Goal: Task Accomplishment & Management: Manage account settings

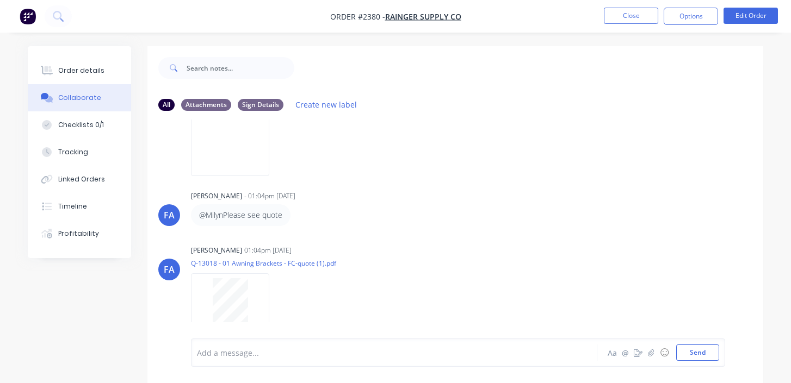
scroll to position [16, 0]
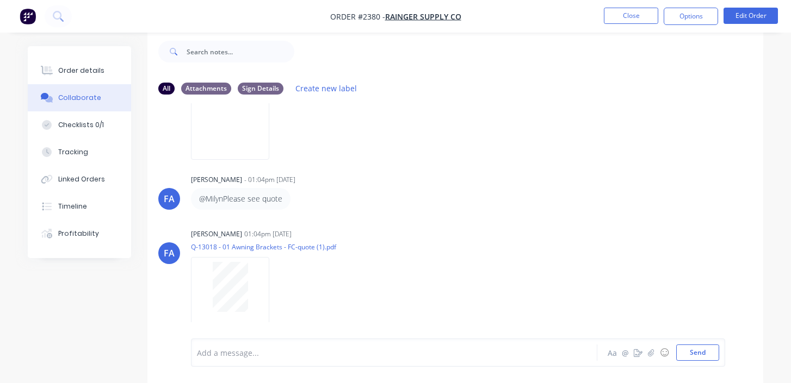
click at [290, 358] on div at bounding box center [392, 352] width 391 height 11
click at [314, 353] on div at bounding box center [392, 352] width 391 height 11
click at [278, 351] on div at bounding box center [392, 352] width 391 height 11
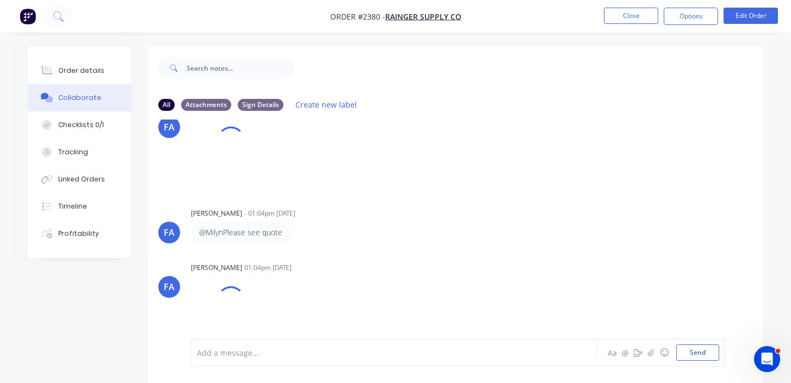
scroll to position [16, 0]
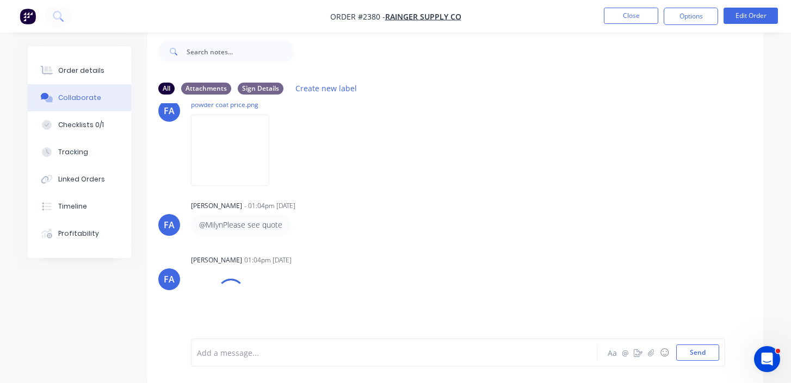
click at [252, 359] on div "Add a message..." at bounding box center [392, 353] width 391 height 16
click at [292, 350] on div "@" at bounding box center [392, 352] width 391 height 11
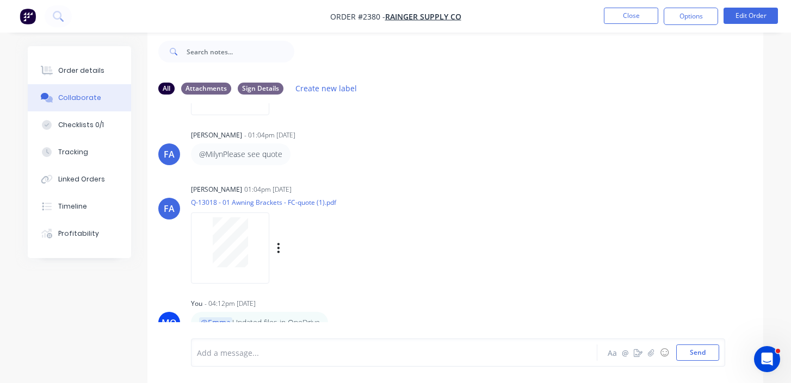
scroll to position [16, 0]
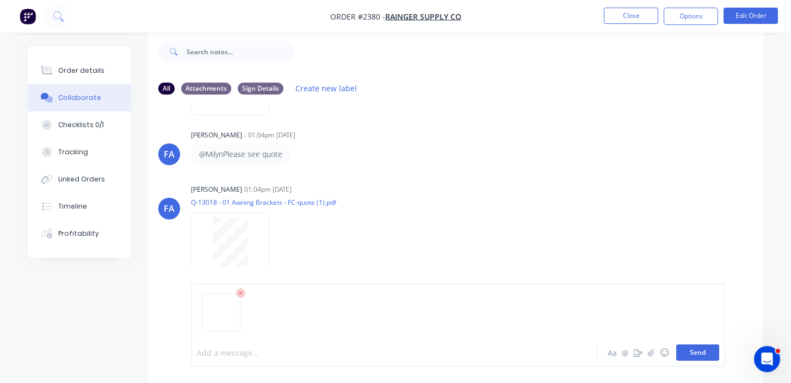
click at [695, 354] on button "Send" at bounding box center [697, 353] width 43 height 16
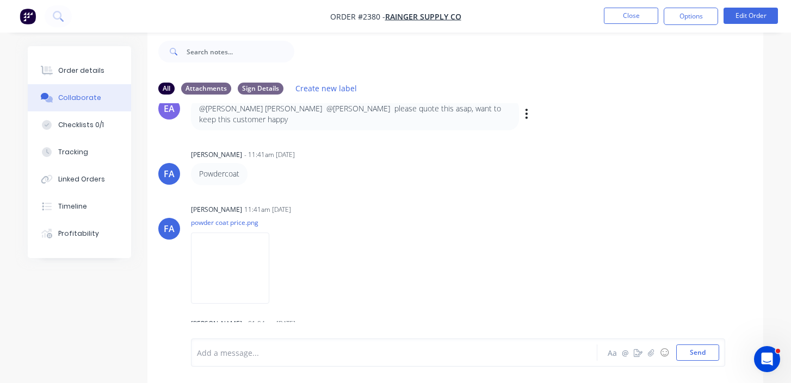
scroll to position [135, 0]
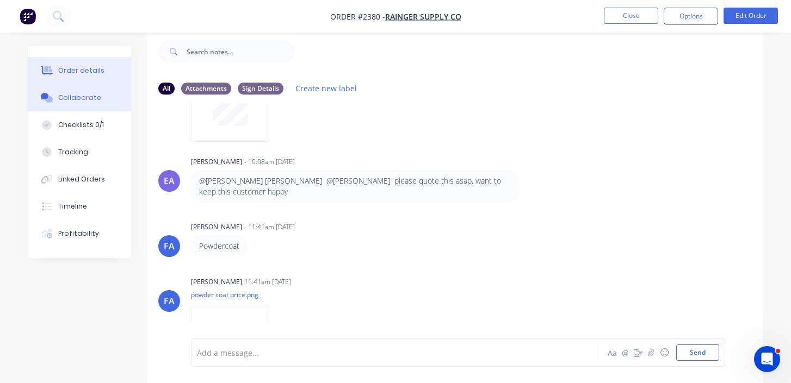
click at [91, 67] on div "Order details" at bounding box center [81, 71] width 46 height 10
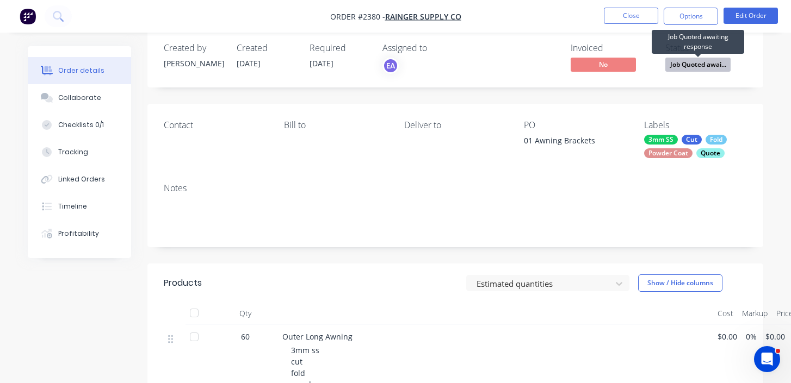
click at [729, 65] on span "Job Quoted awai..." at bounding box center [697, 65] width 65 height 14
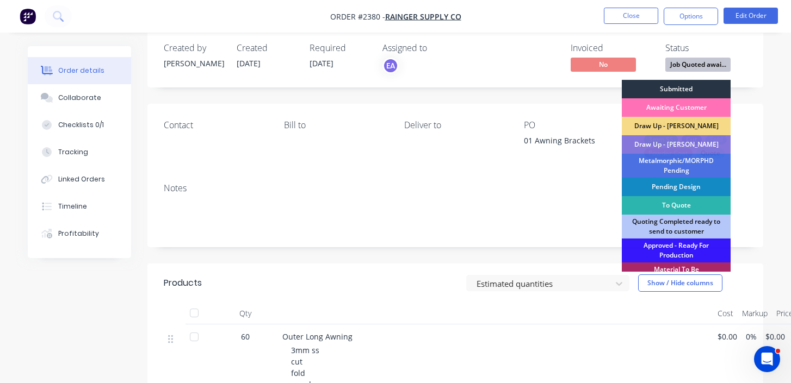
click at [700, 86] on div "Submitted" at bounding box center [675, 89] width 109 height 18
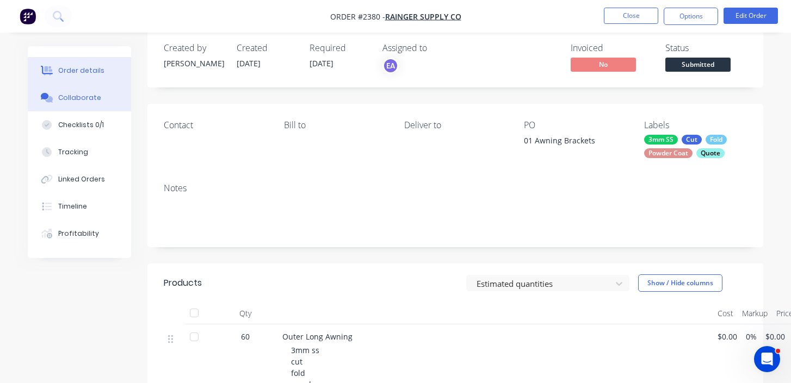
click at [69, 91] on button "Collaborate" at bounding box center [79, 97] width 103 height 27
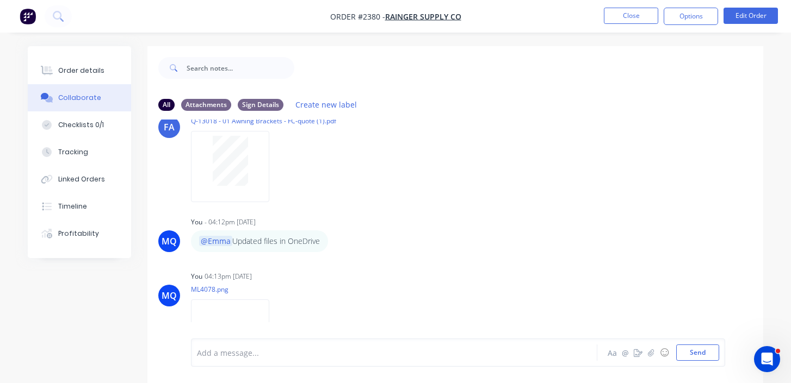
scroll to position [520, 0]
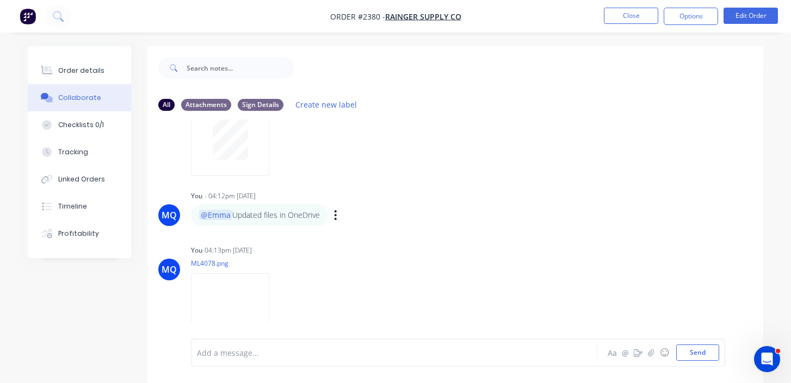
click at [340, 208] on div "Labels Edit Delete" at bounding box center [336, 216] width 7 height 16
click at [337, 210] on icon "button" at bounding box center [335, 215] width 2 height 10
click at [361, 226] on button "Edit" at bounding box center [375, 235] width 69 height 18
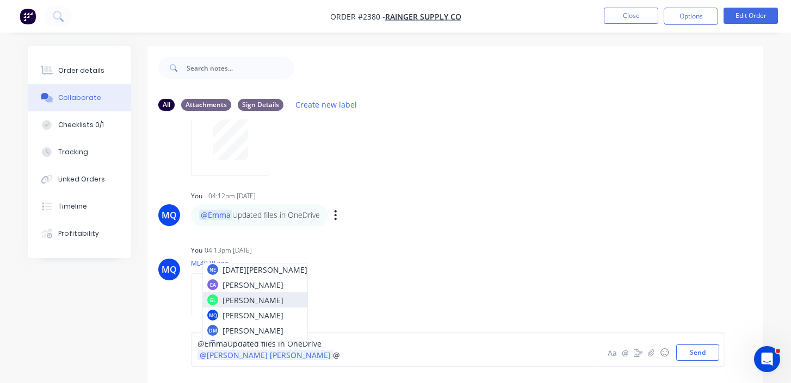
scroll to position [59, 0]
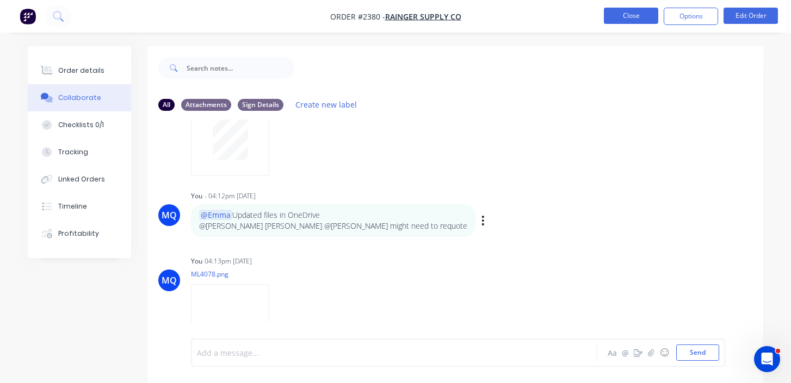
click at [629, 14] on button "Close" at bounding box center [631, 16] width 54 height 16
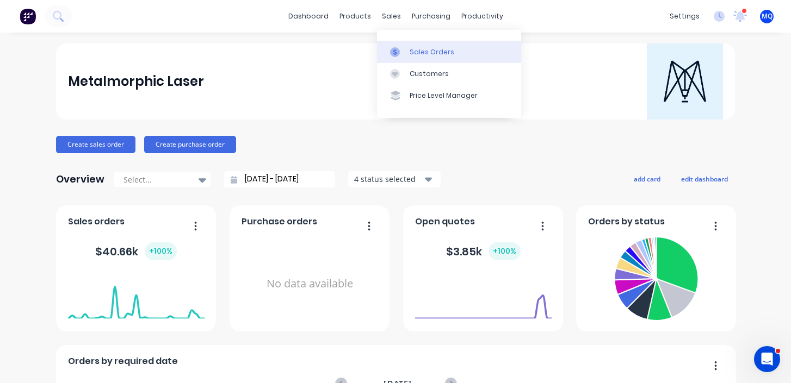
click at [406, 52] on div at bounding box center [398, 52] width 16 height 10
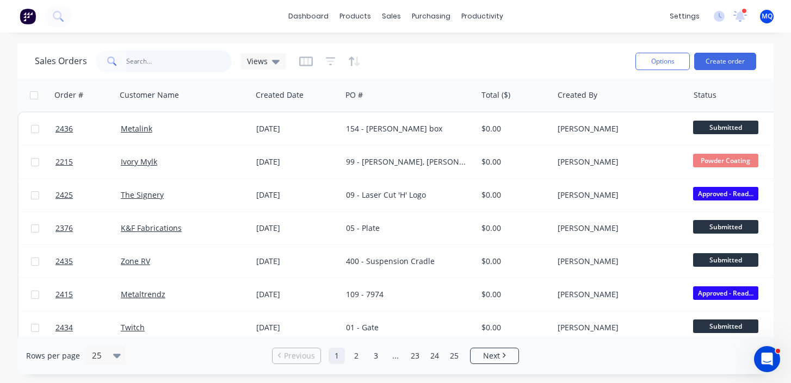
click at [190, 69] on input "text" at bounding box center [179, 62] width 106 height 22
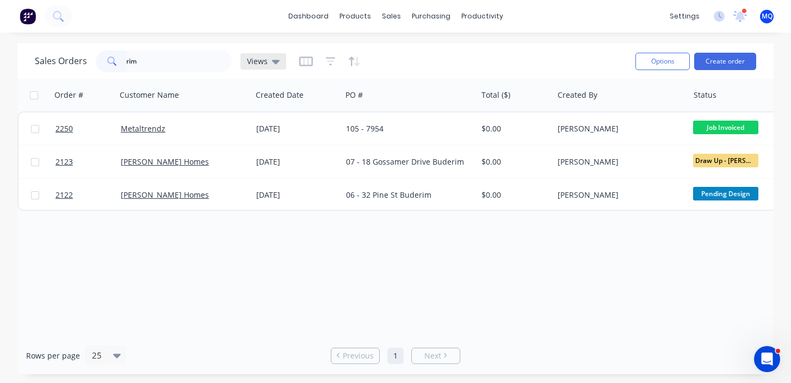
click at [256, 60] on span "Views" at bounding box center [257, 60] width 21 height 11
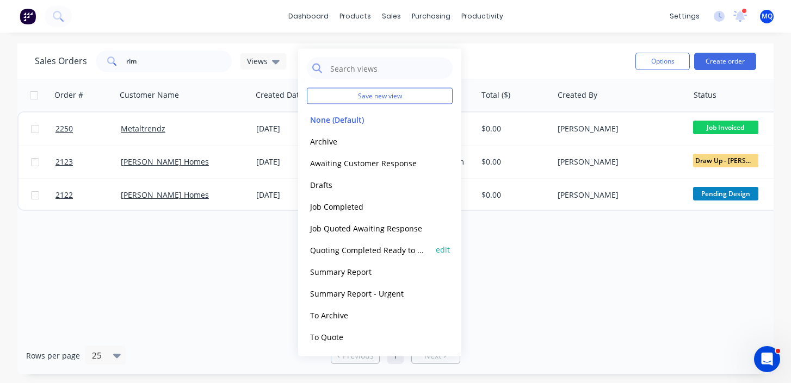
click at [355, 244] on button "Quoting Completed Ready to Send" at bounding box center [369, 250] width 124 height 13
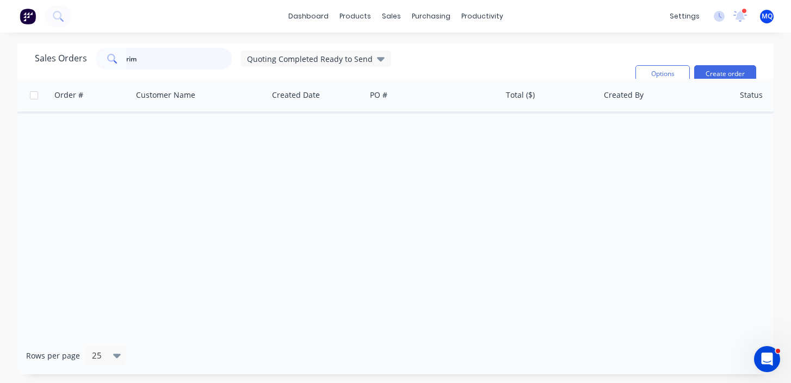
click at [150, 57] on input "rim" at bounding box center [179, 59] width 106 height 22
type input "r"
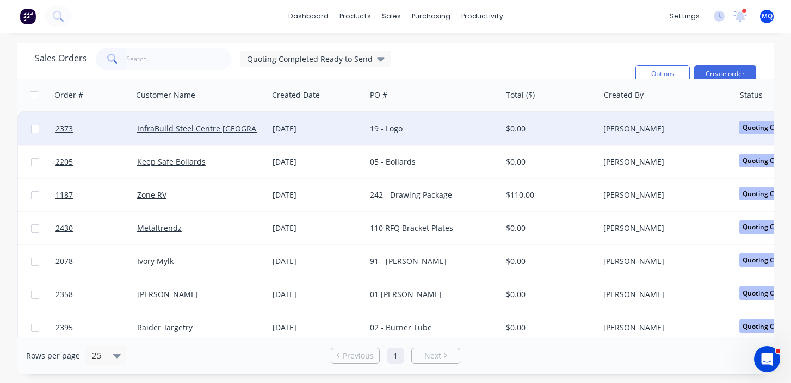
click at [349, 135] on div "[DATE]" at bounding box center [317, 129] width 98 height 33
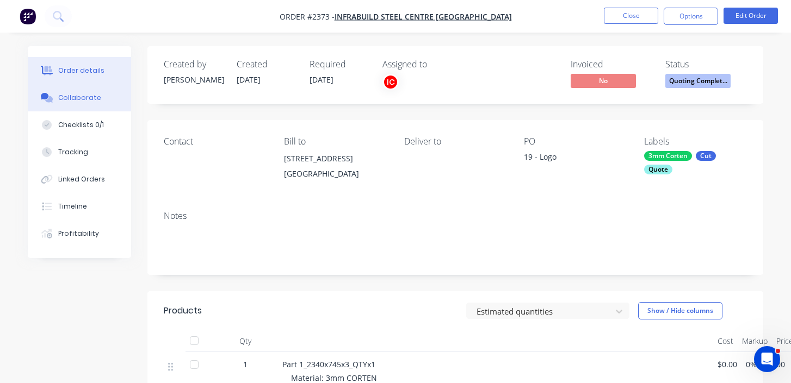
click at [80, 94] on div "Collaborate" at bounding box center [79, 98] width 43 height 10
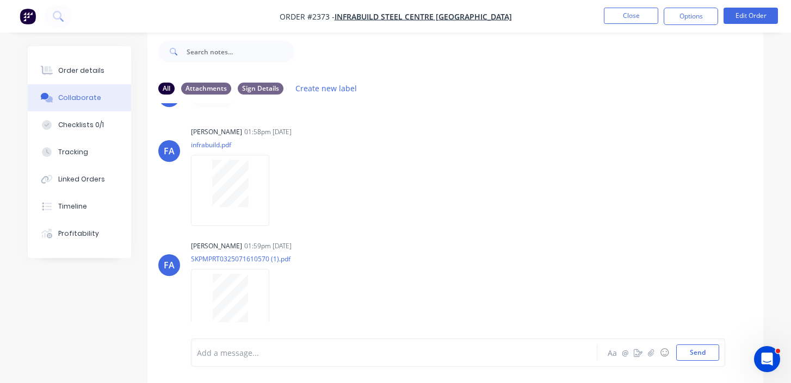
scroll to position [49, 0]
click at [99, 69] on div "Order details" at bounding box center [81, 71] width 46 height 10
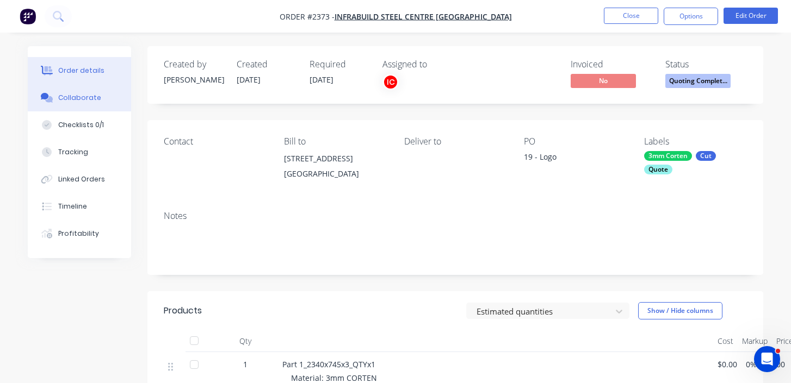
click at [115, 106] on button "Collaborate" at bounding box center [79, 97] width 103 height 27
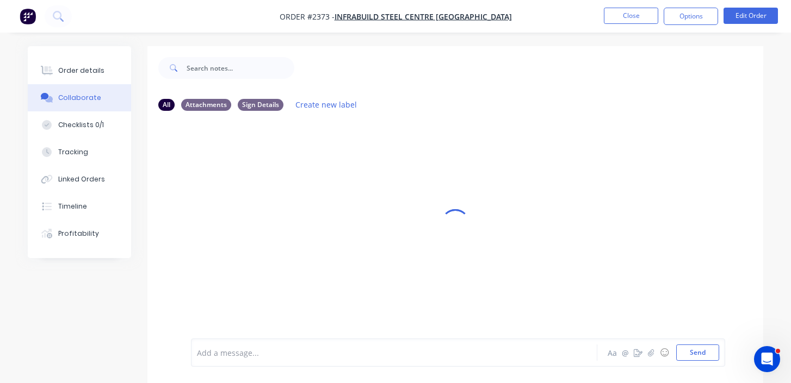
click at [627, 24] on li "Close" at bounding box center [631, 16] width 54 height 17
click at [636, 17] on button "Close" at bounding box center [631, 16] width 54 height 16
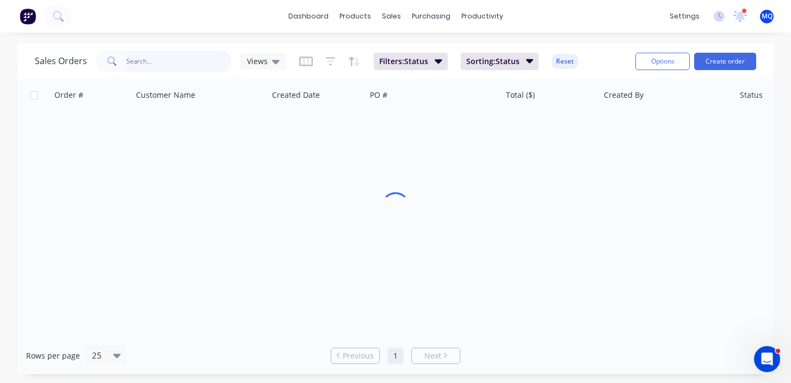
click at [165, 71] on input "text" at bounding box center [179, 62] width 106 height 22
type input "rim"
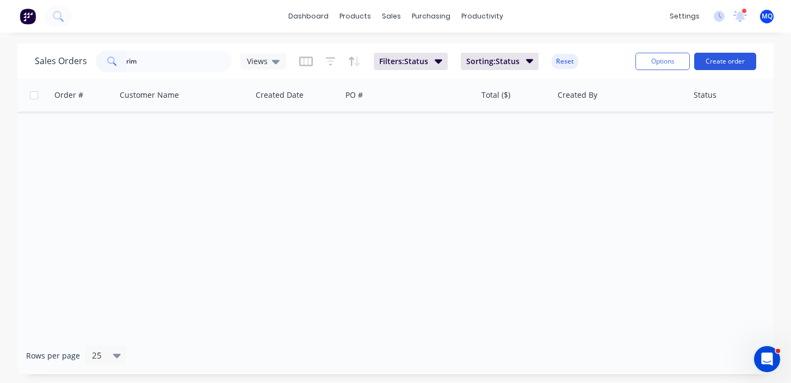
click at [732, 69] on button "Create order" at bounding box center [725, 61] width 62 height 17
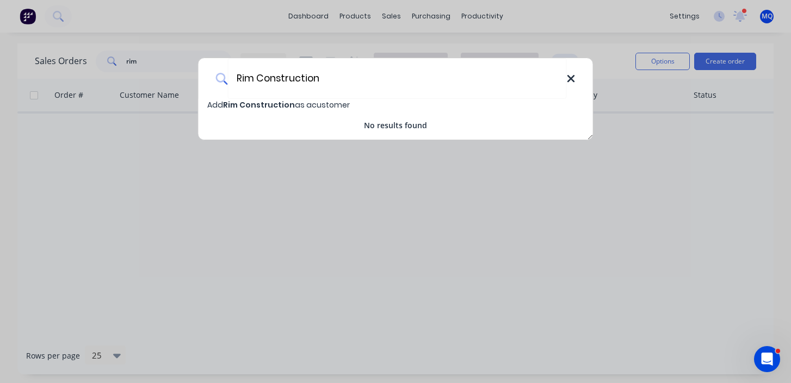
type input "Rim Construction"
click at [568, 82] on icon at bounding box center [570, 78] width 7 height 7
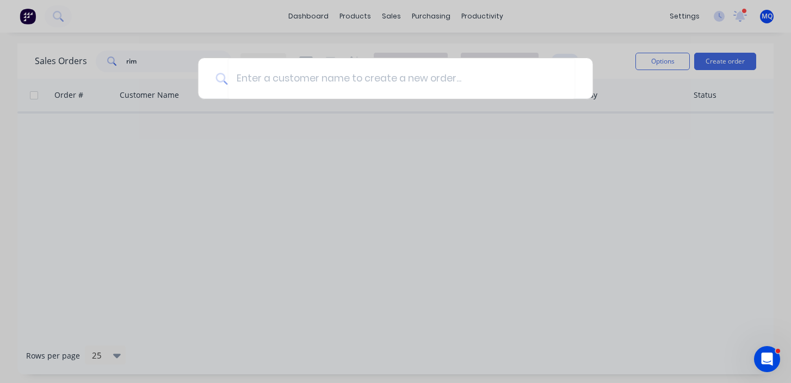
click at [472, 132] on div at bounding box center [395, 191] width 791 height 383
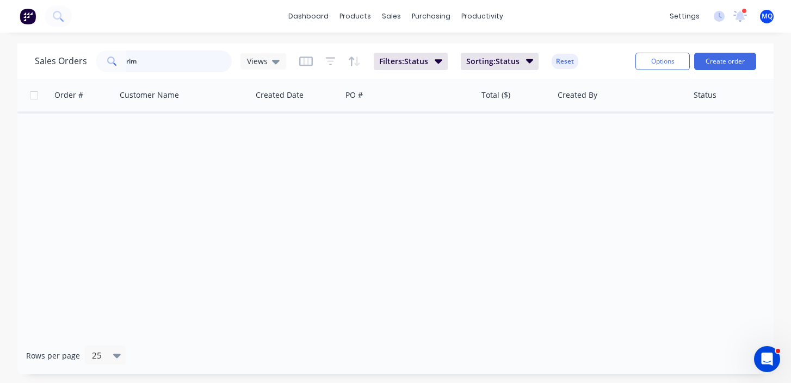
click at [165, 60] on input "rim" at bounding box center [179, 62] width 106 height 22
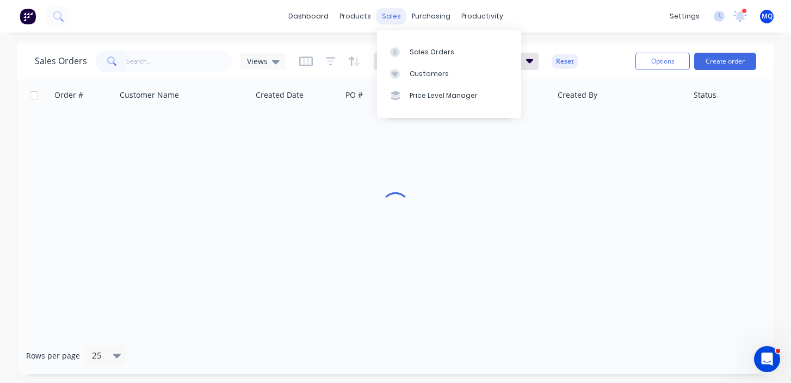
click at [389, 12] on div "sales" at bounding box center [391, 16] width 30 height 16
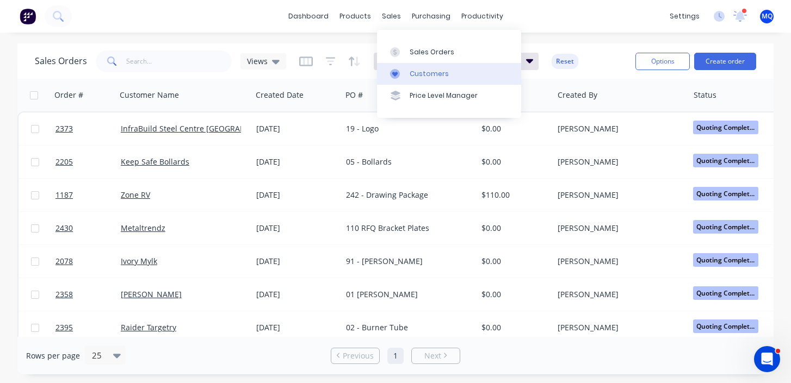
click at [410, 77] on div "Customers" at bounding box center [428, 74] width 39 height 10
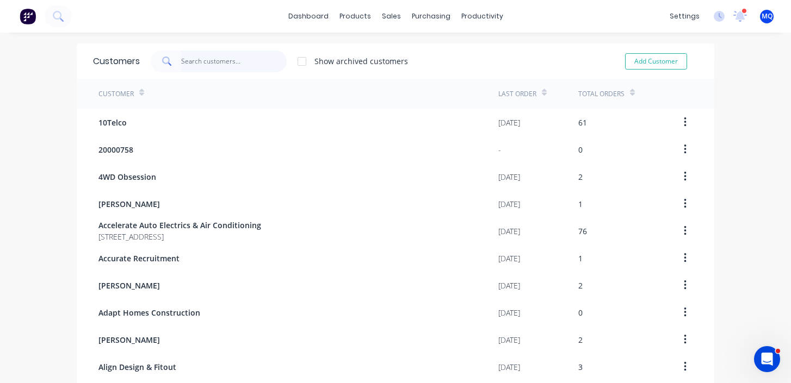
click at [201, 62] on input "text" at bounding box center [234, 62] width 106 height 22
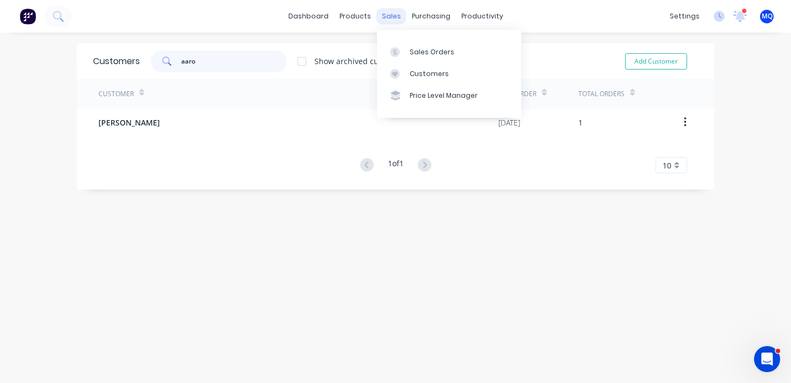
type input "aaro"
click at [390, 21] on div "sales" at bounding box center [391, 16] width 30 height 16
click at [408, 54] on link "Sales Orders" at bounding box center [449, 52] width 144 height 22
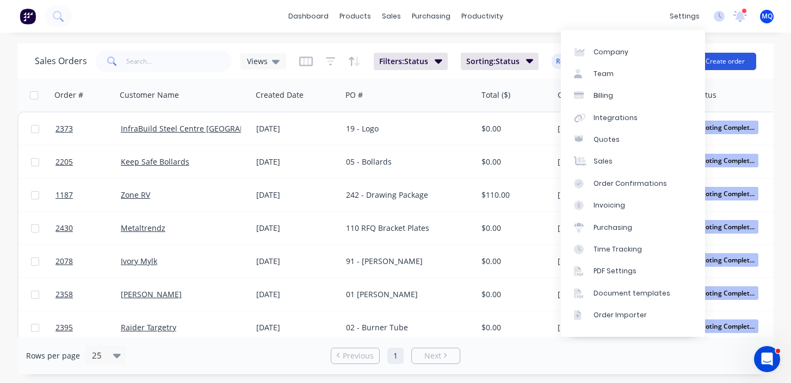
click at [725, 59] on button "Create order" at bounding box center [725, 61] width 62 height 17
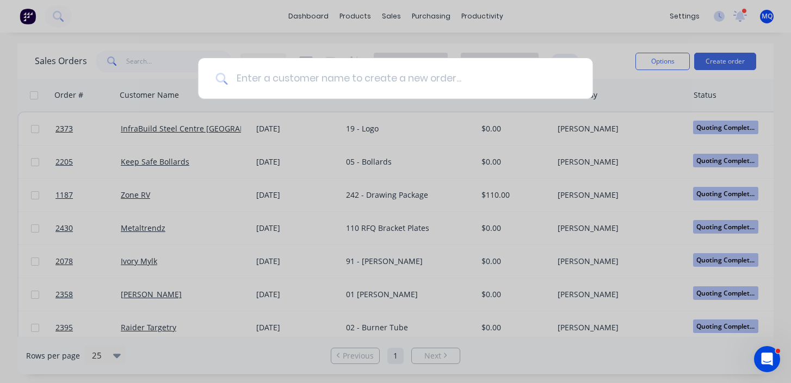
type input "S"
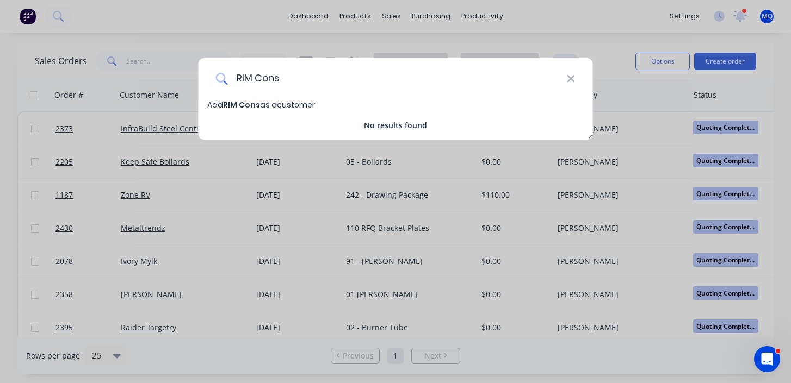
click at [249, 77] on input "RIM Cons" at bounding box center [396, 78] width 339 height 41
click at [299, 76] on input "Rim Cons" at bounding box center [396, 78] width 339 height 41
type input "Rim Construction"
click at [268, 105] on span "Rim Construction" at bounding box center [259, 104] width 72 height 11
select select "AU"
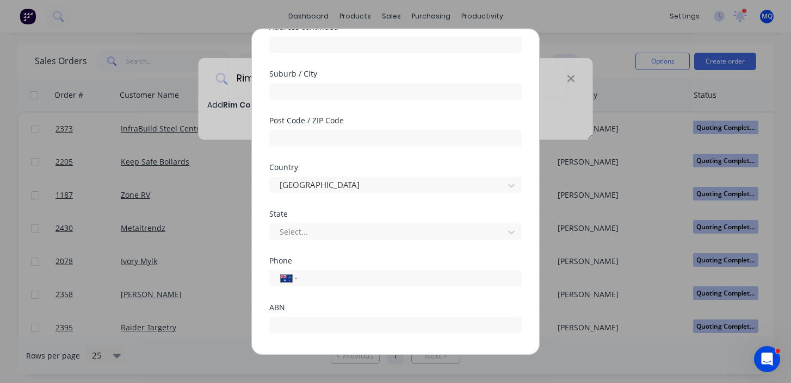
scroll to position [190, 0]
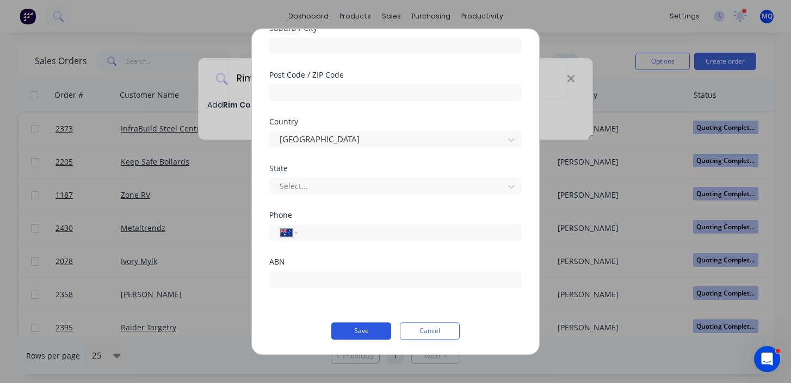
click at [347, 326] on button "Save" at bounding box center [361, 330] width 60 height 17
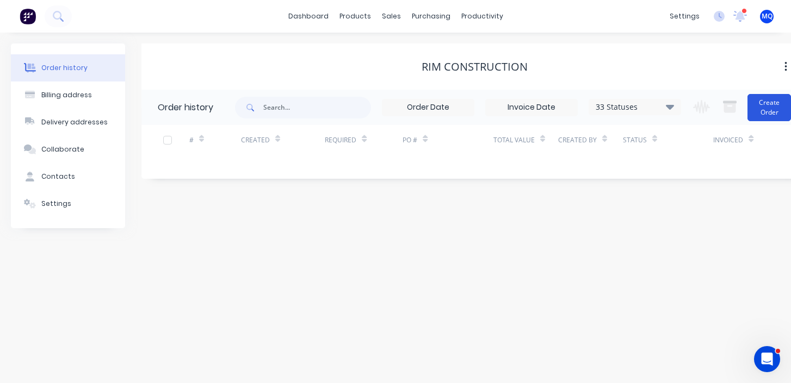
click at [761, 114] on button "Create Order" at bounding box center [768, 107] width 43 height 27
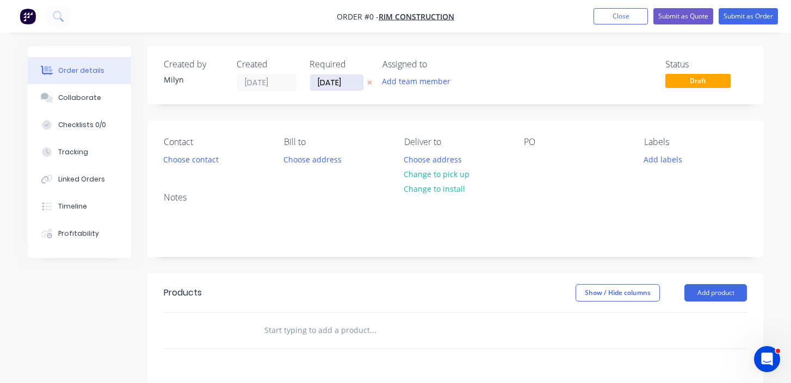
click at [343, 75] on input "10/10/25" at bounding box center [336, 82] width 53 height 16
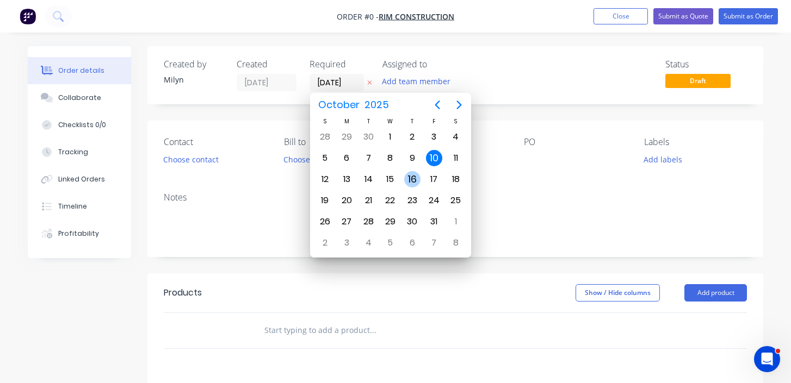
click at [410, 179] on div "16" at bounding box center [412, 179] width 16 height 16
type input "16/10/25"
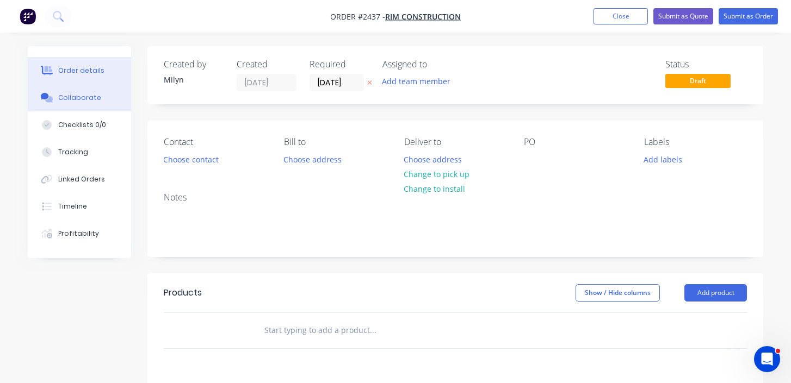
click at [102, 98] on button "Collaborate" at bounding box center [79, 97] width 103 height 27
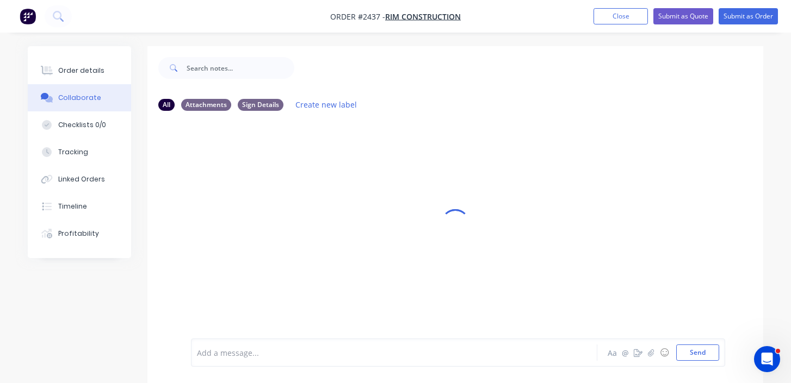
click at [272, 345] on div "Add a message..." at bounding box center [392, 353] width 391 height 16
click at [719, 345] on div "Add a message... Aa @ ☺ Send" at bounding box center [458, 325] width 534 height 84
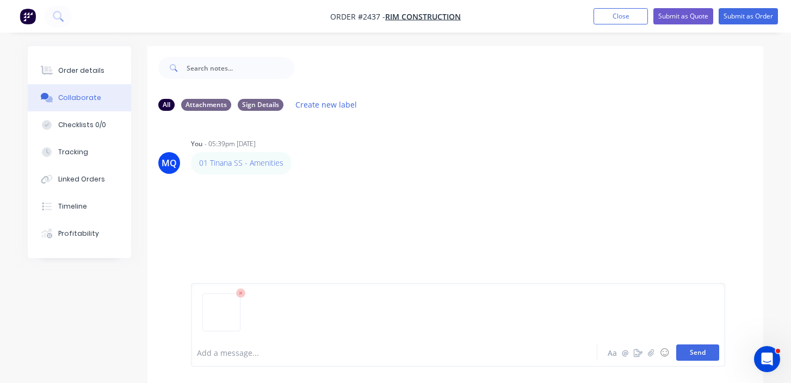
click at [704, 349] on button "Send" at bounding box center [697, 353] width 43 height 16
click at [701, 358] on button "Send" at bounding box center [697, 353] width 43 height 16
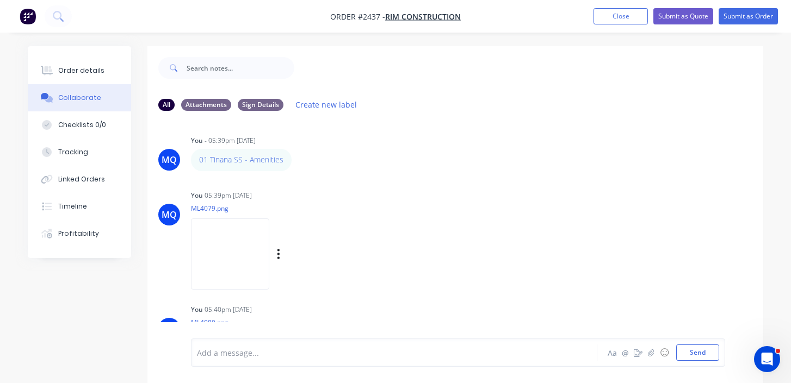
scroll to position [73, 0]
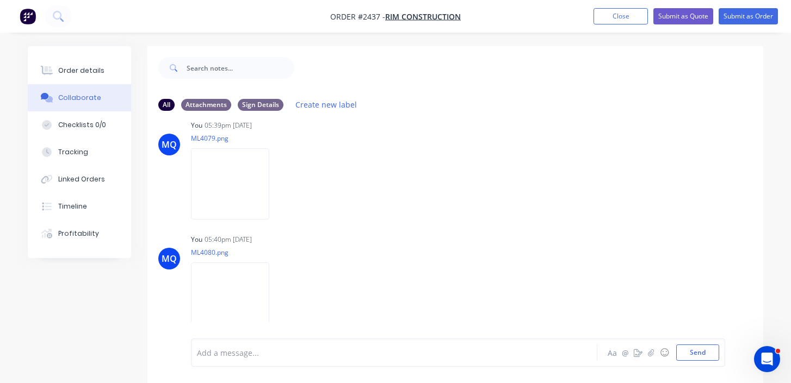
click at [304, 348] on div at bounding box center [392, 352] width 391 height 11
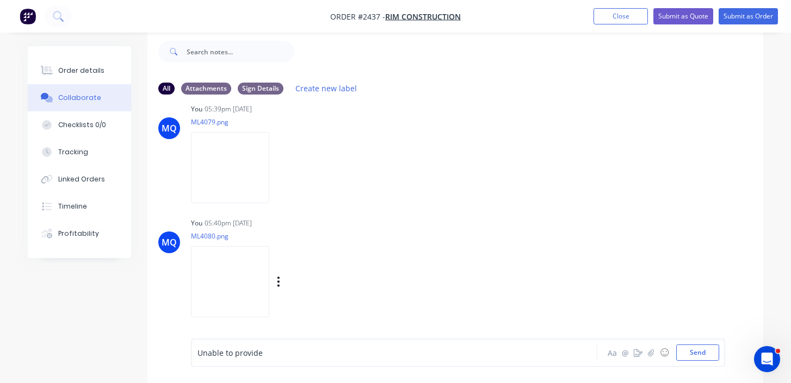
click at [255, 299] on img at bounding box center [230, 281] width 78 height 71
click at [355, 283] on div "Labels Download Delete" at bounding box center [334, 282] width 122 height 16
click at [280, 283] on icon "button" at bounding box center [278, 282] width 3 height 13
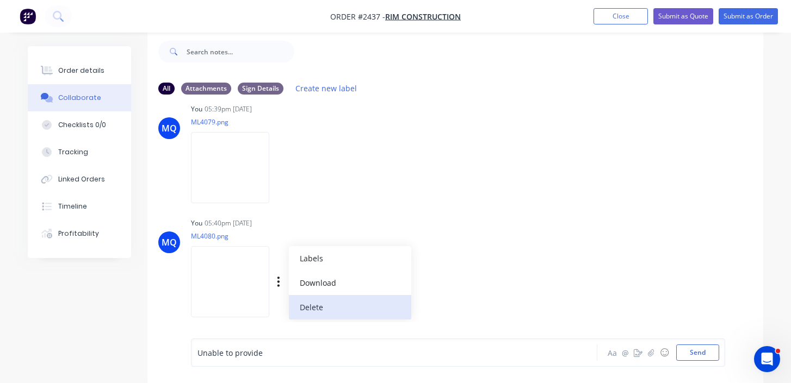
click at [381, 307] on button "Delete" at bounding box center [350, 307] width 122 height 24
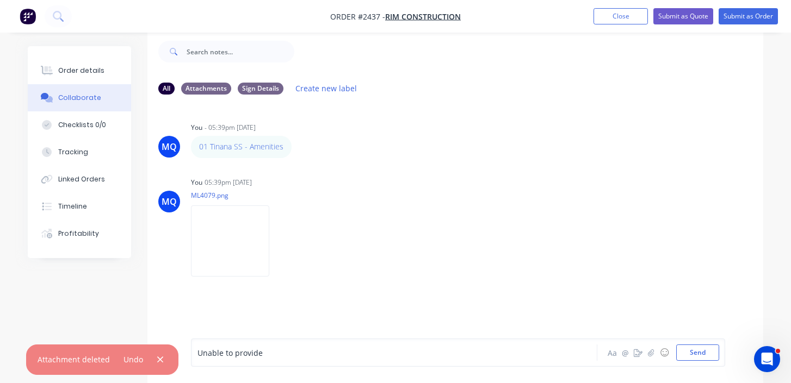
click at [303, 357] on div "Unable to provide" at bounding box center [392, 352] width 391 height 11
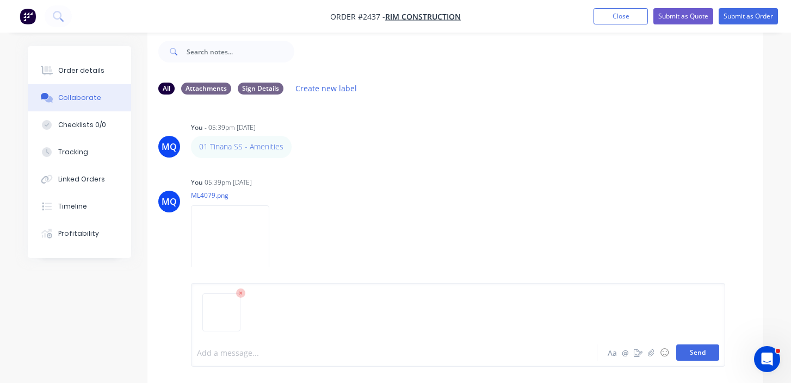
click at [701, 353] on button "Send" at bounding box center [697, 353] width 43 height 16
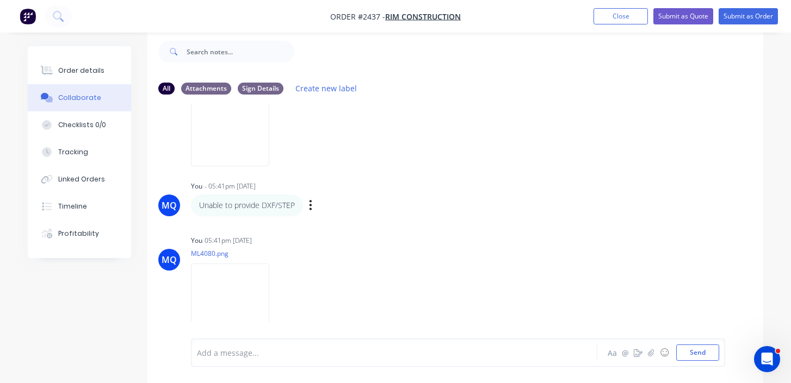
scroll to position [128, 0]
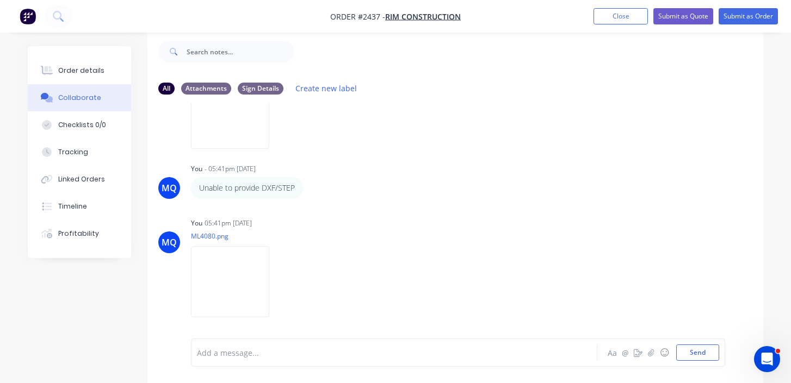
click at [90, 94] on div "Collaborate" at bounding box center [79, 98] width 43 height 10
click at [272, 362] on div "Add a message... Aa @ ☺ Send" at bounding box center [458, 353] width 534 height 28
click at [301, 353] on div at bounding box center [392, 352] width 391 height 11
click at [75, 72] on div "Order details" at bounding box center [81, 71] width 46 height 10
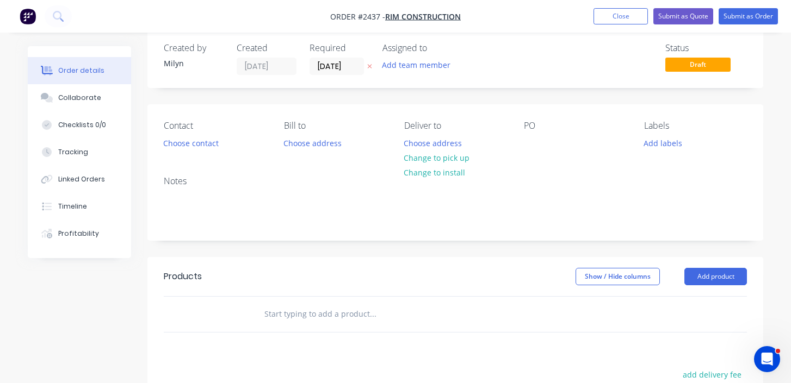
click at [517, 138] on div "Contact Choose contact Bill to Choose address Deliver to Choose address Change …" at bounding box center [454, 135] width 615 height 63
click at [544, 141] on div "PO" at bounding box center [575, 136] width 103 height 30
click at [532, 151] on div at bounding box center [532, 143] width 17 height 16
paste div
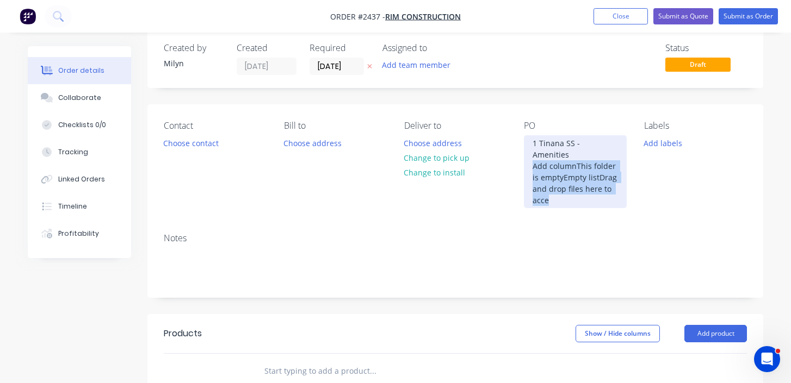
drag, startPoint x: 530, startPoint y: 153, endPoint x: 599, endPoint y: 198, distance: 82.0
click at [599, 198] on div "Contact Choose contact Bill to Choose address Deliver to Choose address Change …" at bounding box center [454, 164] width 615 height 120
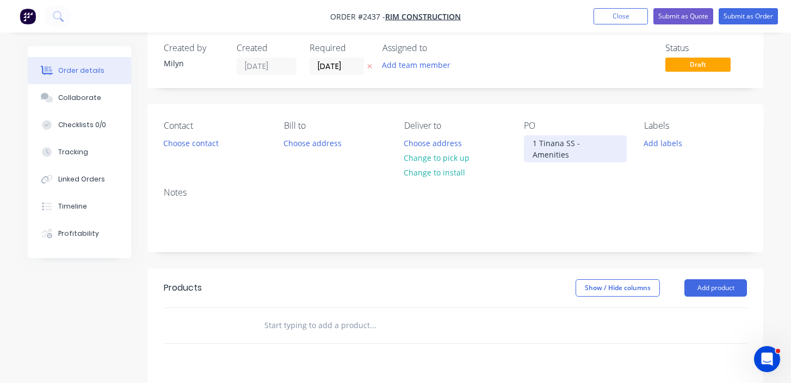
click at [533, 144] on div "1 Tinana SS - Amenities" at bounding box center [575, 148] width 103 height 27
click at [667, 146] on button "Add labels" at bounding box center [663, 142] width 50 height 15
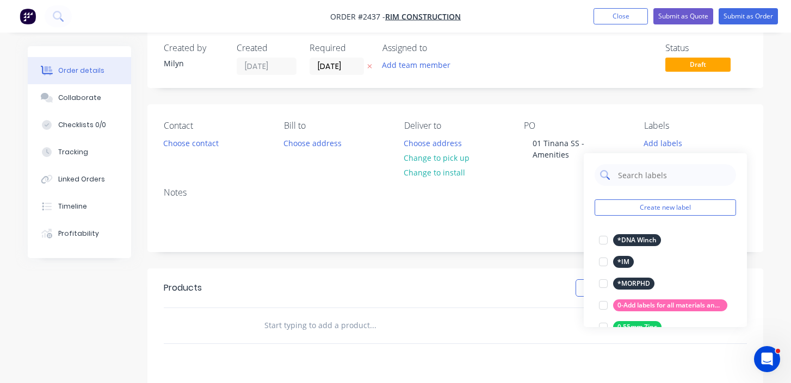
click at [657, 176] on input "text" at bounding box center [674, 175] width 114 height 22
type input "Urgent"
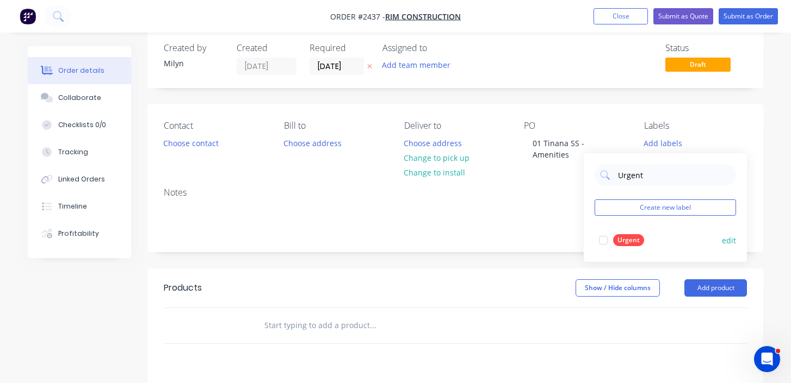
click at [604, 239] on div at bounding box center [603, 240] width 22 height 22
click at [344, 66] on input "16/10/25" at bounding box center [336, 66] width 53 height 16
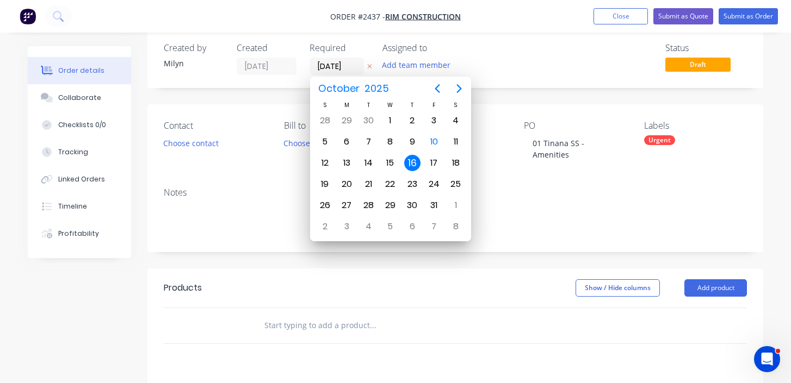
click at [410, 166] on div "16" at bounding box center [412, 163] width 16 height 16
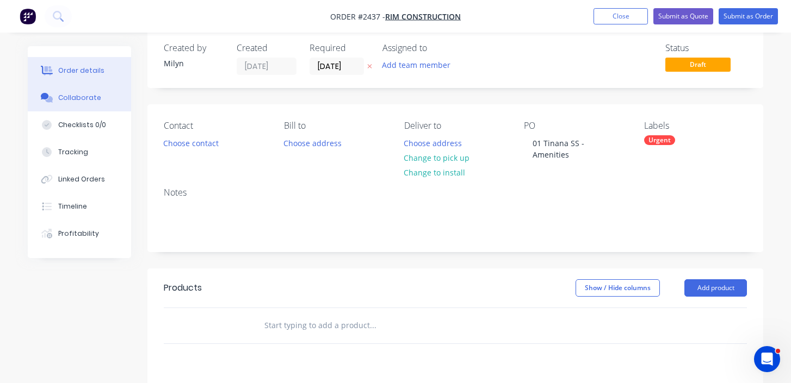
click at [111, 98] on button "Collaborate" at bounding box center [79, 97] width 103 height 27
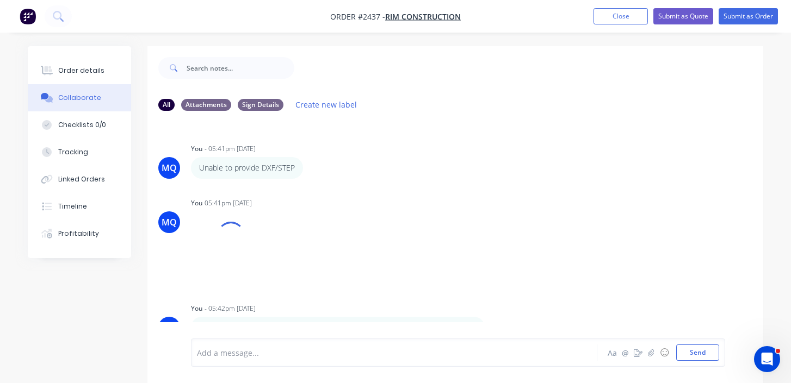
scroll to position [16, 0]
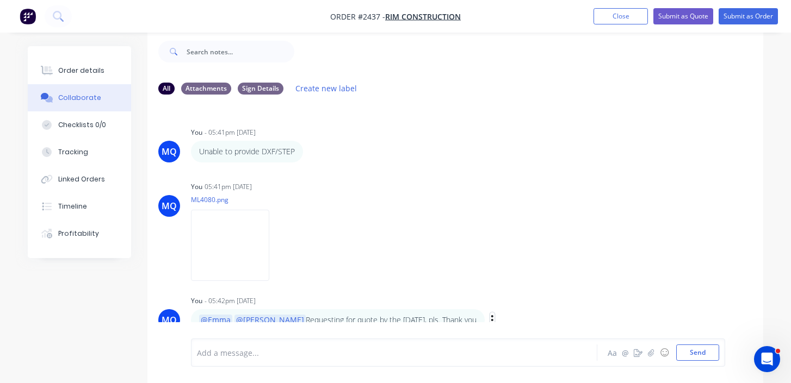
click at [491, 315] on icon "button" at bounding box center [492, 320] width 2 height 10
click at [497, 290] on button "Edit" at bounding box center [531, 293] width 69 height 18
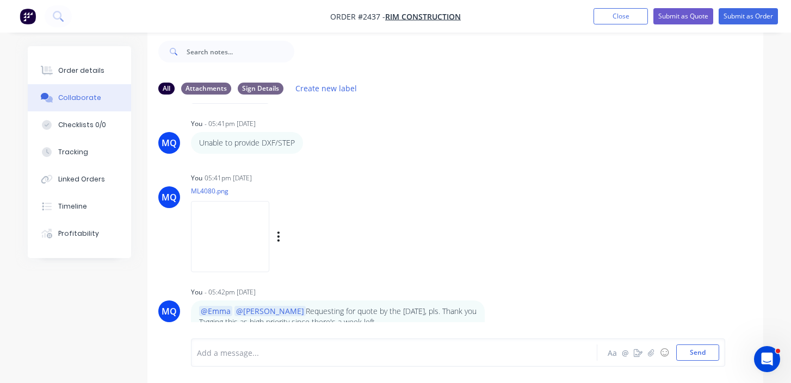
scroll to position [184, 0]
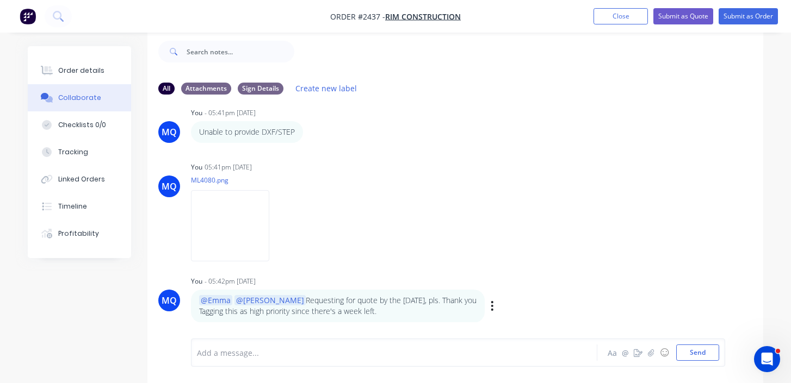
click at [463, 306] on div "@Emma @Izaak Requesting for quote by the 16th of Oct, pls. Thank you Tagging th…" at bounding box center [361, 306] width 340 height 33
click at [0, 0] on icon "button" at bounding box center [0, 0] width 0 height 0
click at [0, 0] on button "Edit" at bounding box center [0, 0] width 0 height 0
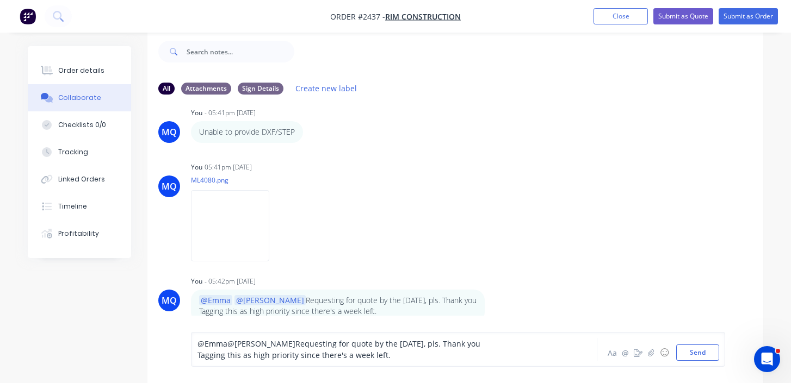
click at [347, 354] on span "Tagging this as high priority since there's a week left." at bounding box center [293, 355] width 193 height 10
click at [470, 343] on div "@Emma @Izaak Requesting for quote by the 16th of Oct, pls. Thank you" at bounding box center [392, 343] width 391 height 11
drag, startPoint x: 258, startPoint y: 340, endPoint x: 508, endPoint y: 341, distance: 250.7
click at [505, 342] on div "@Emma @Izaak Requesting for quote by the 16th of Oct, pls. Thank you." at bounding box center [392, 343] width 391 height 11
copy span "Requesting for quote by the 16th of Oct, pls. Thank you."
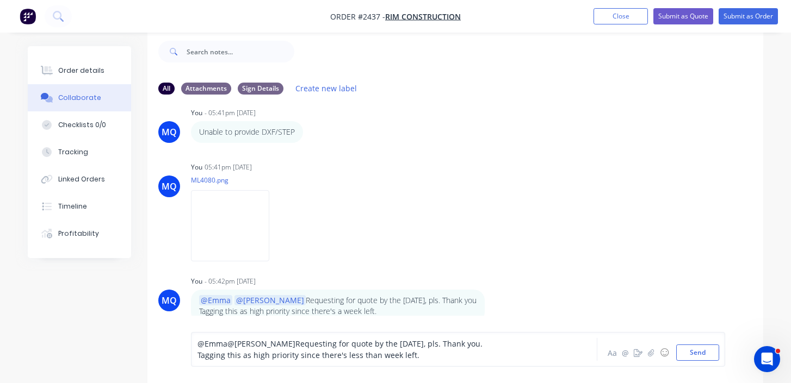
click at [295, 342] on span "Requesting for quote by the 16th of Oct, pls. Thank you." at bounding box center [388, 344] width 187 height 10
click at [314, 344] on span "Requesting for quote by the 16th of Oct, pls. Thank you." at bounding box center [388, 344] width 187 height 10
click at [306, 344] on span "Requesting for quote by the 16th of Oct, pls. Thank you." at bounding box center [388, 344] width 187 height 10
click at [691, 353] on button "Send" at bounding box center [697, 353] width 43 height 16
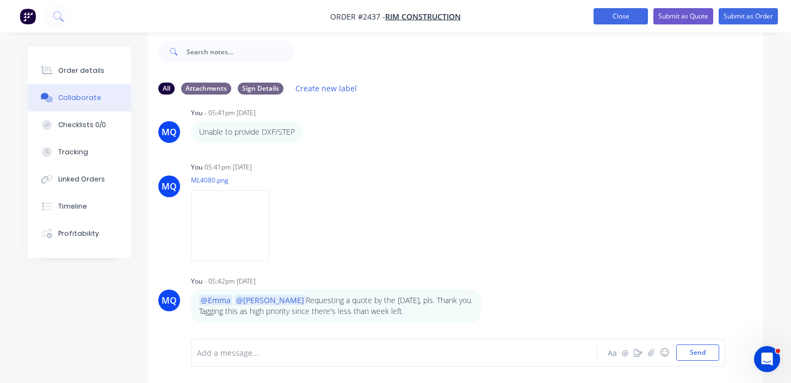
click at [632, 17] on button "Close" at bounding box center [620, 16] width 54 height 16
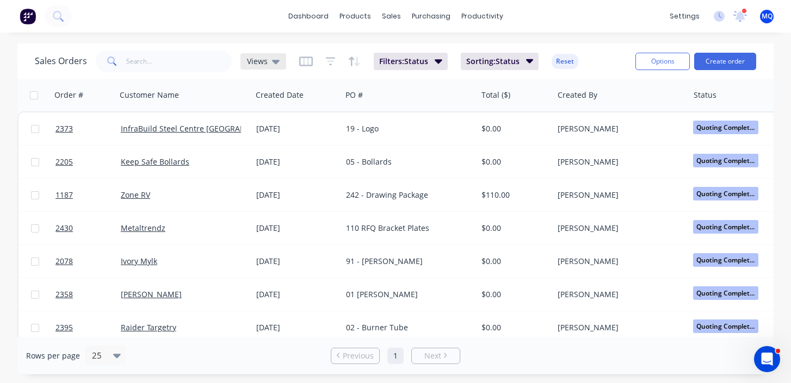
click at [273, 66] on div "Views" at bounding box center [263, 61] width 46 height 16
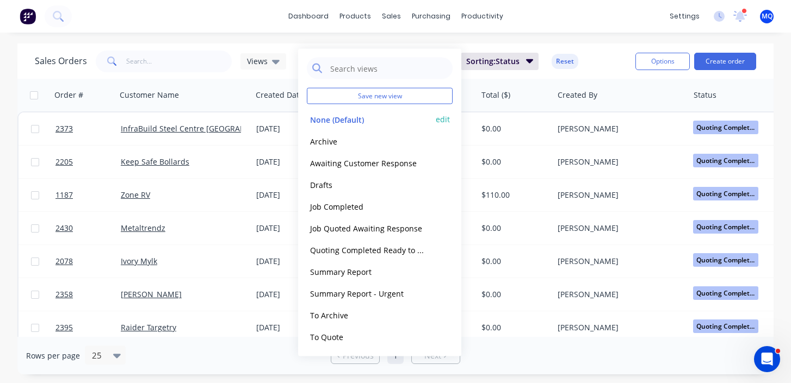
click at [339, 115] on button "None (Default)" at bounding box center [369, 119] width 124 height 13
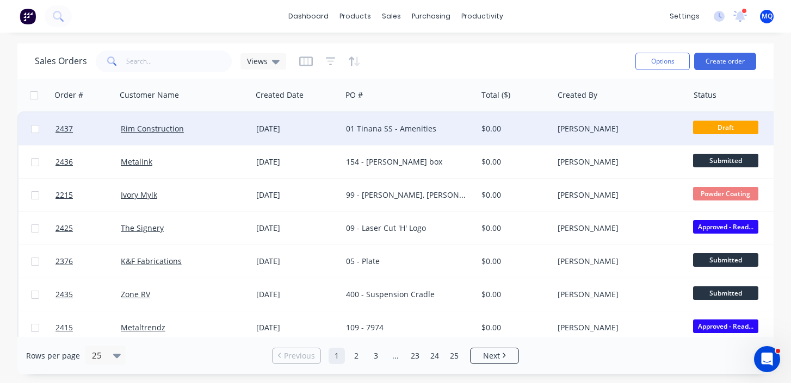
click at [329, 129] on div "10 Oct 2025" at bounding box center [296, 128] width 81 height 11
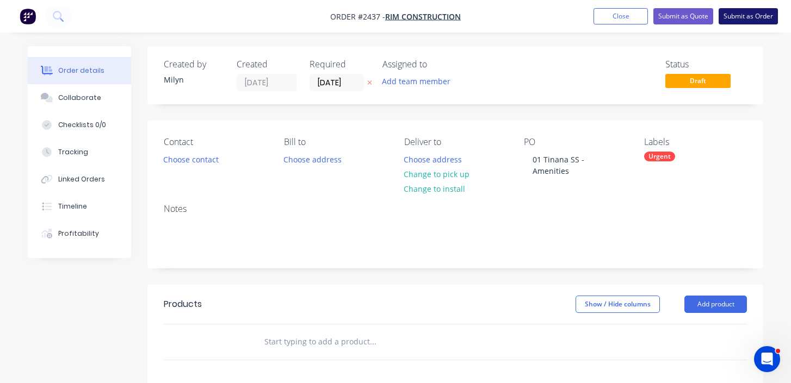
click at [752, 17] on button "Submit as Order" at bounding box center [747, 16] width 59 height 16
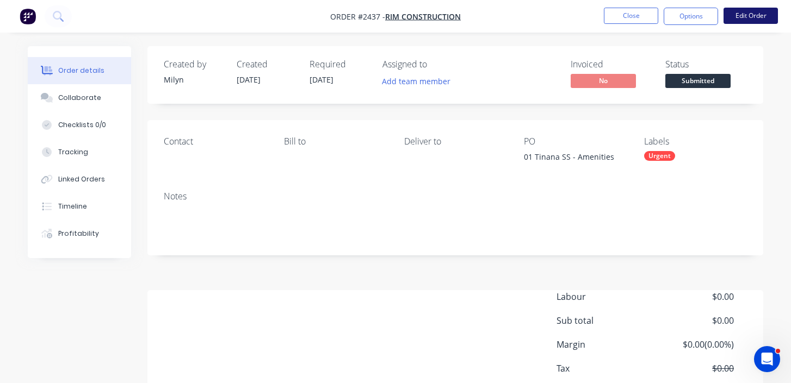
click at [749, 16] on button "Edit Order" at bounding box center [750, 16] width 54 height 16
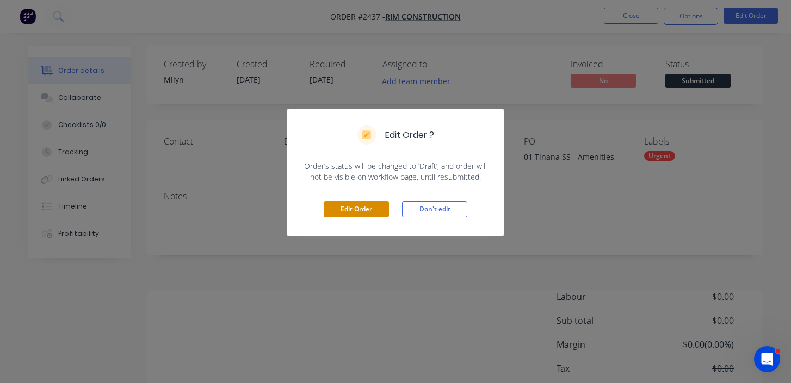
click at [366, 203] on button "Edit Order" at bounding box center [356, 209] width 65 height 16
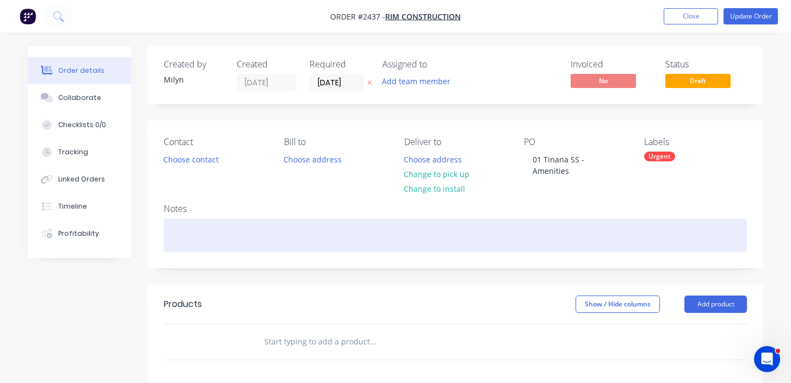
click at [222, 240] on div at bounding box center [455, 235] width 583 height 33
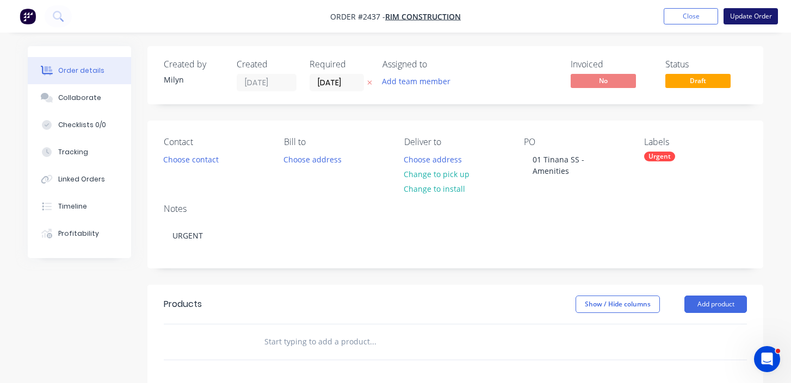
click at [759, 18] on button "Update Order" at bounding box center [750, 16] width 54 height 16
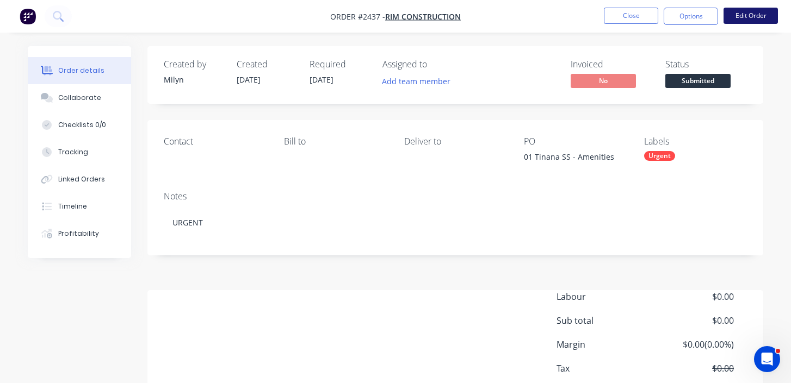
click at [751, 23] on button "Edit Order" at bounding box center [750, 16] width 54 height 16
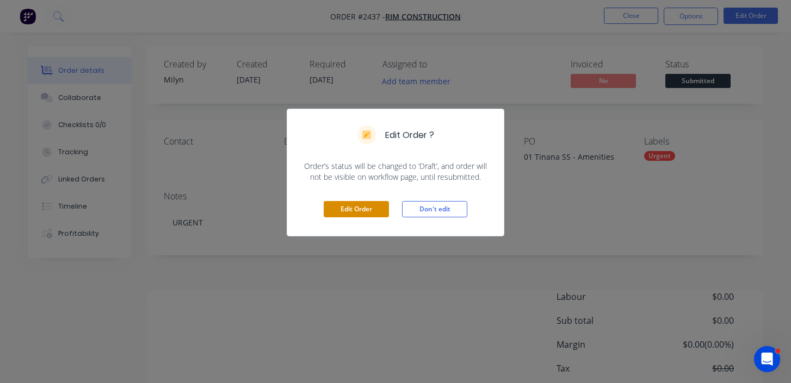
click at [371, 210] on button "Edit Order" at bounding box center [356, 209] width 65 height 16
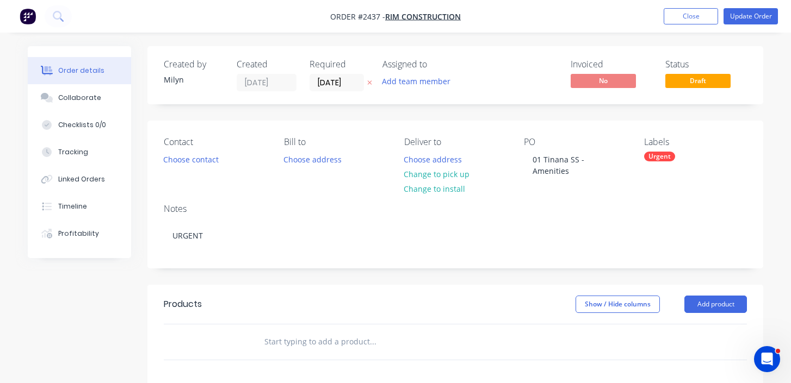
click at [658, 159] on div "Urgent" at bounding box center [659, 157] width 31 height 10
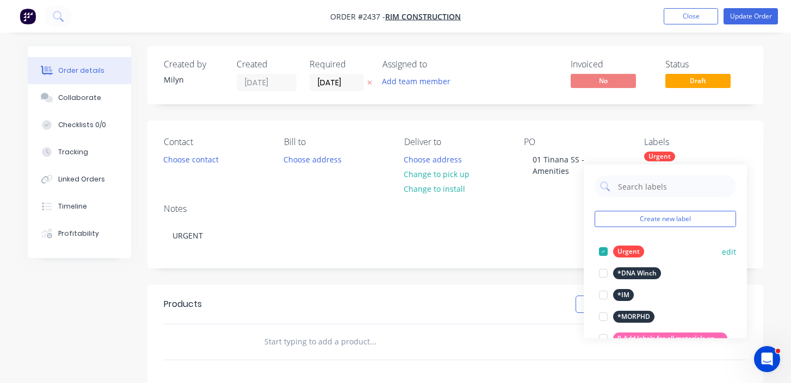
click at [603, 248] on div at bounding box center [603, 252] width 22 height 22
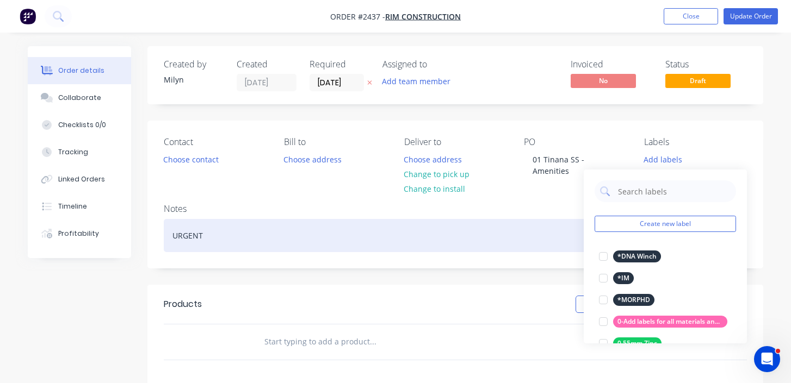
click at [275, 231] on div "URGENT" at bounding box center [455, 235] width 583 height 33
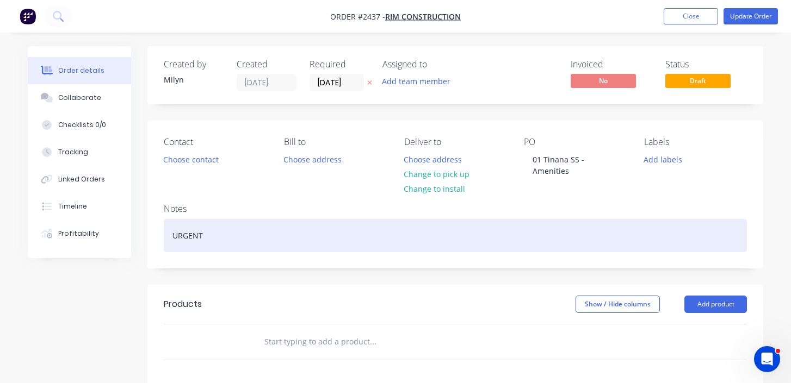
click at [275, 231] on div "URGENT" at bounding box center [455, 235] width 583 height 33
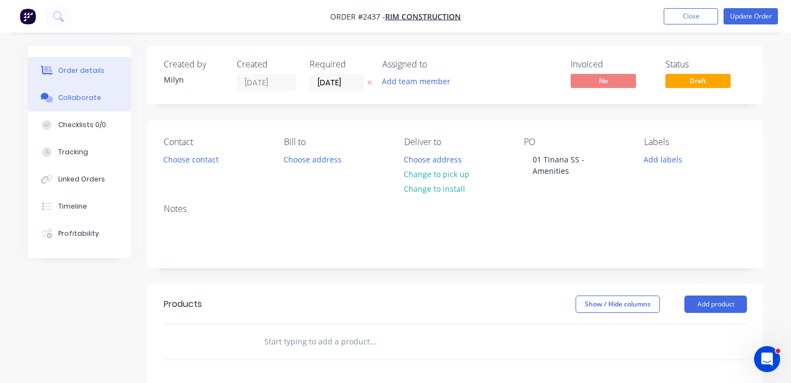
click at [80, 96] on div "Collaborate" at bounding box center [79, 98] width 43 height 10
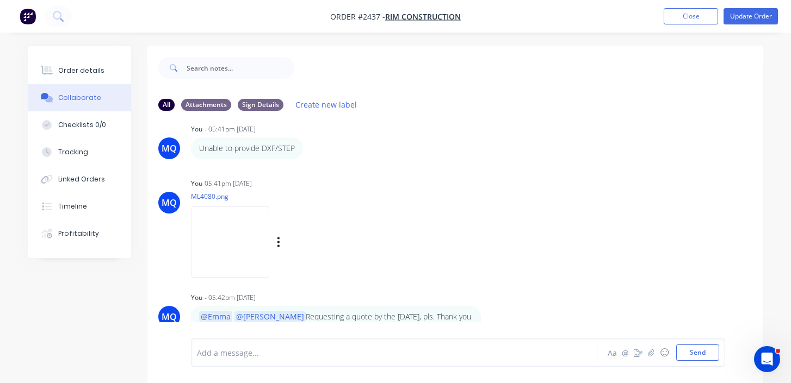
scroll to position [16, 0]
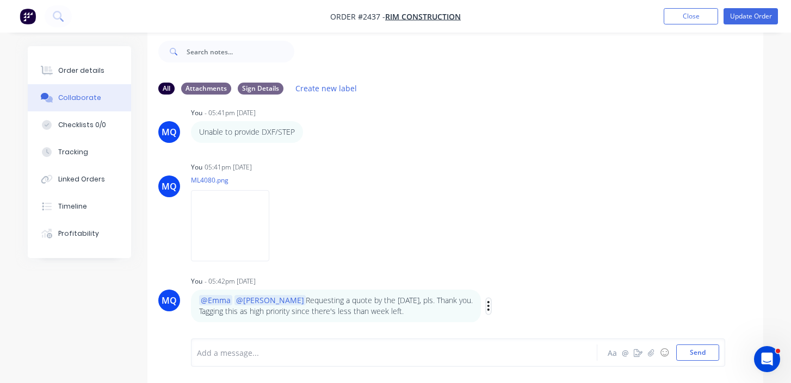
click at [486, 303] on button "button" at bounding box center [488, 306] width 4 height 16
click at [494, 295] on button "Edit" at bounding box center [528, 293] width 69 height 18
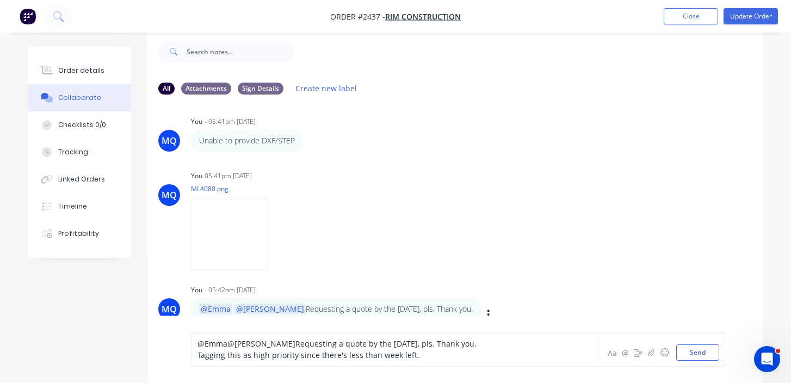
scroll to position [184, 0]
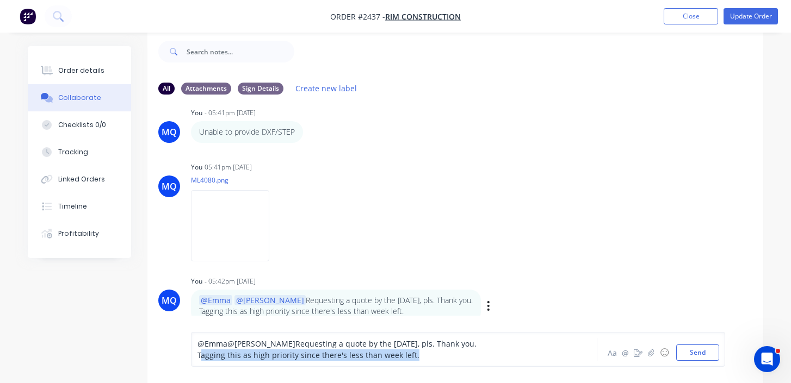
drag, startPoint x: 200, startPoint y: 357, endPoint x: 450, endPoint y: 360, distance: 250.1
click at [450, 360] on div "Tagging this as high priority since there's less than week left." at bounding box center [392, 355] width 391 height 11
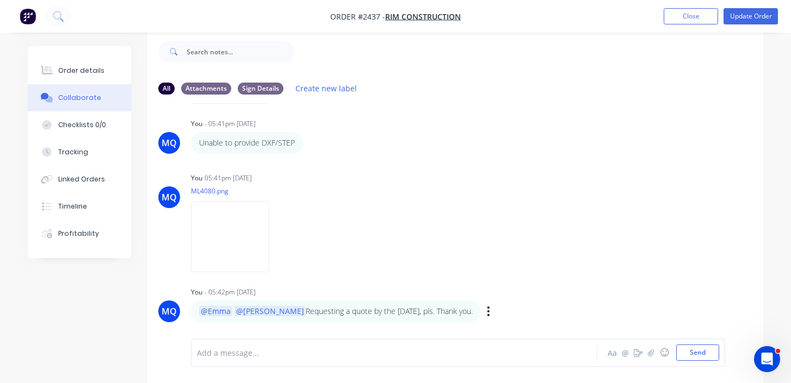
scroll to position [173, 0]
click at [527, 167] on div "MQ You - 05:39pm 10/10/25 01 Tinana SS - Amenities Labels Edit Delete MQ You 05…" at bounding box center [454, 212] width 615 height 219
click at [92, 78] on button "Order details" at bounding box center [79, 70] width 103 height 27
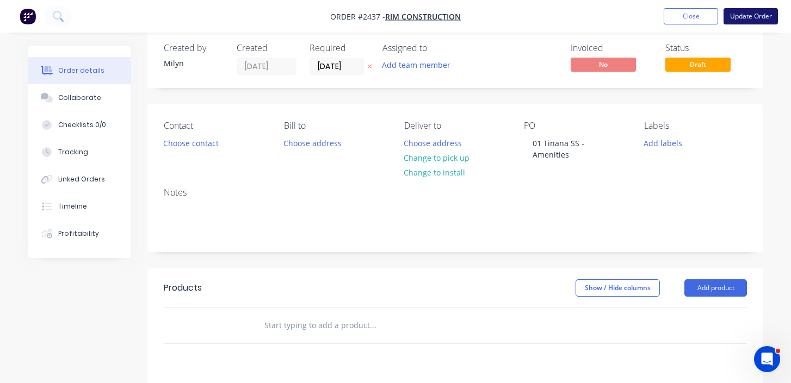
click at [756, 20] on button "Update Order" at bounding box center [750, 16] width 54 height 16
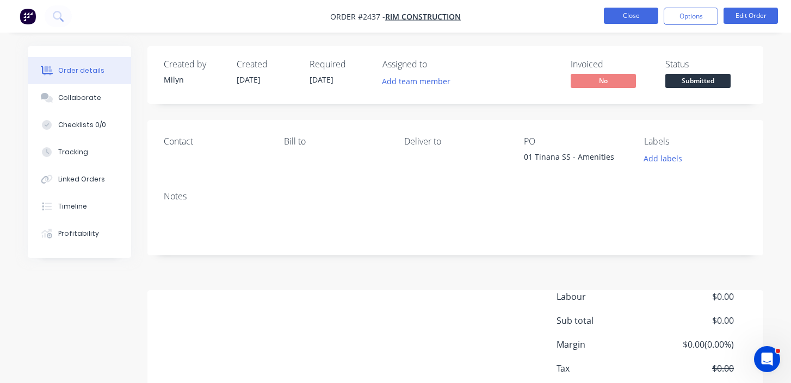
click at [639, 16] on button "Close" at bounding box center [631, 16] width 54 height 16
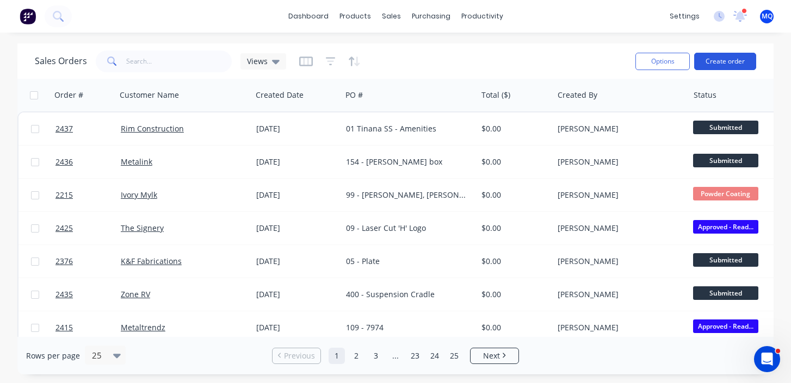
click at [733, 62] on button "Create order" at bounding box center [725, 61] width 62 height 17
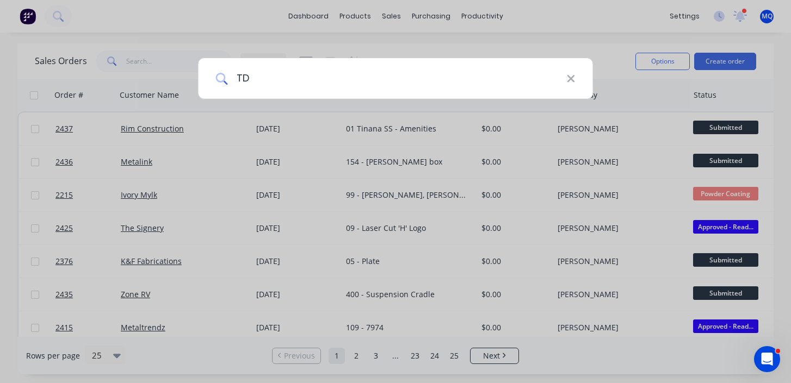
type input "TDI"
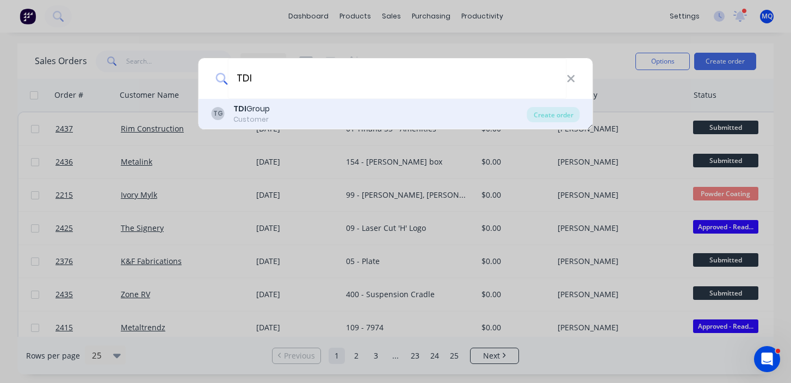
click at [279, 111] on div "TG TDI Group Customer" at bounding box center [369, 113] width 315 height 21
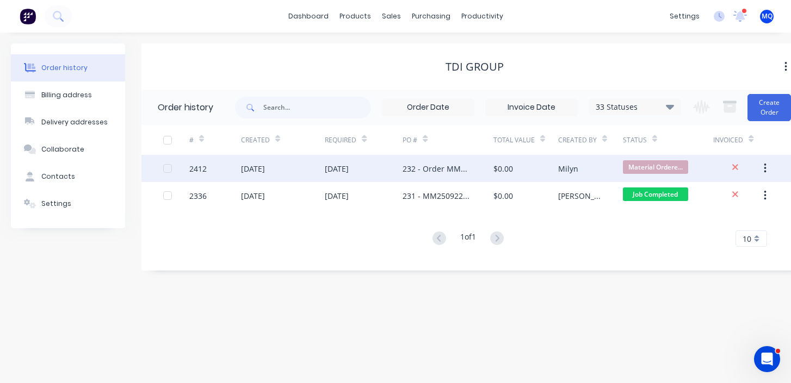
click at [463, 177] on div "232 - Order MM251007" at bounding box center [447, 168] width 91 height 27
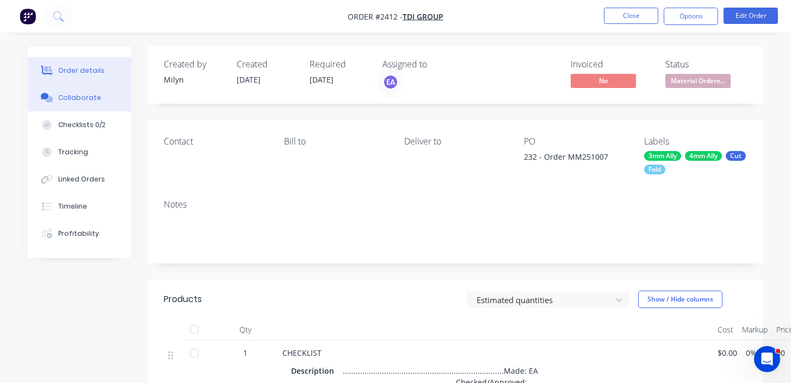
click at [86, 104] on button "Collaborate" at bounding box center [79, 97] width 103 height 27
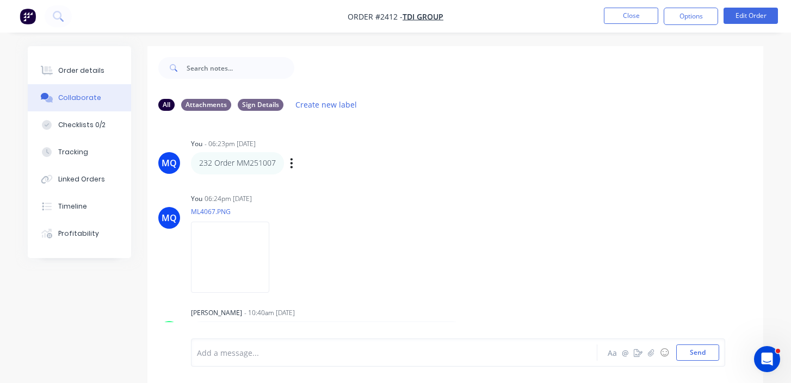
click at [272, 165] on p "232 Order MM251007" at bounding box center [237, 163] width 77 height 11
click at [330, 189] on div "MQ You - 06:23pm 07/10/25 232 Order MM251007 Labels Edit Delete MQ You 06:24pm …" at bounding box center [454, 229] width 615 height 219
click at [292, 162] on icon "button" at bounding box center [291, 163] width 3 height 13
click at [310, 184] on button "Edit" at bounding box center [331, 183] width 69 height 18
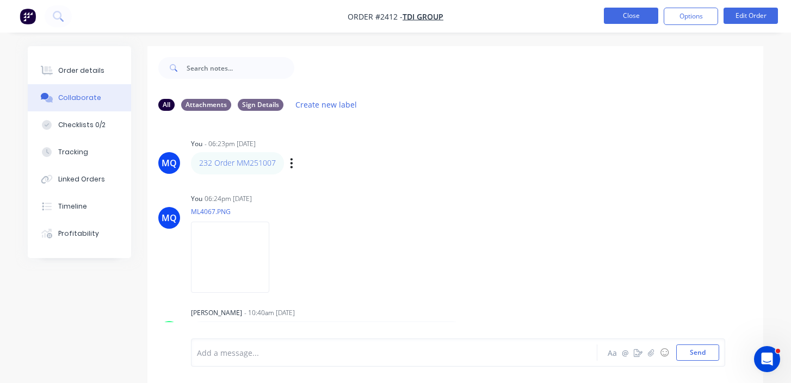
click at [632, 16] on button "Close" at bounding box center [631, 16] width 54 height 16
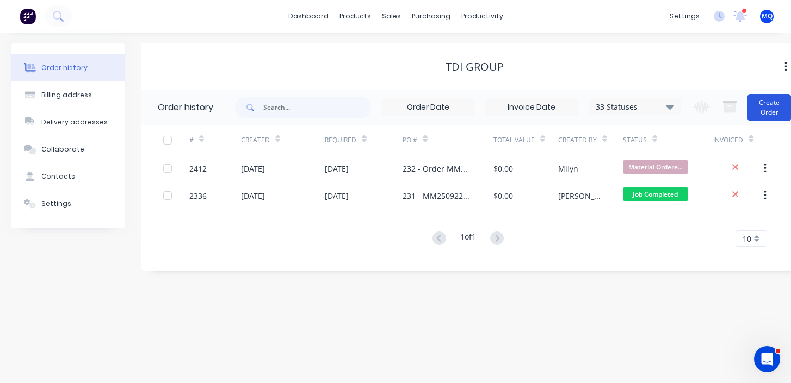
click at [781, 107] on button "Create Order" at bounding box center [768, 107] width 43 height 27
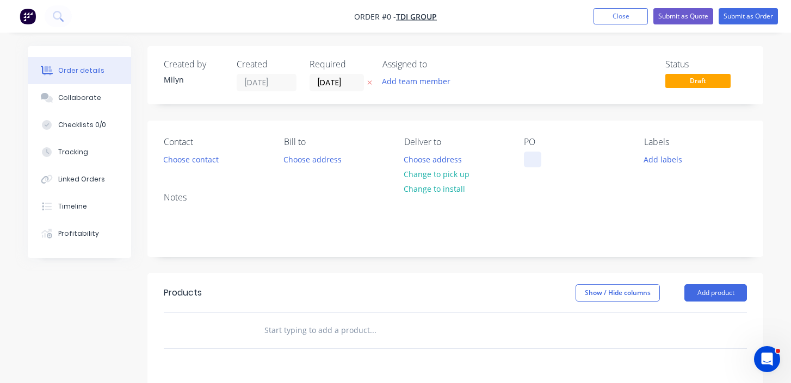
click at [529, 156] on div at bounding box center [532, 160] width 17 height 16
paste div
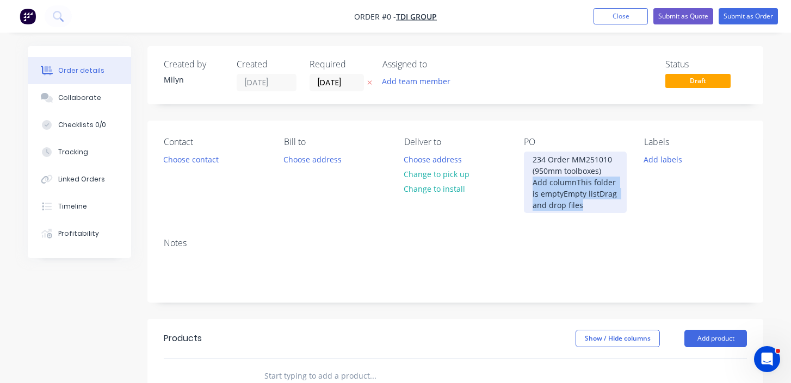
drag, startPoint x: 534, startPoint y: 179, endPoint x: 600, endPoint y: 212, distance: 73.2
click at [599, 212] on div "234 Order MM251010 (950mm toolboxes) Add columnThis folder is emptyEmpty listDr…" at bounding box center [575, 182] width 103 height 61
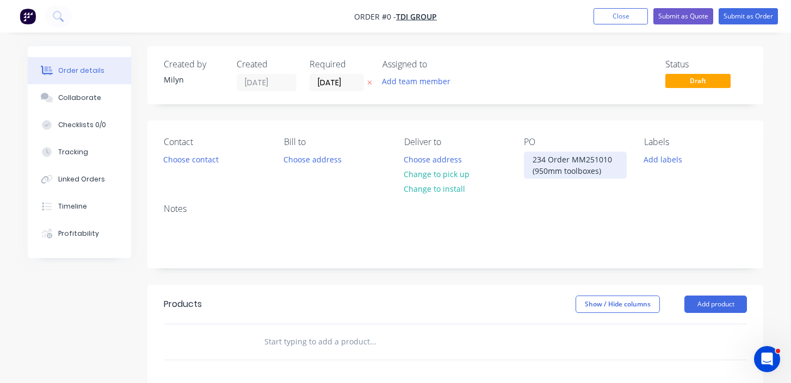
click at [548, 162] on div "234 Order MM251010 (950mm toolboxes)" at bounding box center [575, 165] width 103 height 27
click at [353, 85] on div "Order details Collaborate Checklists 0/0 Tracking Linked Orders Timeline Profit…" at bounding box center [395, 342] width 757 height 592
click at [335, 83] on input "10/10/25" at bounding box center [336, 82] width 53 height 16
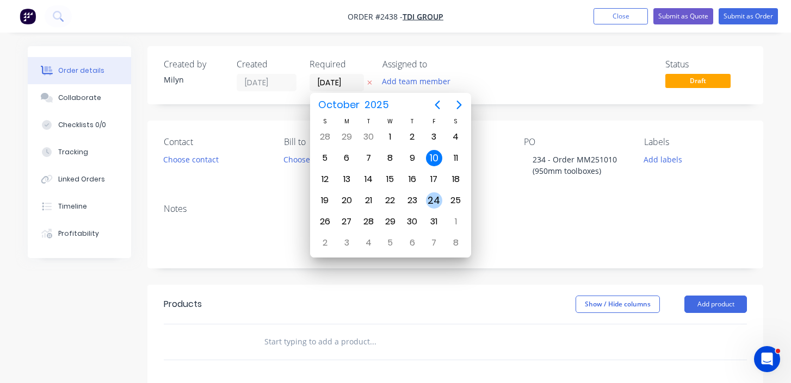
click at [437, 197] on div "24" at bounding box center [434, 200] width 16 height 16
type input "24/10/25"
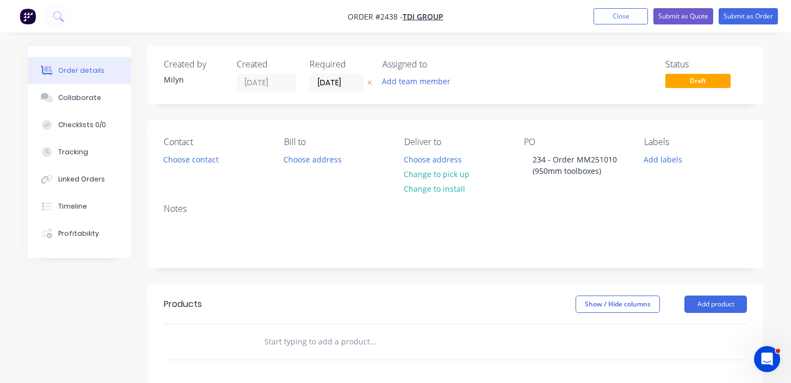
click at [503, 79] on div "Status Draft" at bounding box center [619, 75] width 256 height 32
click at [90, 100] on div "Collaborate" at bounding box center [79, 98] width 43 height 10
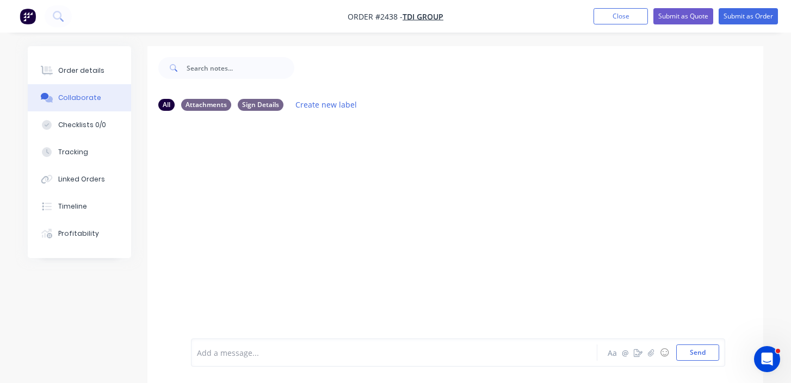
click at [319, 345] on div "Add a message..." at bounding box center [392, 353] width 391 height 16
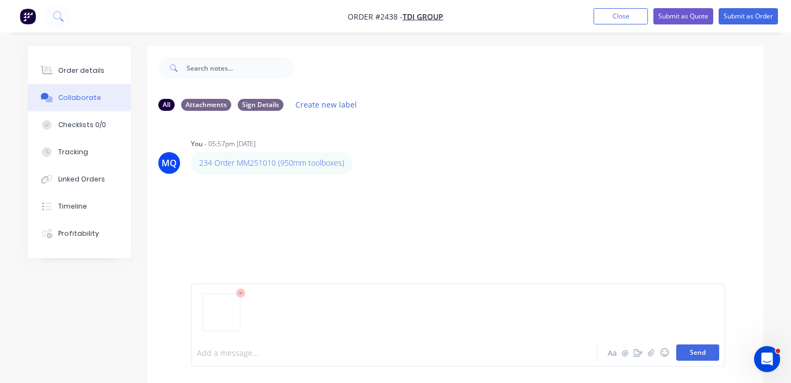
click at [712, 357] on button "Send" at bounding box center [697, 353] width 43 height 16
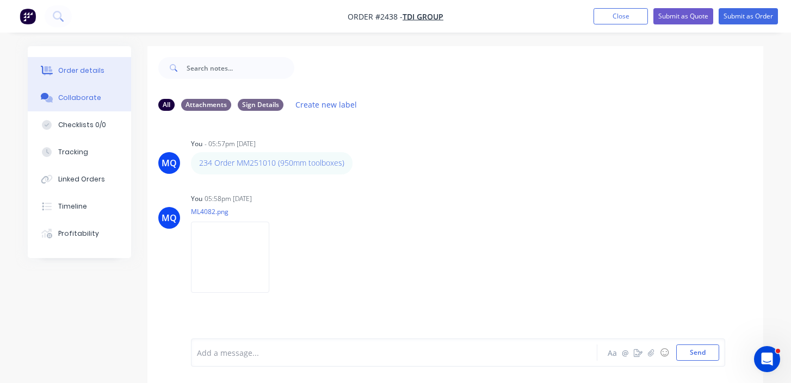
click at [108, 64] on button "Order details" at bounding box center [79, 70] width 103 height 27
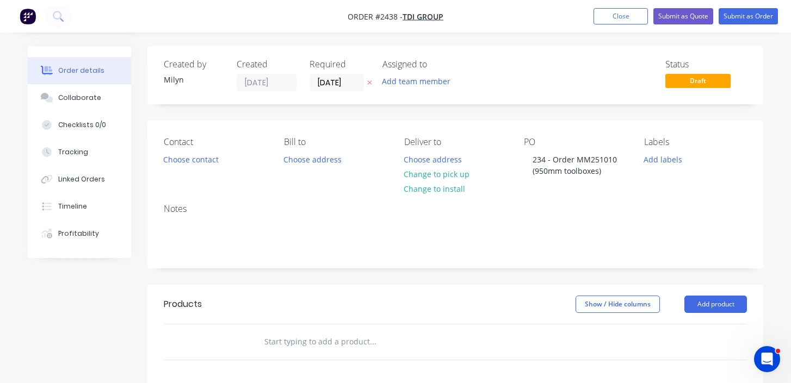
click at [305, 339] on input "text" at bounding box center [372, 342] width 217 height 22
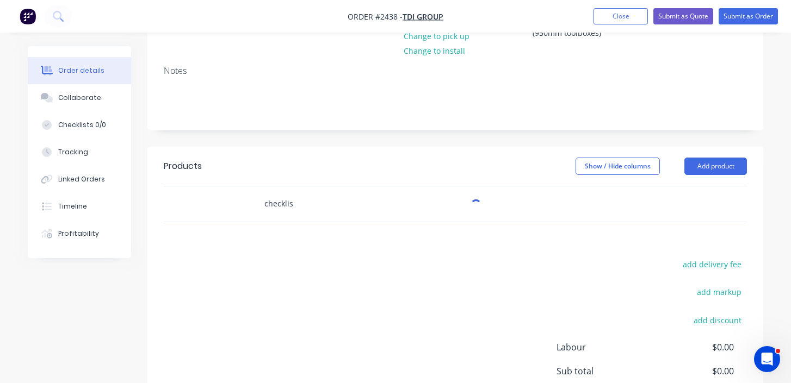
scroll to position [139, 0]
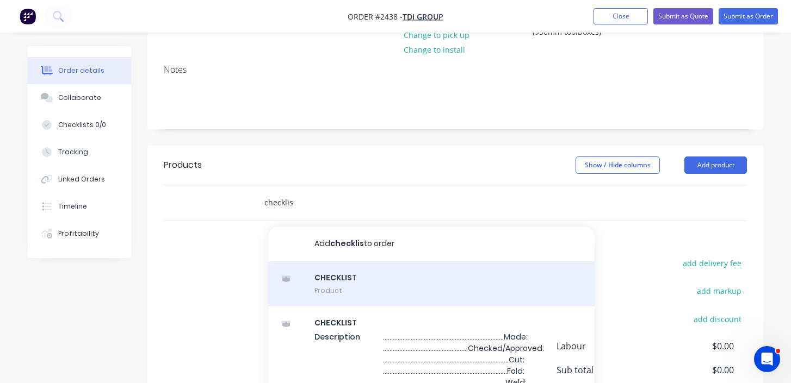
type input "checklis"
click at [328, 280] on div "CHECKLIS T Product" at bounding box center [431, 285] width 326 height 46
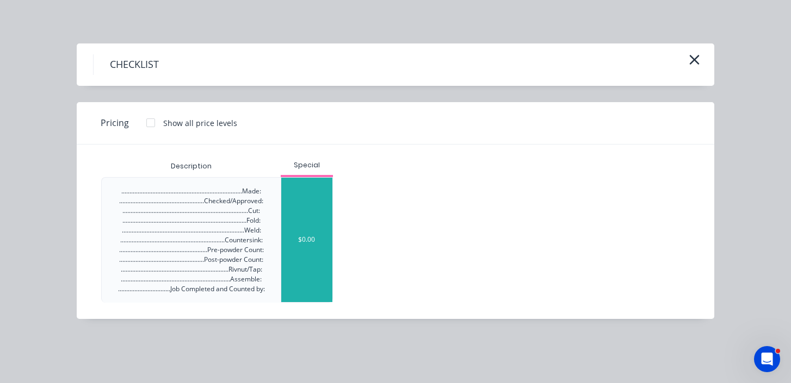
click at [286, 234] on div "$0.00" at bounding box center [306, 240] width 51 height 125
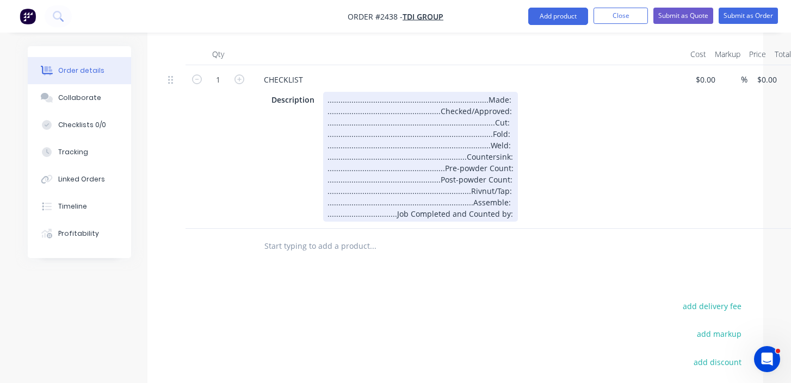
scroll to position [331, 0]
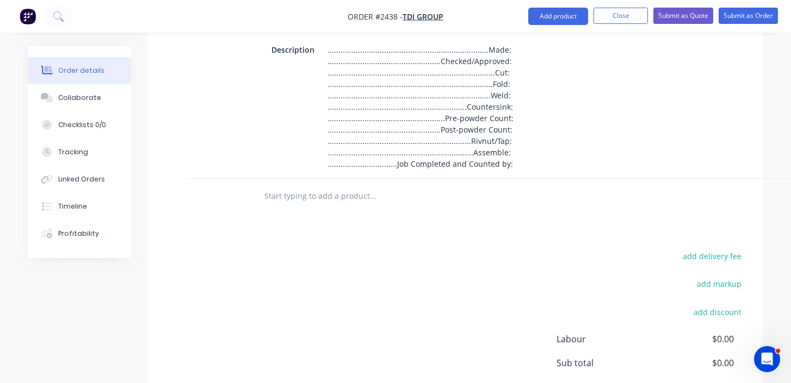
click at [312, 192] on input "text" at bounding box center [372, 196] width 217 height 22
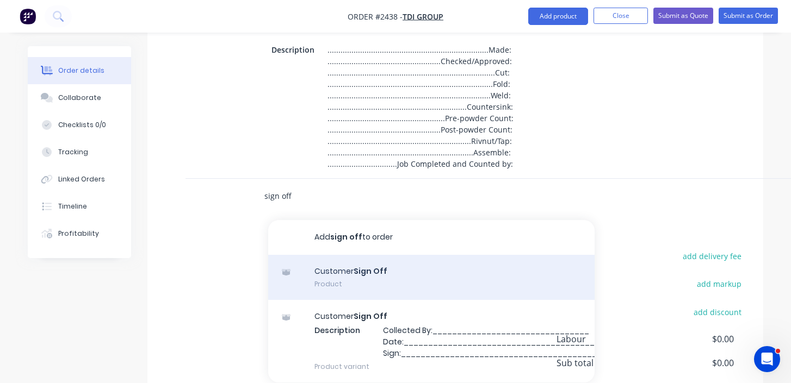
type input "sign off"
click at [387, 272] on div "Customer Sign Off Product" at bounding box center [431, 278] width 326 height 46
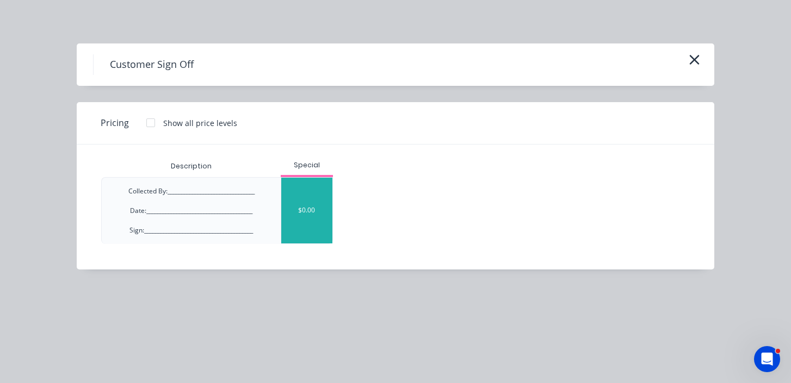
click at [319, 217] on div "$0.00" at bounding box center [306, 211] width 51 height 66
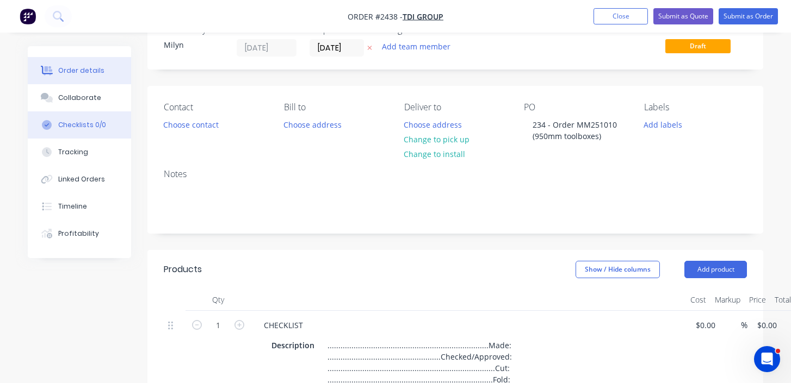
scroll to position [0, 0]
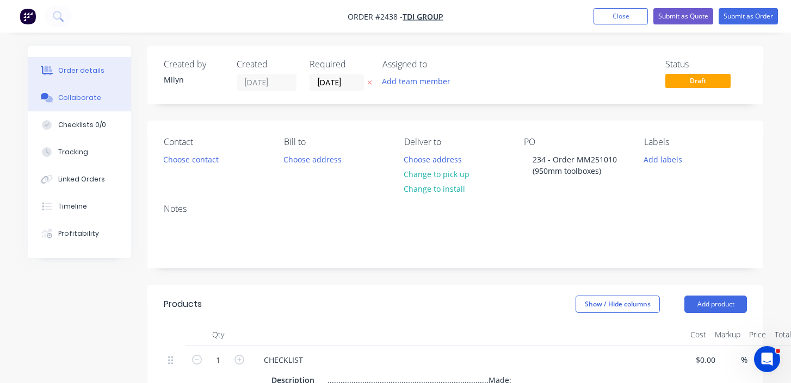
click at [109, 105] on button "Collaborate" at bounding box center [79, 97] width 103 height 27
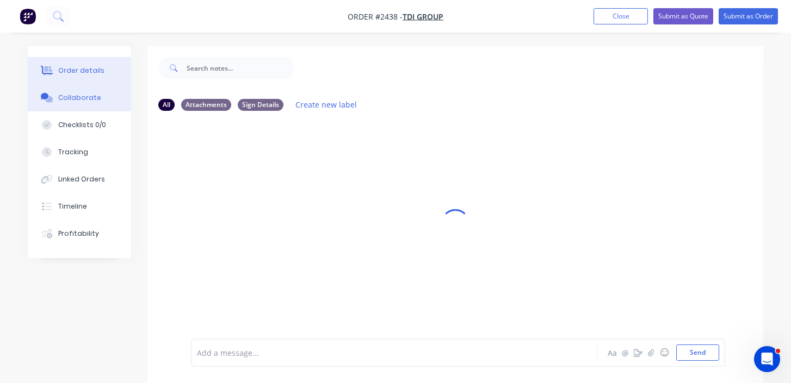
click at [110, 77] on button "Order details" at bounding box center [79, 70] width 103 height 27
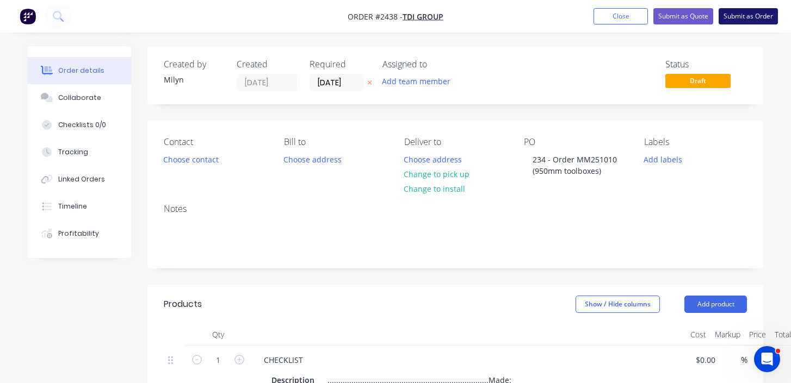
click at [766, 17] on button "Submit as Order" at bounding box center [747, 16] width 59 height 16
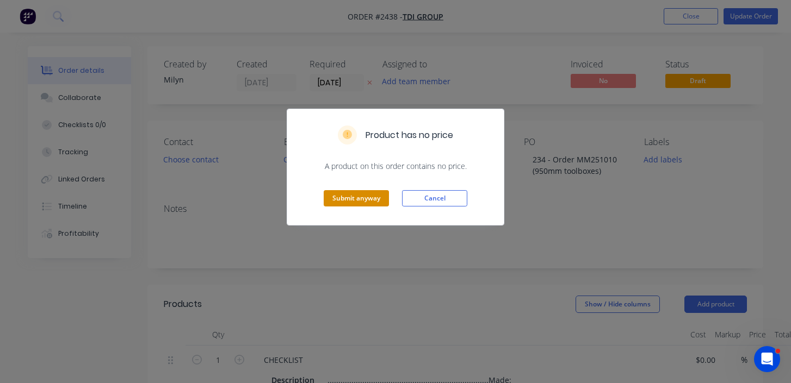
click at [374, 197] on button "Submit anyway" at bounding box center [356, 198] width 65 height 16
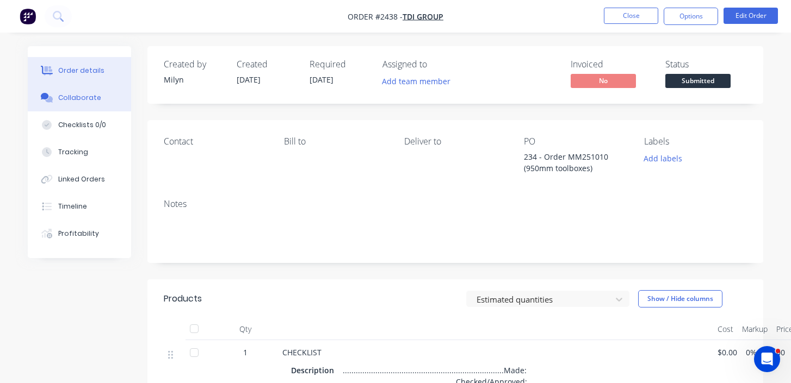
click at [102, 99] on button "Collaborate" at bounding box center [79, 97] width 103 height 27
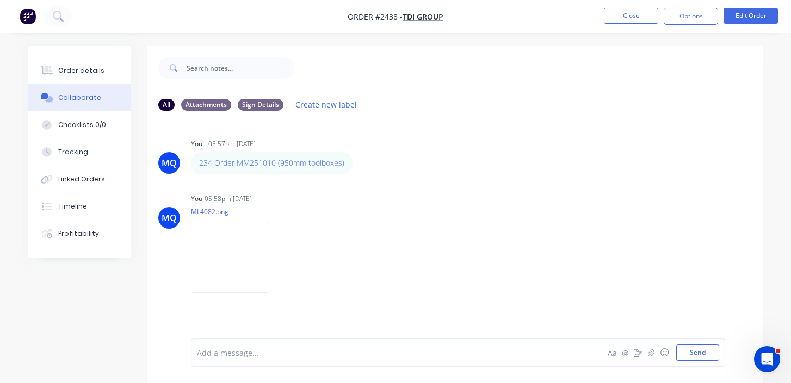
click at [249, 346] on div "Add a message..." at bounding box center [392, 353] width 391 height 16
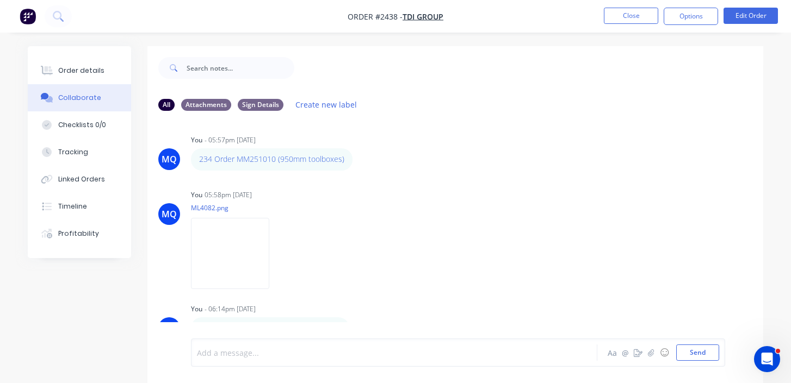
click at [633, 5] on nav "Order #2438 - TDI Group Close Options Edit Order" at bounding box center [395, 16] width 791 height 33
click at [635, 24] on li "Close" at bounding box center [631, 16] width 54 height 17
click at [636, 18] on button "Close" at bounding box center [631, 16] width 54 height 16
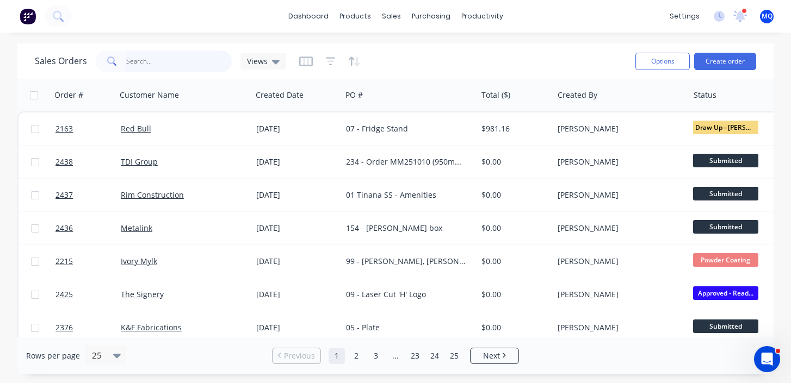
click at [192, 69] on input "text" at bounding box center [179, 62] width 106 height 22
type input "prostar"
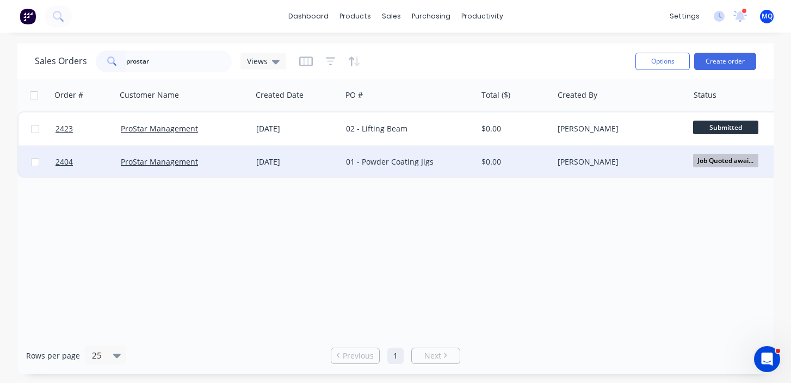
click at [278, 165] on div "07 Oct 2025" at bounding box center [296, 162] width 81 height 11
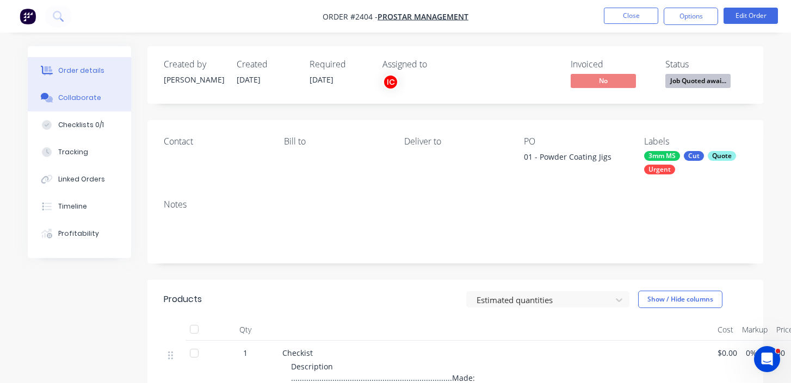
click at [82, 102] on div "Collaborate" at bounding box center [79, 98] width 43 height 10
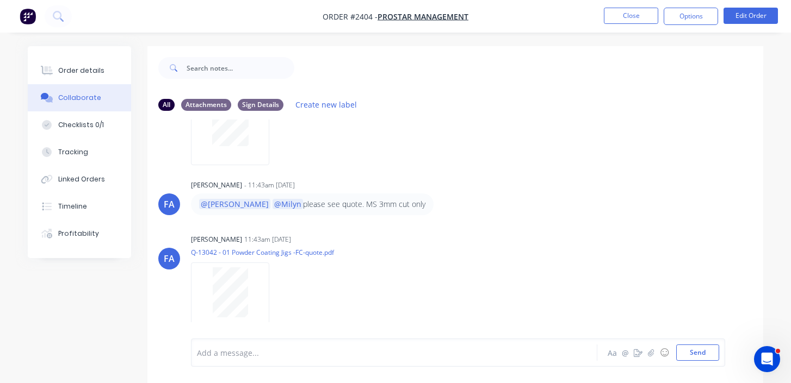
scroll to position [16, 0]
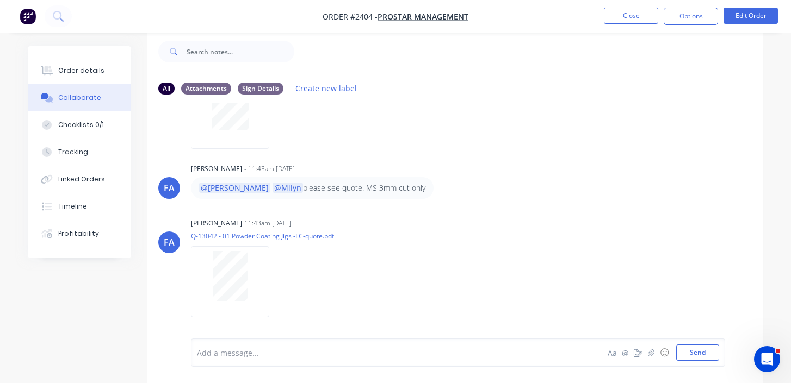
click at [294, 341] on div "Add a message... Aa @ ☺ Send" at bounding box center [458, 353] width 534 height 28
click at [283, 350] on div at bounding box center [392, 352] width 391 height 11
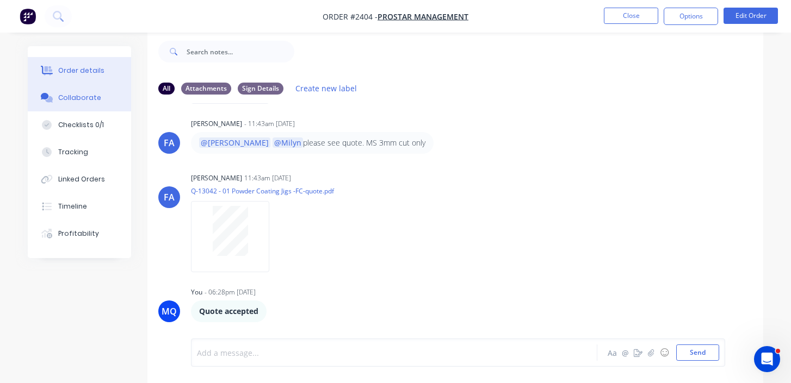
click at [82, 67] on div "Order details" at bounding box center [81, 71] width 46 height 10
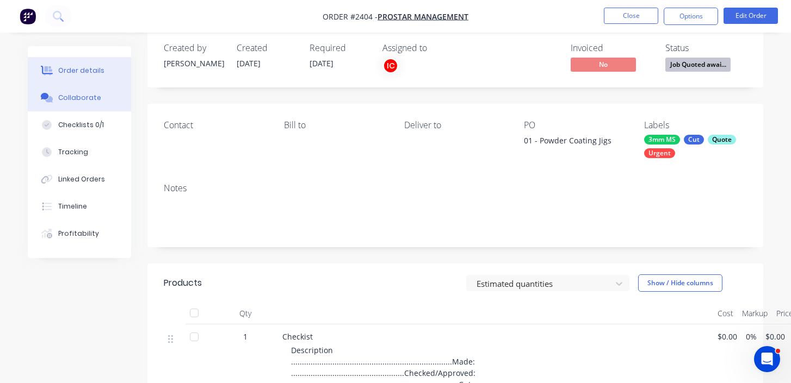
click at [43, 102] on icon at bounding box center [47, 98] width 13 height 10
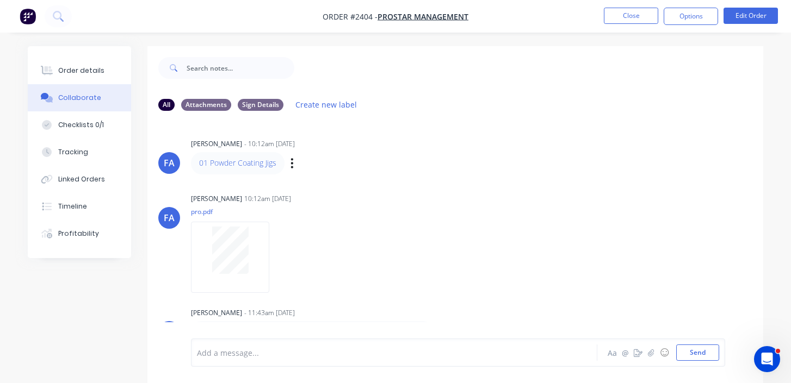
scroll to position [173, 0]
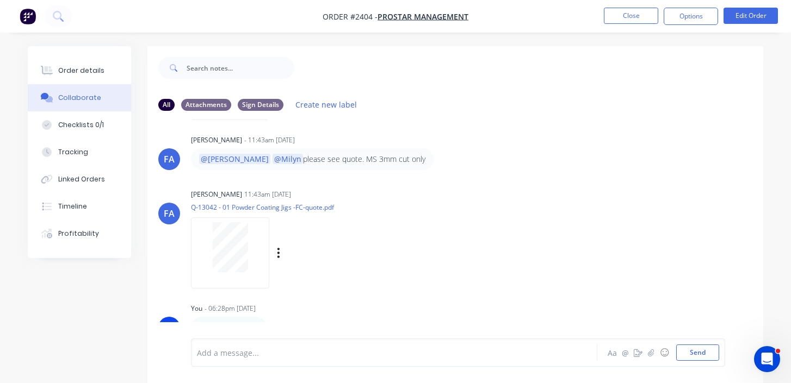
click at [525, 196] on div "Francis Adrian Candido 11:43am 08/10/25" at bounding box center [360, 195] width 339 height 10
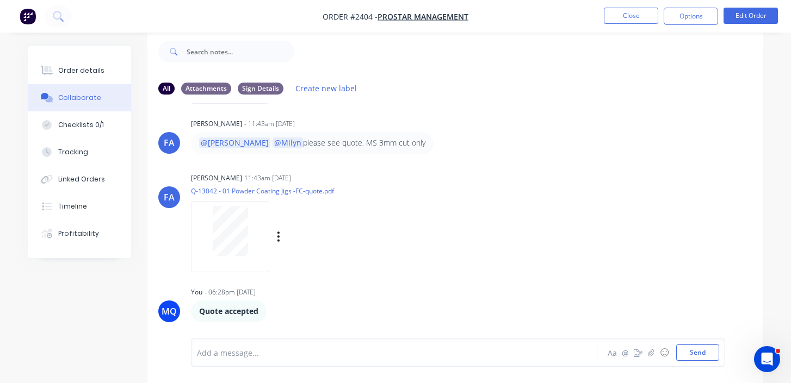
scroll to position [0, 0]
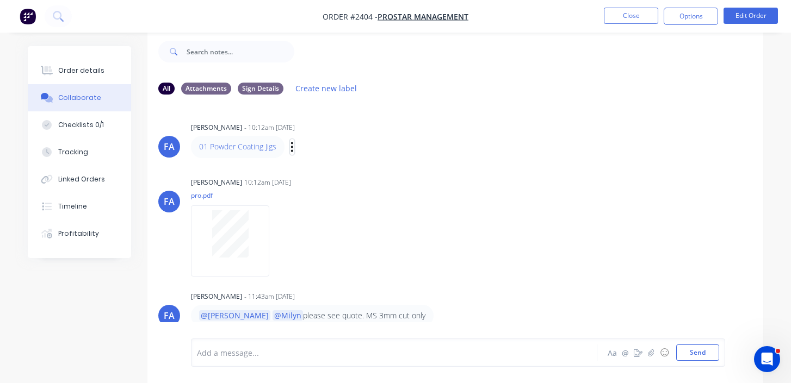
click at [290, 149] on icon "button" at bounding box center [291, 147] width 3 height 13
click at [310, 171] on button "Edit" at bounding box center [331, 167] width 69 height 18
click at [113, 68] on button "Order details" at bounding box center [79, 70] width 103 height 27
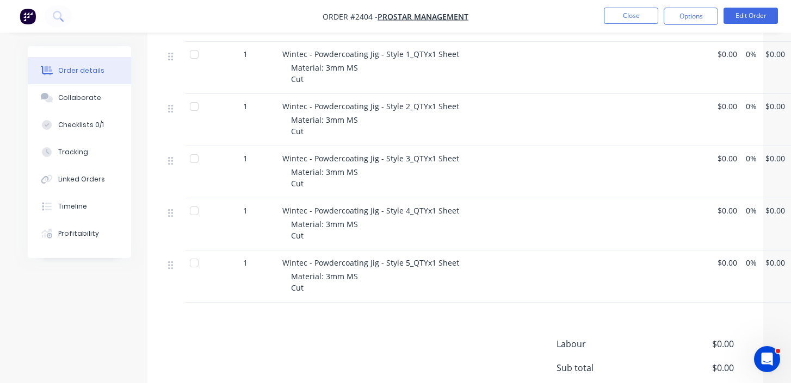
scroll to position [468, 0]
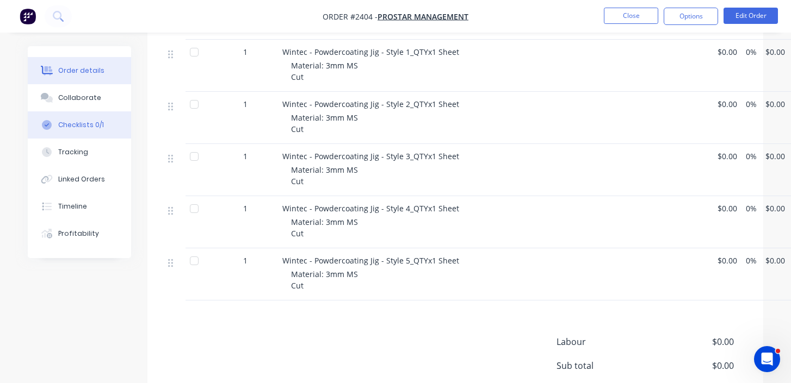
click at [103, 125] on button "Checklists 0/1" at bounding box center [79, 124] width 103 height 27
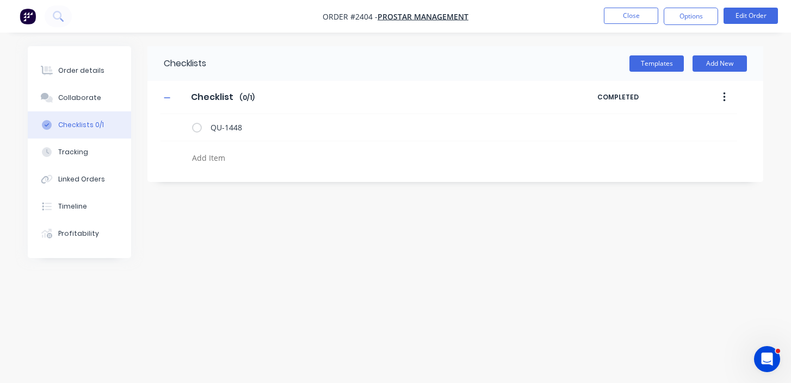
click at [210, 164] on textarea at bounding box center [368, 158] width 360 height 16
type textarea "x"
type textarea "C"
type textarea "x"
type textarea "Cu"
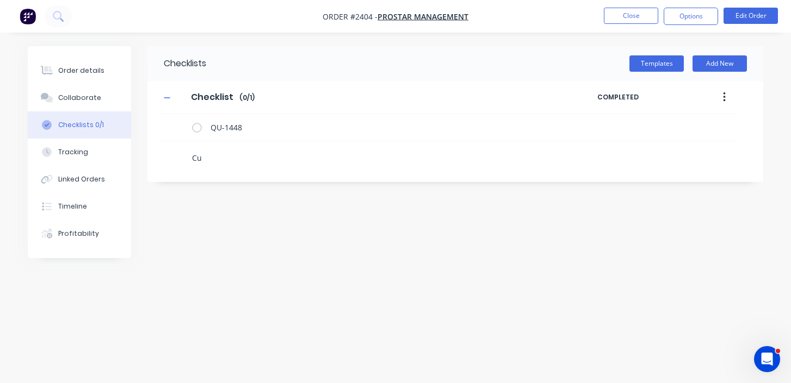
type textarea "x"
type textarea "Cut"
type textarea "x"
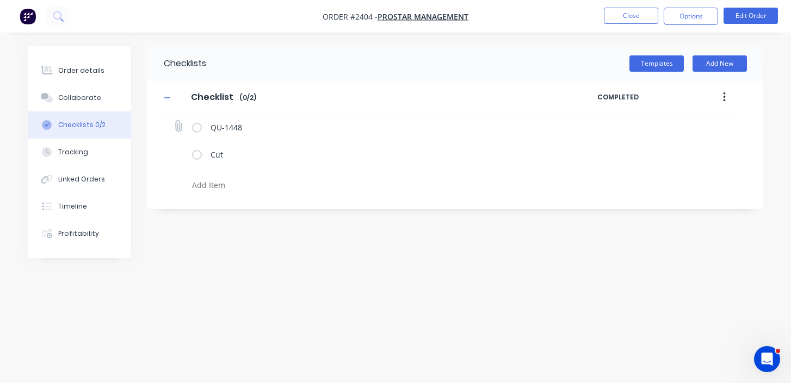
click at [175, 125] on icon at bounding box center [178, 126] width 15 height 15
click at [173, 121] on input "file" at bounding box center [173, 121] width 0 height 0
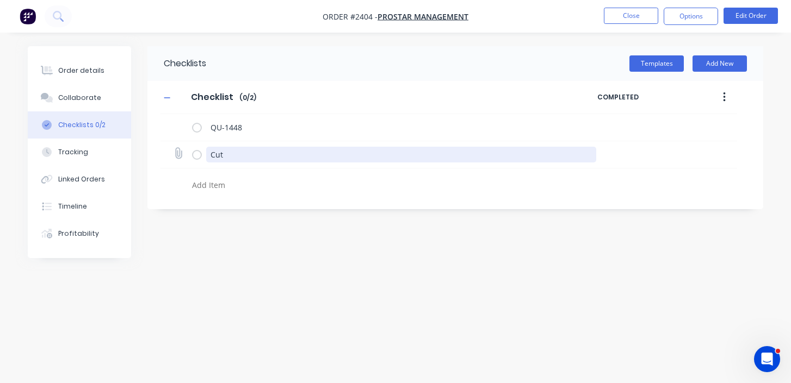
click at [240, 157] on textarea "Cut" at bounding box center [401, 155] width 390 height 16
type textarea "x"
type textarea "P"
type textarea "x"
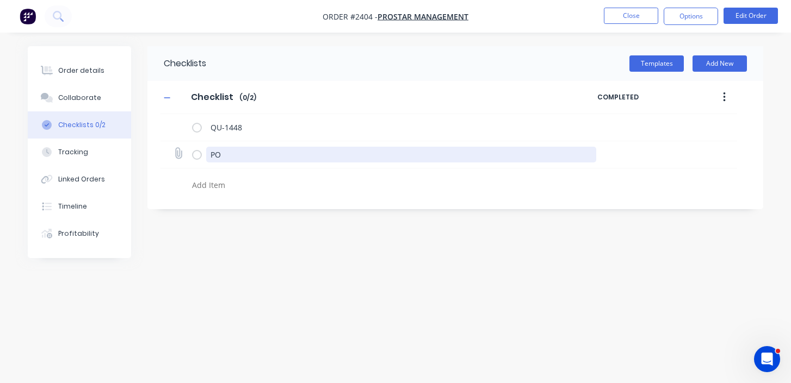
type textarea "PO"
type textarea "x"
type textarea "C"
type textarea "x"
type textarea "Cu"
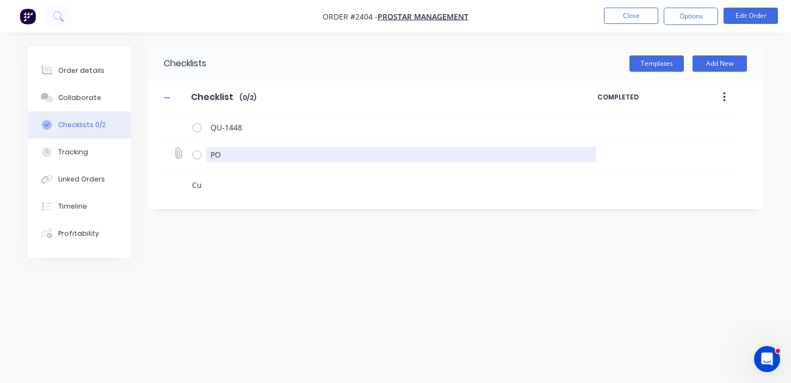
type textarea "x"
type textarea "Cut"
type textarea "x"
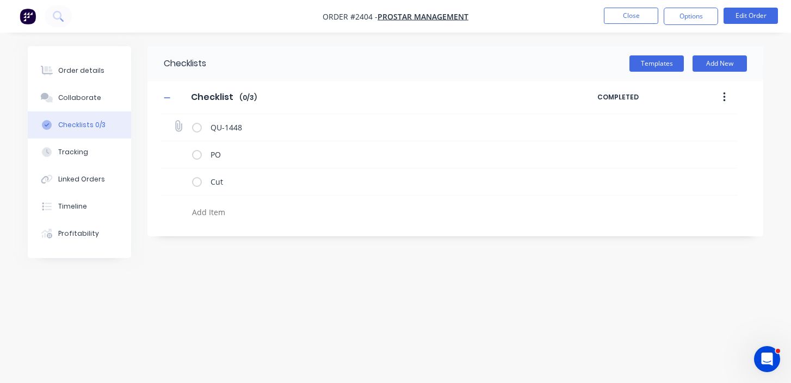
type textarea "x"
click at [177, 123] on icon at bounding box center [178, 126] width 15 height 15
click at [173, 121] on input "file" at bounding box center [173, 121] width 0 height 0
type input "C:\fakepath\Quote QU1448.pdf"
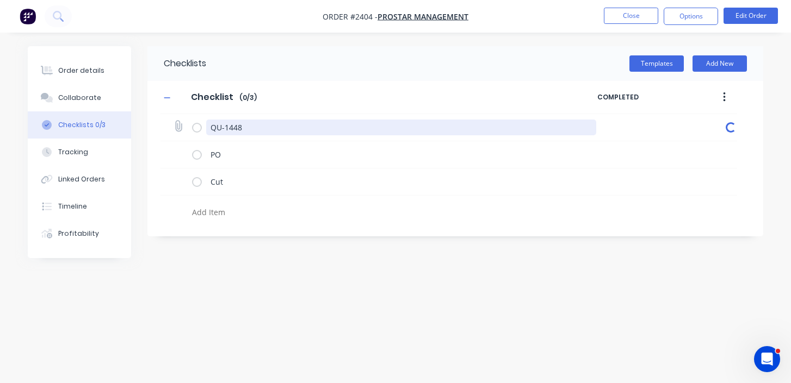
type textarea "x"
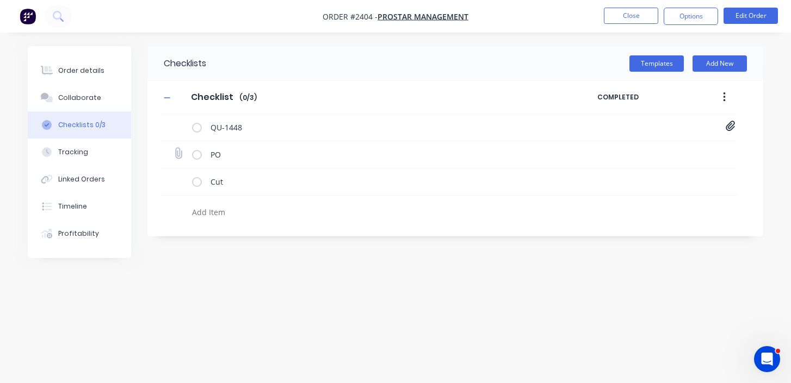
click at [177, 150] on icon at bounding box center [178, 153] width 15 height 15
click at [173, 148] on input "file" at bounding box center [173, 148] width 0 height 0
type input "C:\fakepath\Metalmorphic Laser QU1448 Purchase_Order.pdf"
type textarea "x"
click at [88, 72] on div "Order details" at bounding box center [81, 71] width 46 height 10
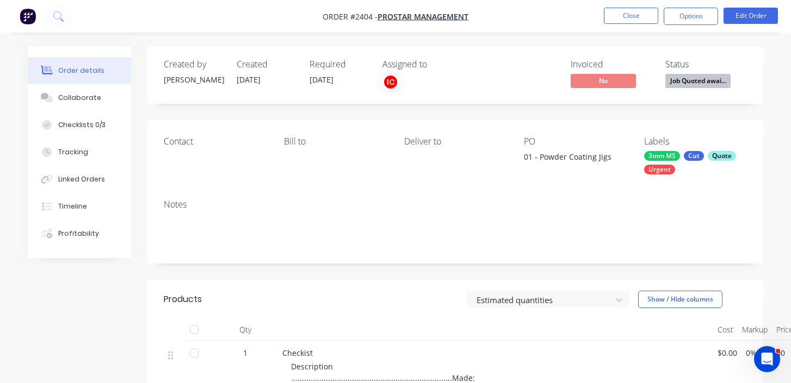
click at [730, 160] on div "3mm MS Cut Quote Urgent" at bounding box center [695, 162] width 103 height 23
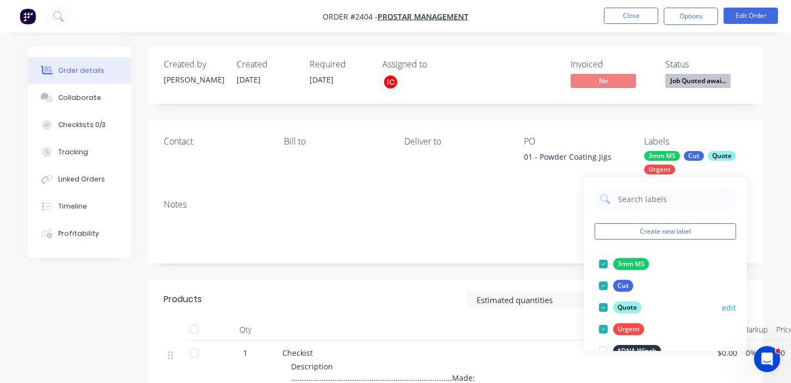
click at [604, 310] on div at bounding box center [603, 308] width 22 height 22
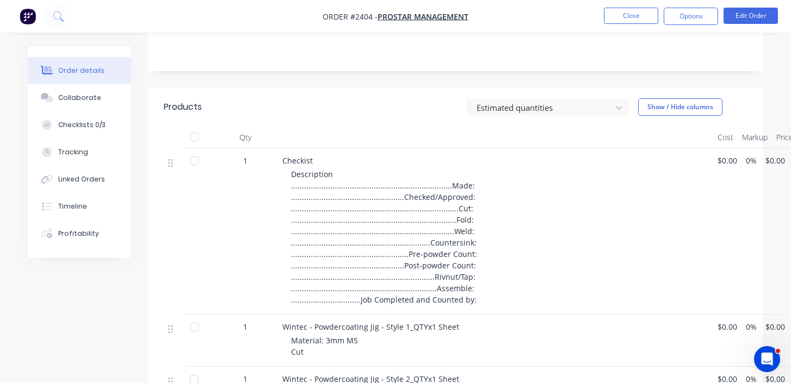
scroll to position [124, 0]
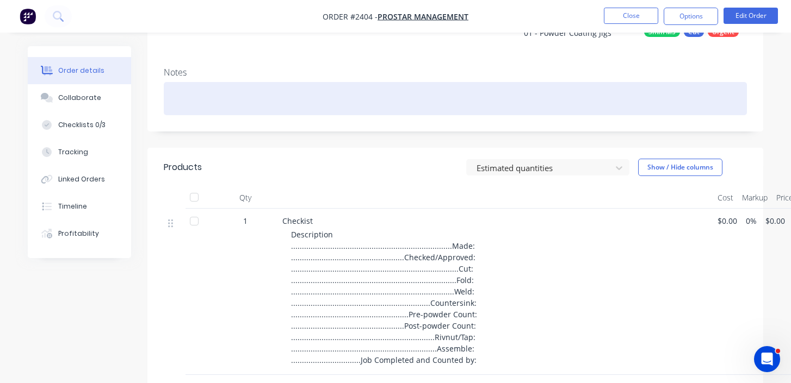
click at [227, 104] on div at bounding box center [455, 98] width 583 height 33
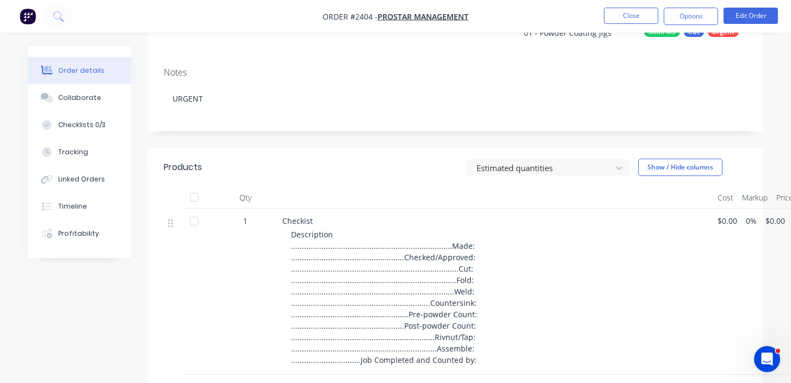
click at [251, 141] on div "Created by Francis Adrian Created 07/10/25 Required 14/10/25 Assigned to IC Inv…" at bounding box center [454, 367] width 615 height 891
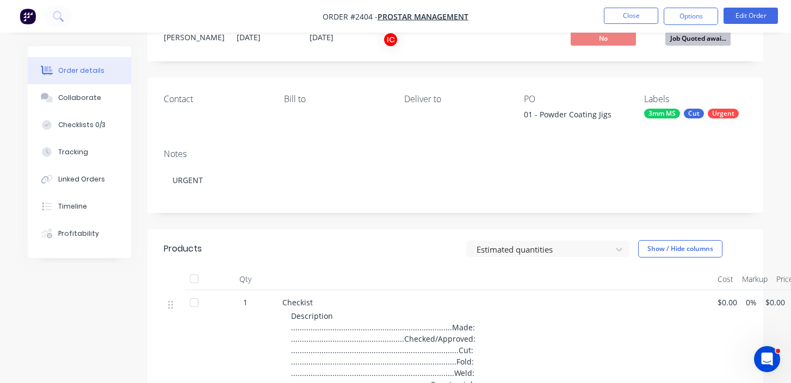
scroll to position [0, 0]
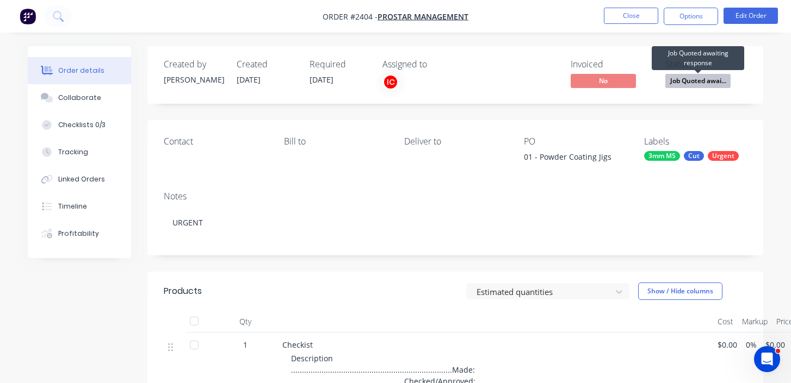
click at [712, 75] on span "Job Quoted awai..." at bounding box center [697, 81] width 65 height 14
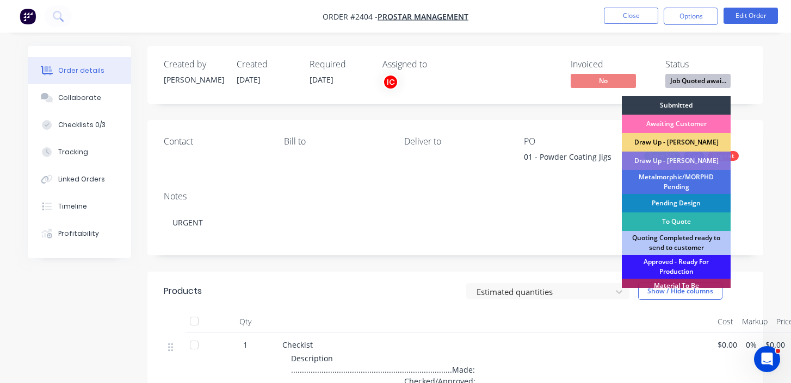
click at [682, 142] on div "Draw Up - Izaak" at bounding box center [675, 142] width 109 height 18
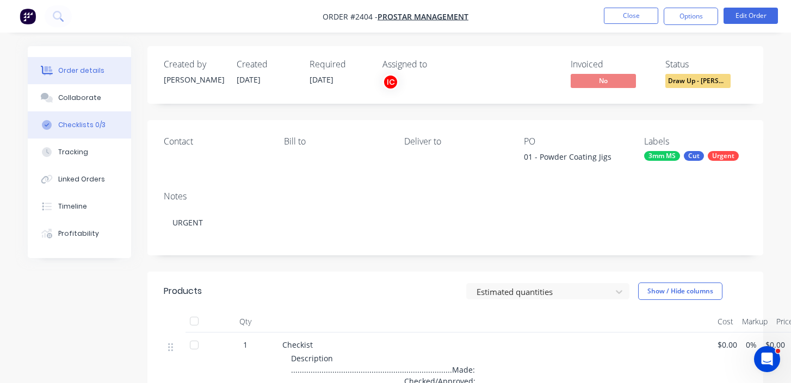
click at [68, 124] on div "Checklists 0/3" at bounding box center [81, 125] width 47 height 10
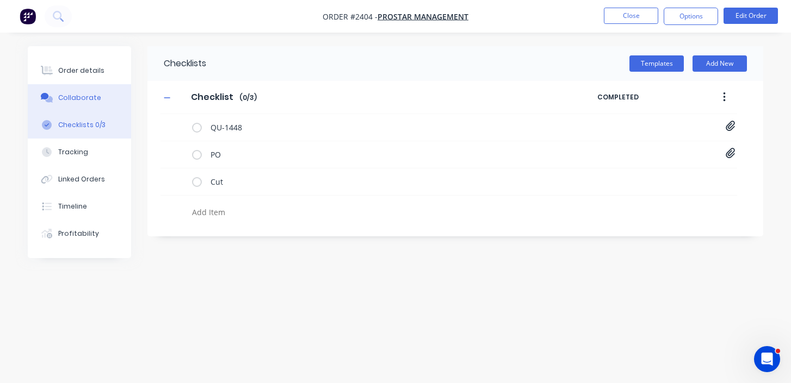
click at [92, 103] on button "Collaborate" at bounding box center [79, 97] width 103 height 27
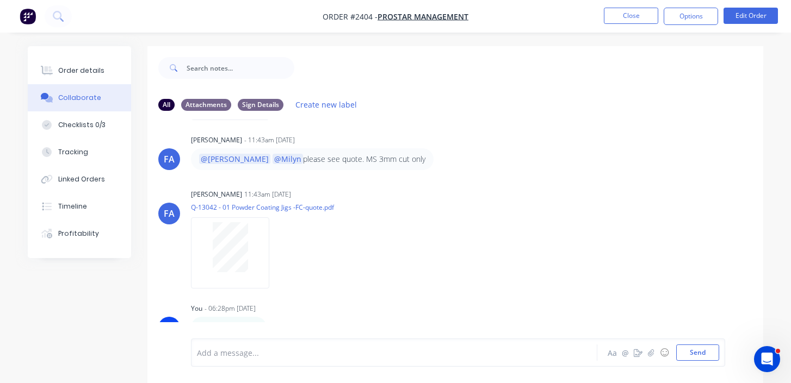
scroll to position [16, 0]
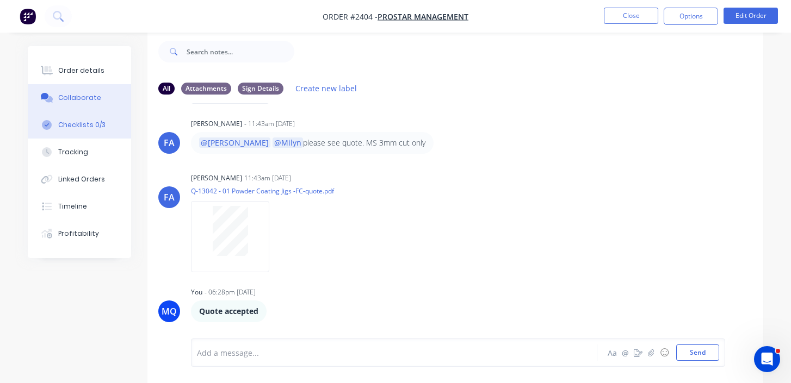
click at [89, 128] on div "Checklists 0/3" at bounding box center [81, 125] width 47 height 10
type textarea "x"
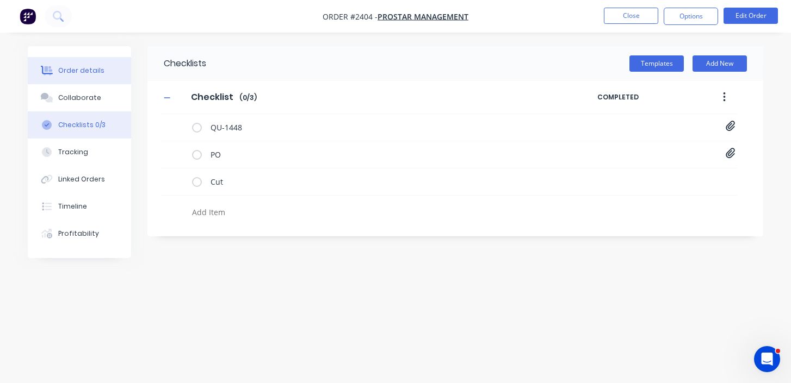
click at [91, 66] on div "Order details" at bounding box center [81, 71] width 46 height 10
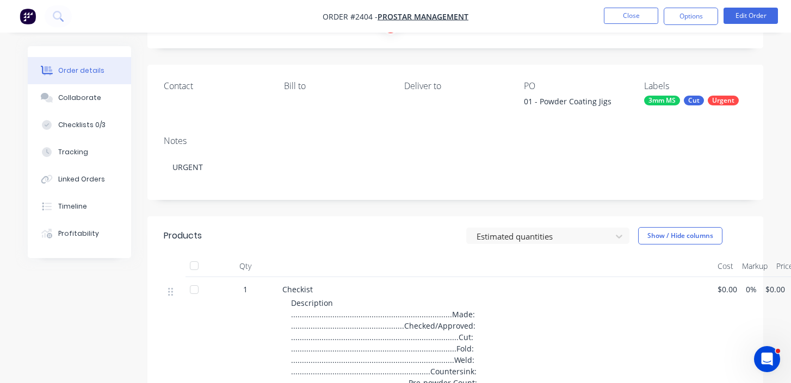
scroll to position [45, 0]
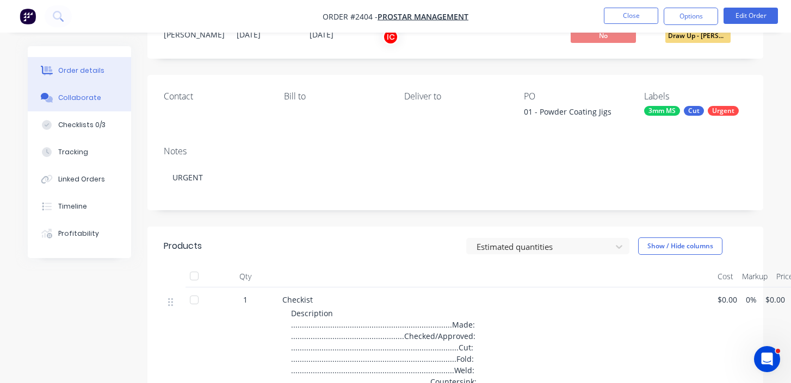
click at [82, 105] on button "Collaborate" at bounding box center [79, 97] width 103 height 27
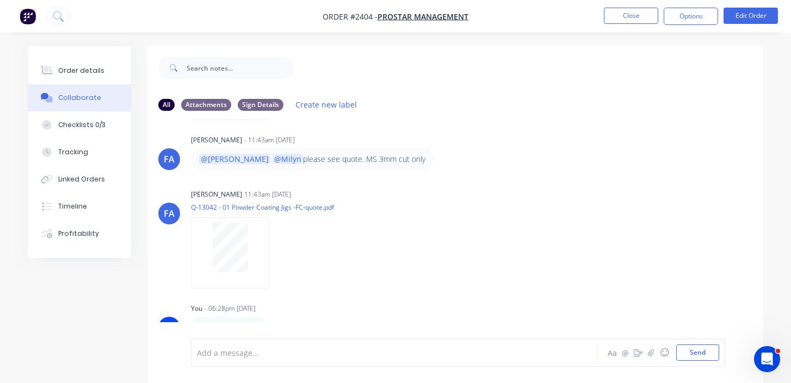
scroll to position [16, 0]
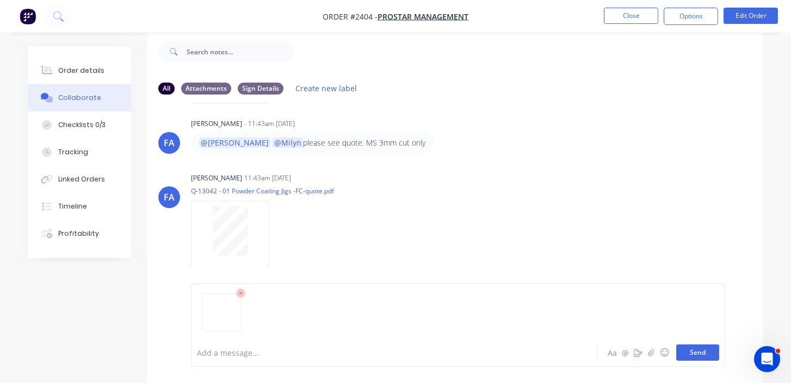
click at [705, 350] on button "Send" at bounding box center [697, 353] width 43 height 16
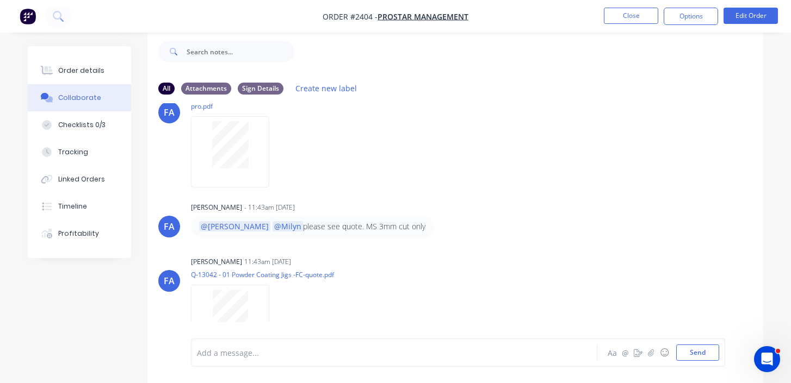
scroll to position [173, 0]
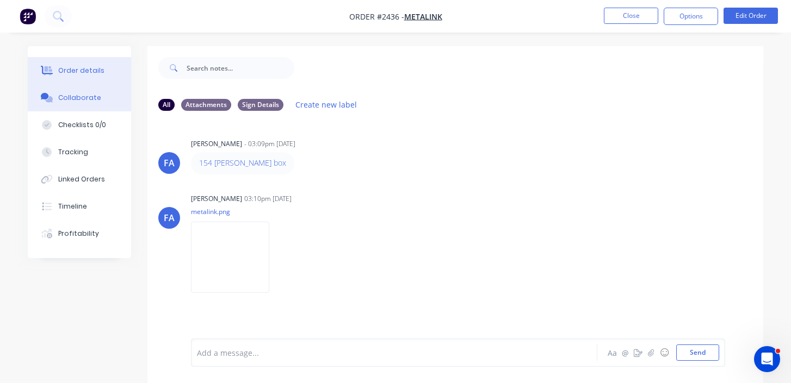
click at [110, 67] on button "Order details" at bounding box center [79, 70] width 103 height 27
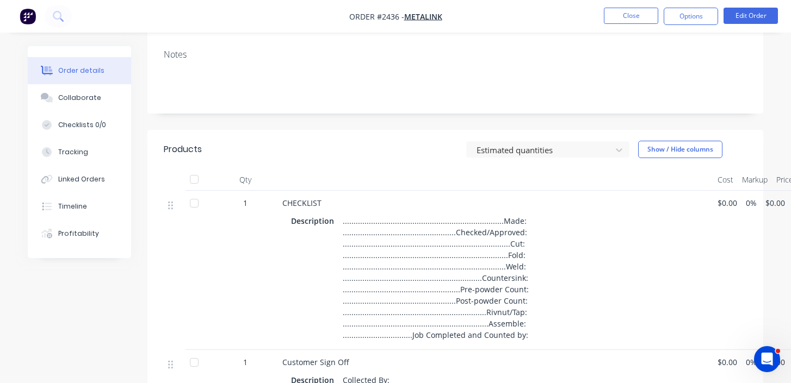
scroll to position [158, 0]
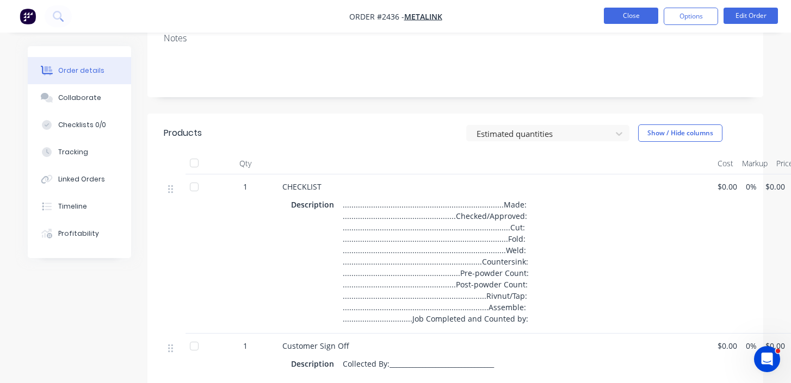
click at [622, 16] on button "Close" at bounding box center [631, 16] width 54 height 16
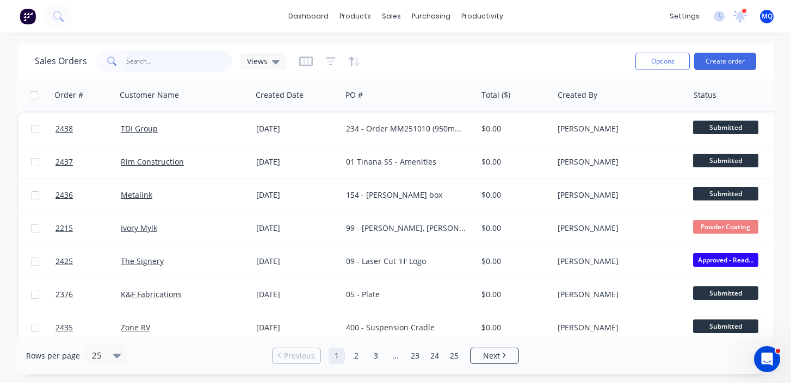
click at [192, 59] on input "text" at bounding box center [179, 62] width 106 height 22
paste input "TBR950-DS-DOOR"
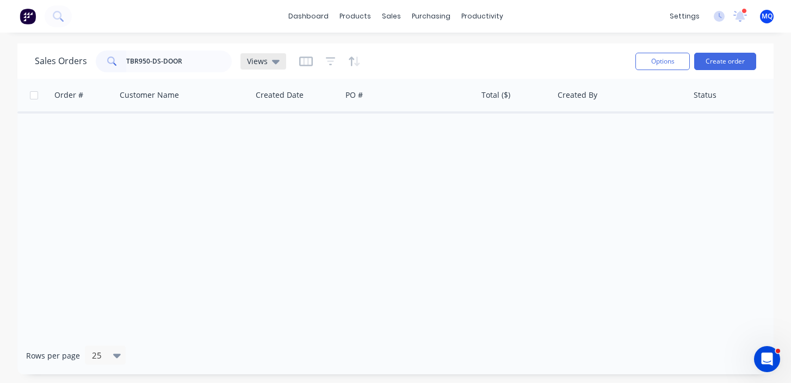
click at [268, 57] on div "Views" at bounding box center [263, 62] width 33 height 10
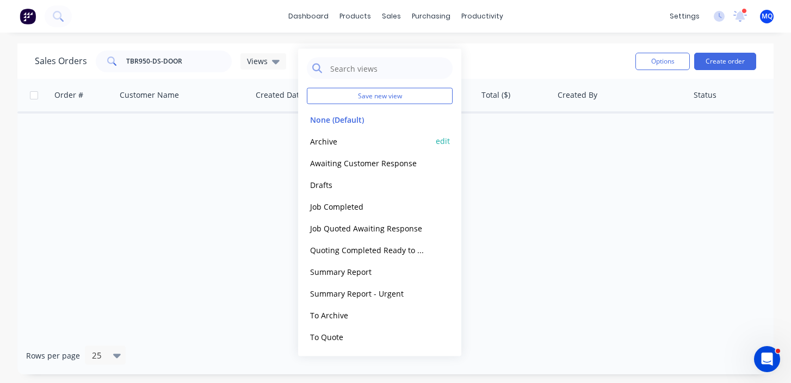
click at [316, 141] on button "Archive" at bounding box center [369, 141] width 124 height 13
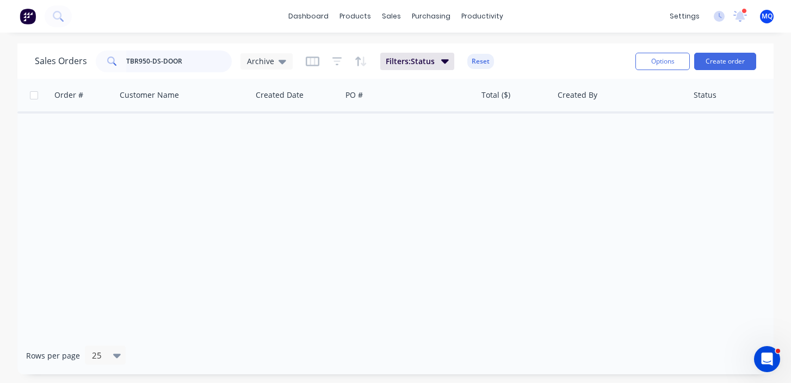
click at [198, 59] on input "TBR950-DS-DOOR" at bounding box center [179, 62] width 106 height 22
click at [197, 62] on input "TBR950" at bounding box center [179, 62] width 106 height 22
type input "red"
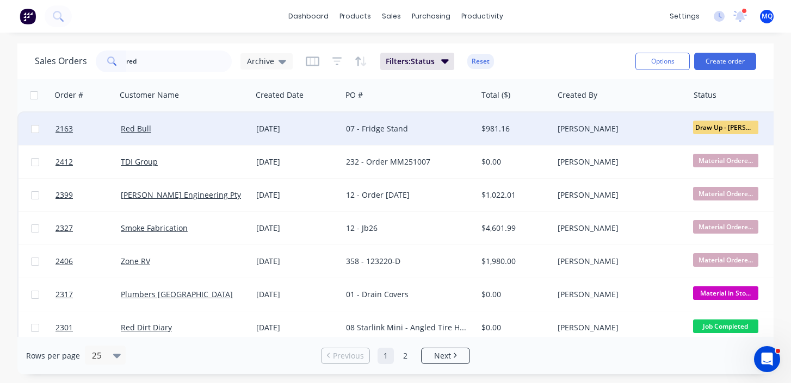
click at [189, 133] on div "Red Bull" at bounding box center [181, 128] width 120 height 11
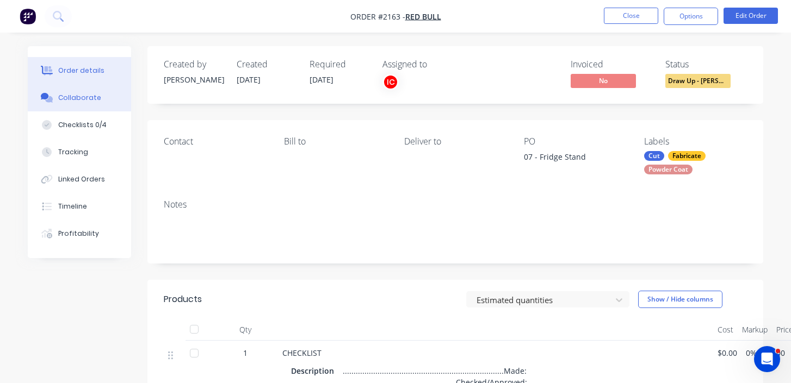
click at [107, 98] on button "Collaborate" at bounding box center [79, 97] width 103 height 27
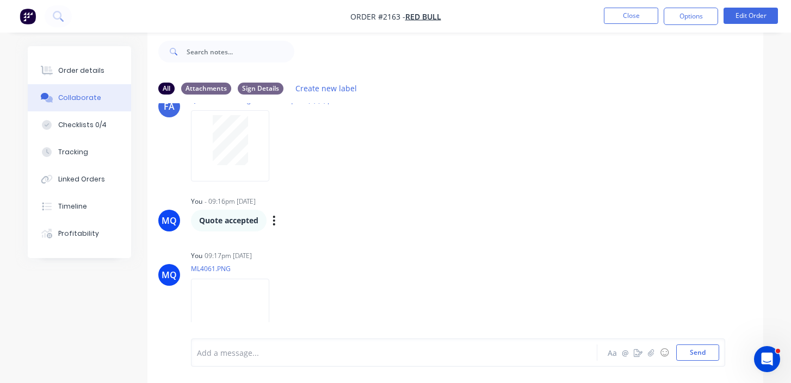
scroll to position [256, 0]
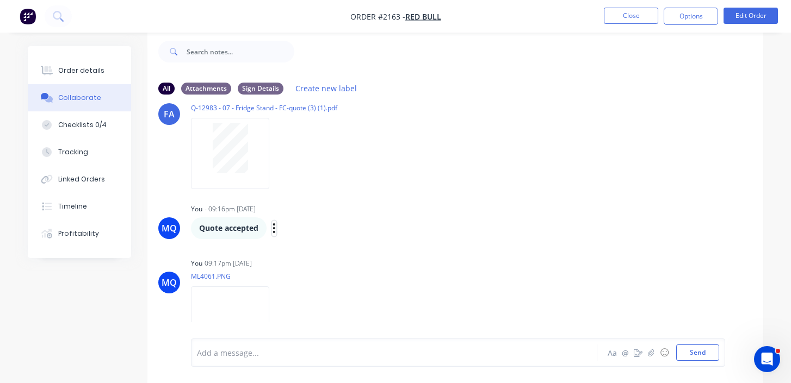
click at [276, 229] on button "button" at bounding box center [274, 229] width 4 height 16
click at [287, 245] on button "Edit" at bounding box center [313, 248] width 69 height 18
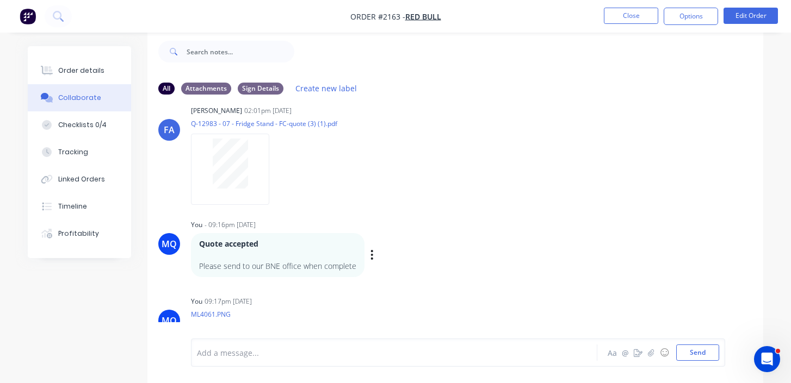
scroll to position [240, 0]
click at [371, 251] on icon "button" at bounding box center [371, 256] width 3 height 13
click at [385, 277] on button "Edit" at bounding box center [411, 275] width 69 height 18
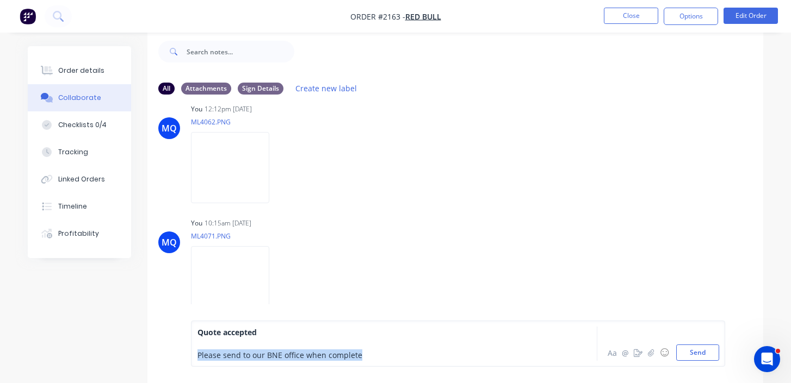
drag, startPoint x: 197, startPoint y: 354, endPoint x: 391, endPoint y: 352, distance: 194.1
click at [391, 352] on div "Please send to our BNE office when complete" at bounding box center [392, 355] width 391 height 11
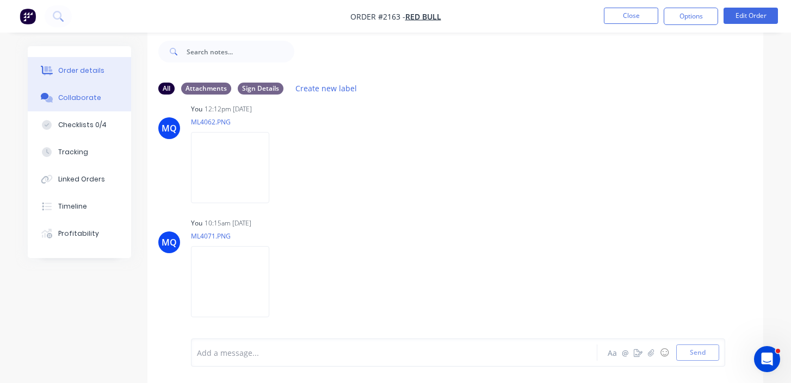
click at [91, 71] on div "Order details" at bounding box center [81, 71] width 46 height 10
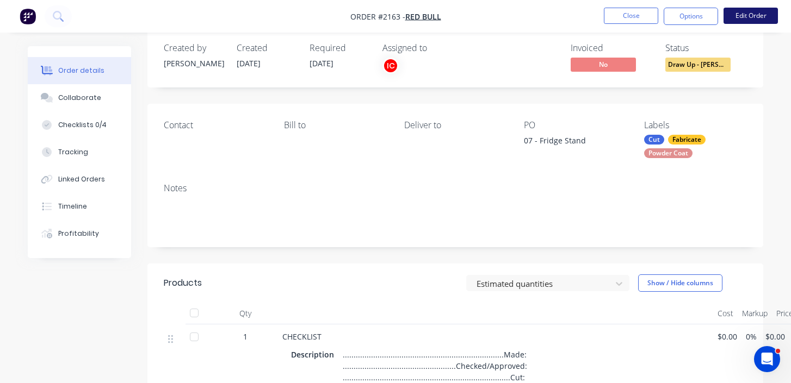
click at [754, 18] on button "Edit Order" at bounding box center [750, 16] width 54 height 16
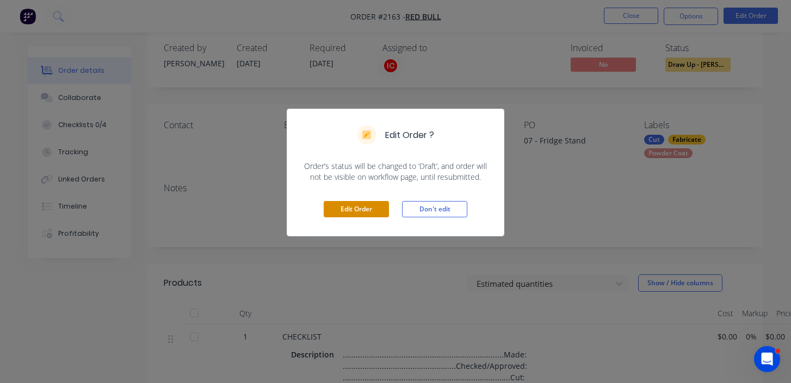
click at [373, 208] on button "Edit Order" at bounding box center [356, 209] width 65 height 16
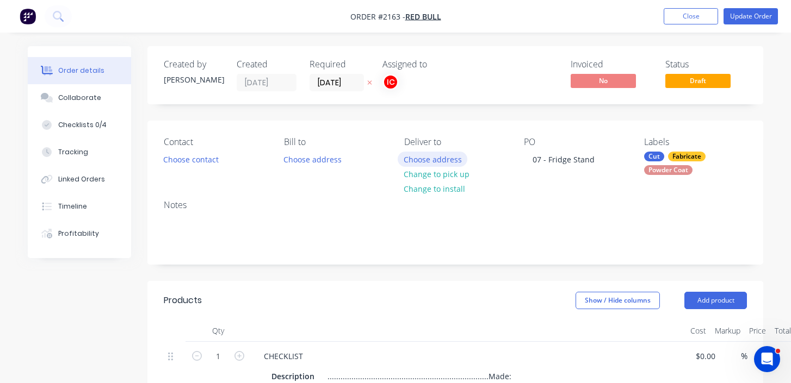
click at [444, 159] on button "Choose address" at bounding box center [432, 159] width 70 height 15
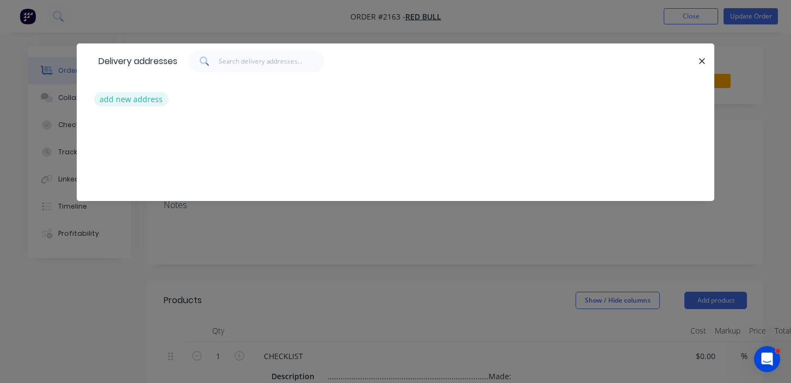
click at [145, 101] on button "add new address" at bounding box center [131, 99] width 74 height 15
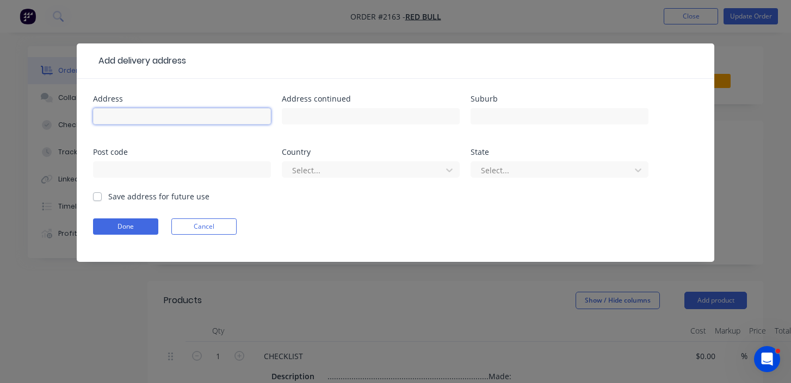
click at [155, 108] on input "text" at bounding box center [182, 116] width 178 height 16
type input "BNE Office"
click at [126, 231] on button "Done" at bounding box center [125, 227] width 65 height 16
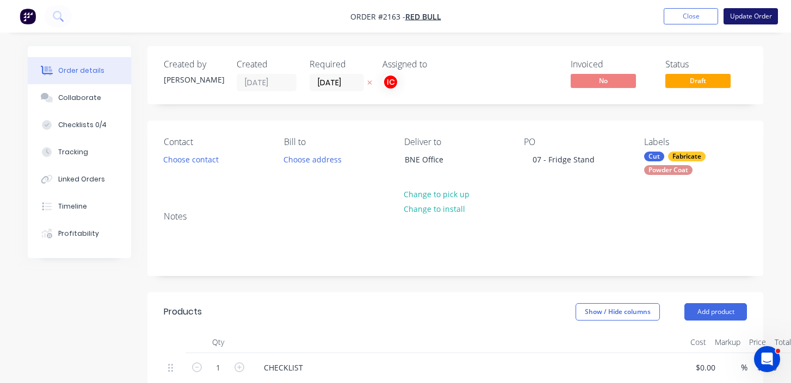
click at [774, 11] on button "Update Order" at bounding box center [750, 16] width 54 height 16
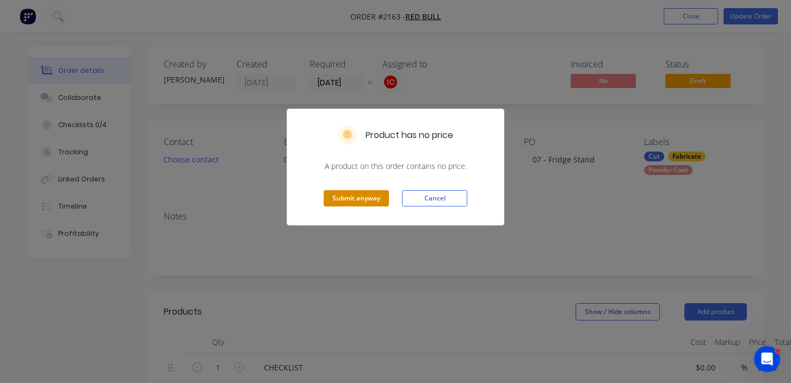
click at [363, 197] on button "Submit anyway" at bounding box center [356, 198] width 65 height 16
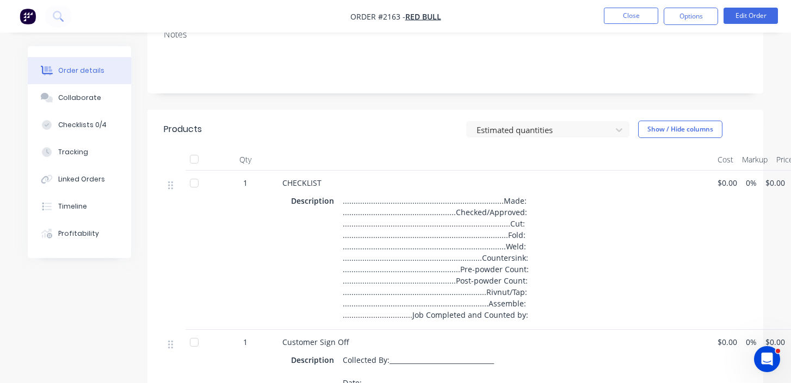
scroll to position [169, 0]
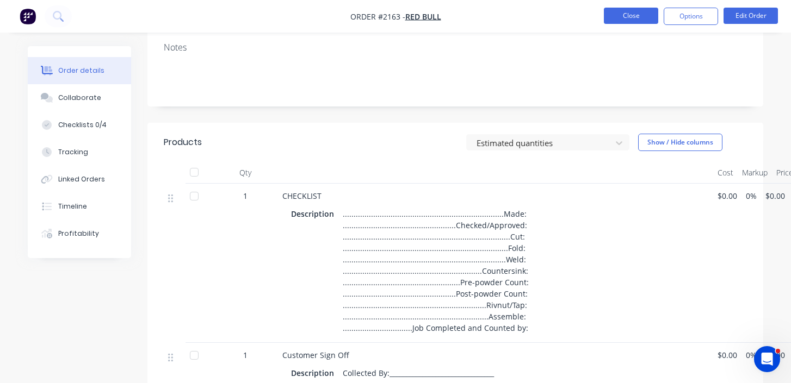
click at [638, 12] on button "Close" at bounding box center [631, 16] width 54 height 16
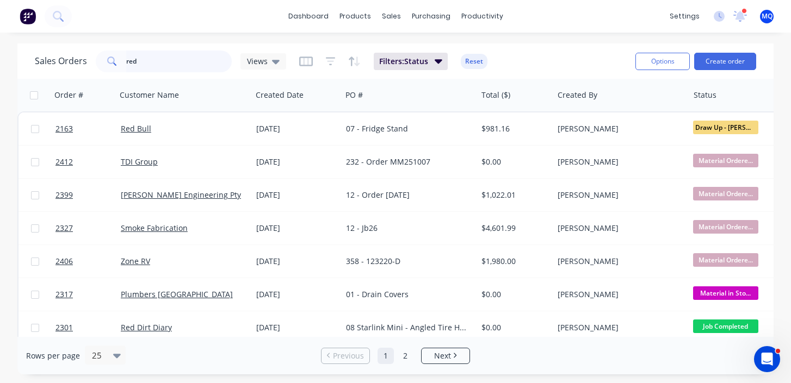
click at [177, 68] on input "red" at bounding box center [179, 62] width 106 height 22
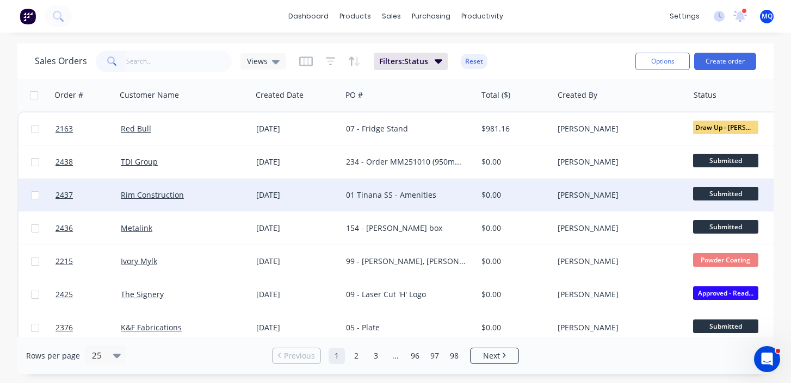
click at [232, 193] on div "Rim Construction" at bounding box center [181, 195] width 120 height 11
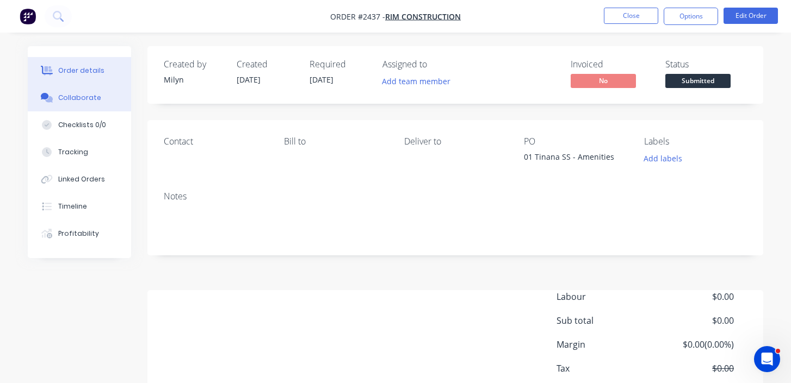
click at [107, 99] on button "Collaborate" at bounding box center [79, 97] width 103 height 27
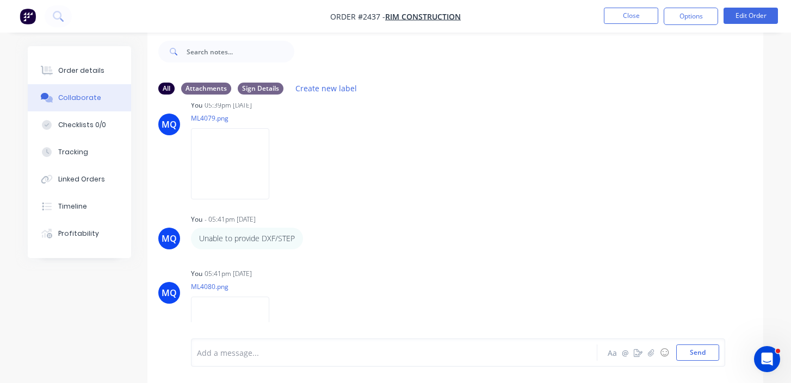
scroll to position [173, 0]
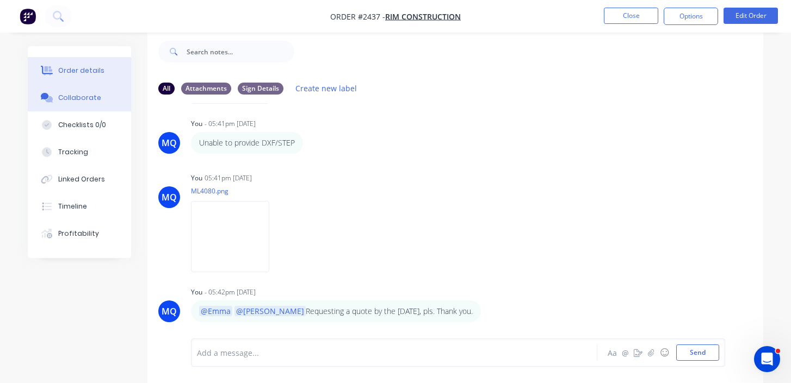
click at [94, 78] on button "Order details" at bounding box center [79, 70] width 103 height 27
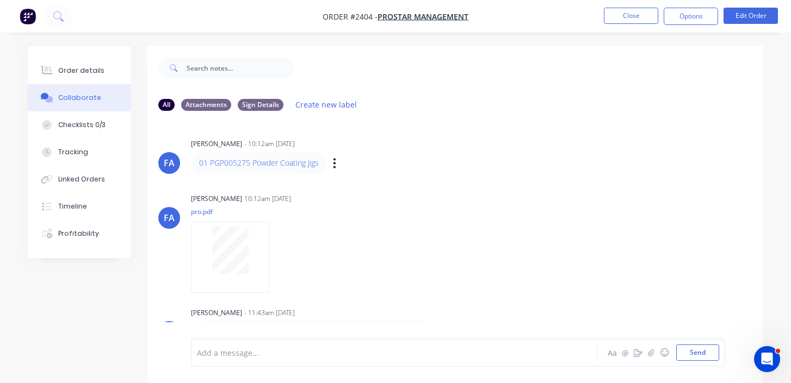
click at [517, 155] on div "01 PGP005275 Powder Coating Jigs Labels Edit Delete" at bounding box center [361, 163] width 340 height 22
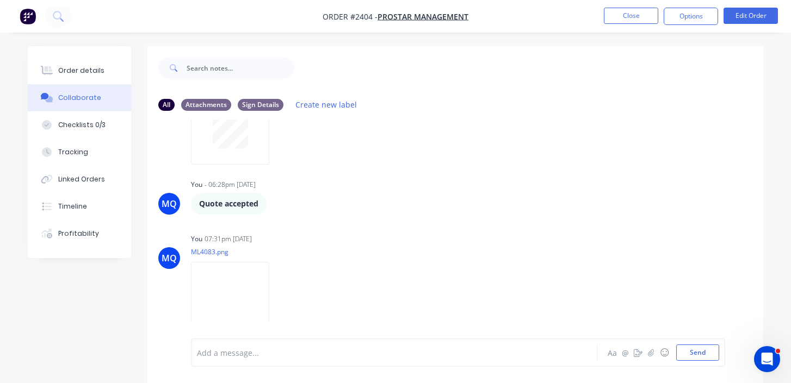
scroll to position [16, 0]
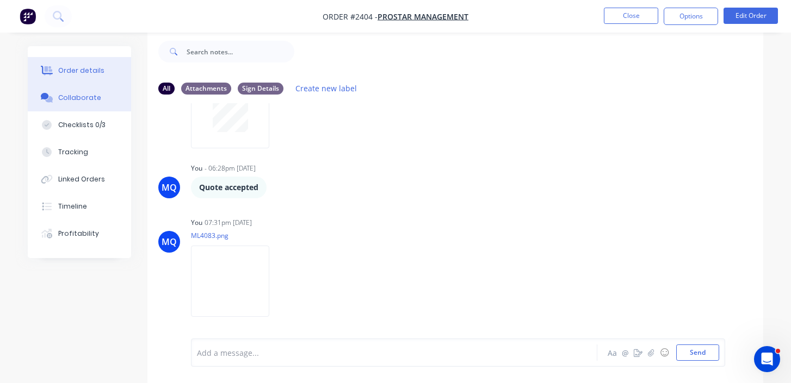
click at [84, 68] on div "Order details" at bounding box center [81, 71] width 46 height 10
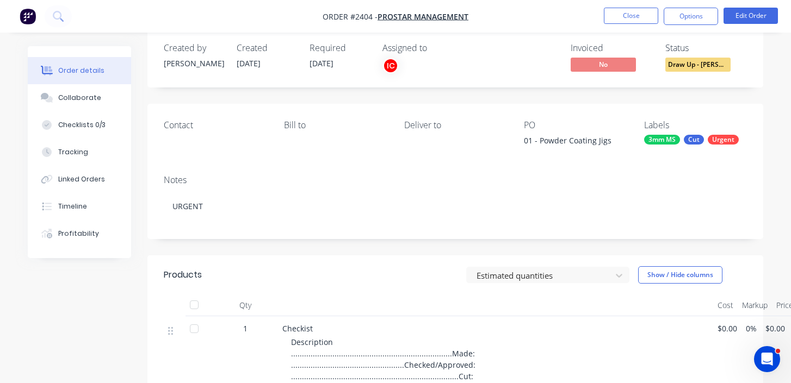
click at [618, 26] on nav "Order #2404 - ProStar Management Close Options Edit Order" at bounding box center [395, 16] width 791 height 33
click at [632, 17] on button "Close" at bounding box center [631, 16] width 54 height 16
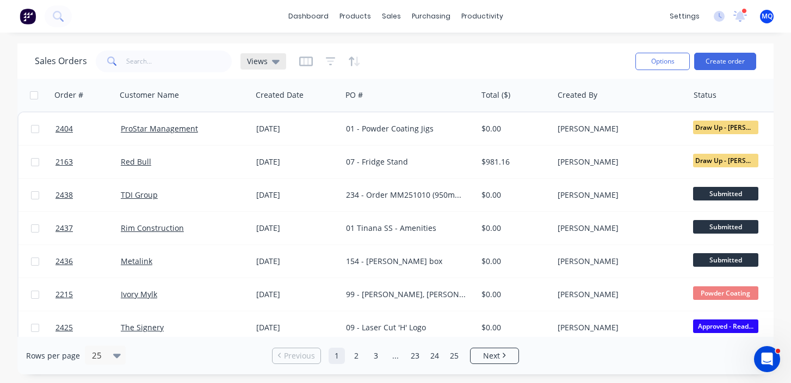
click at [265, 64] on span "Views" at bounding box center [257, 60] width 21 height 11
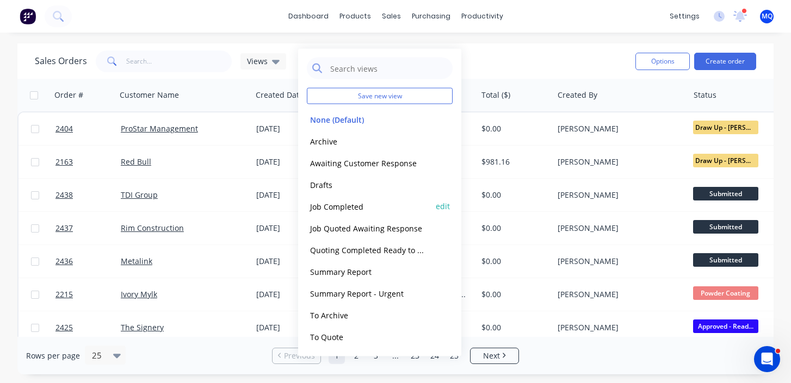
click at [362, 204] on button "Job Completed" at bounding box center [369, 206] width 124 height 13
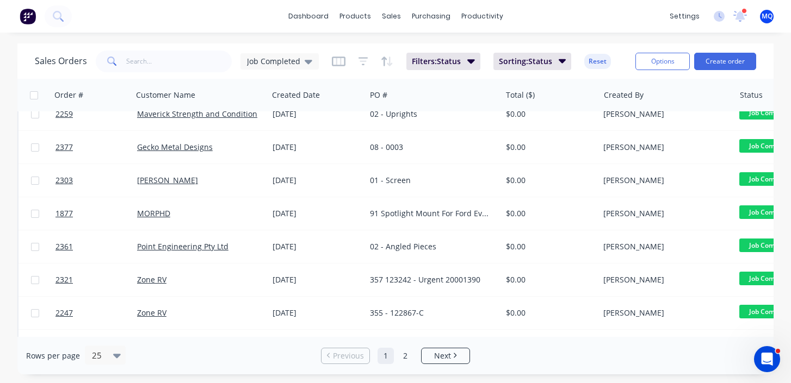
scroll to position [283, 0]
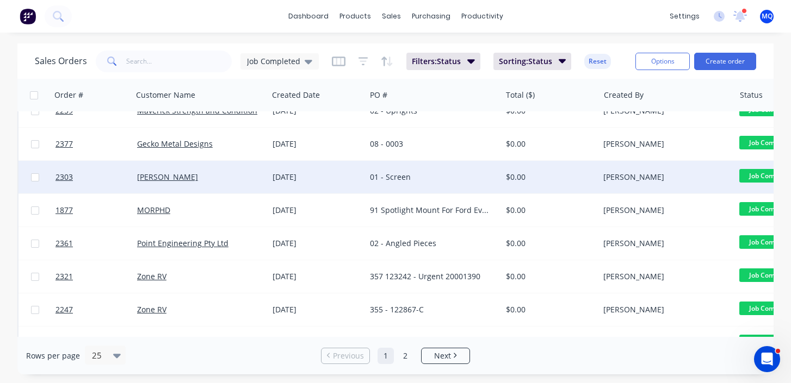
click at [391, 181] on div "01 - Screen" at bounding box center [430, 177] width 121 height 11
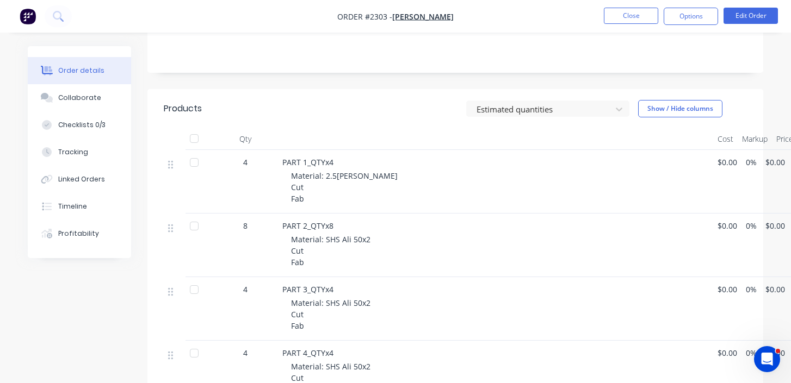
scroll to position [201, 0]
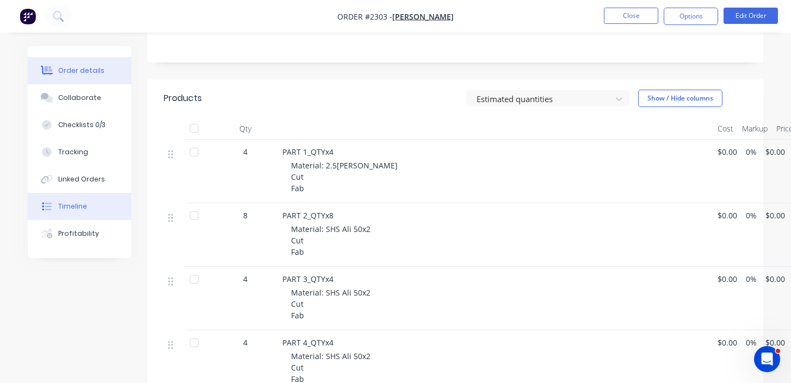
click at [95, 198] on button "Timeline" at bounding box center [79, 206] width 103 height 27
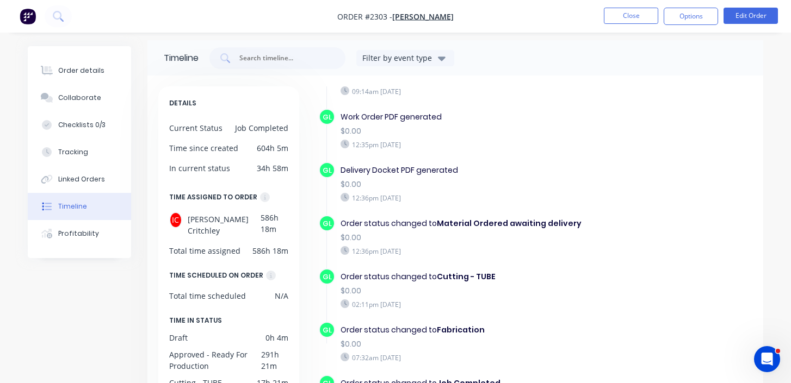
scroll to position [221, 0]
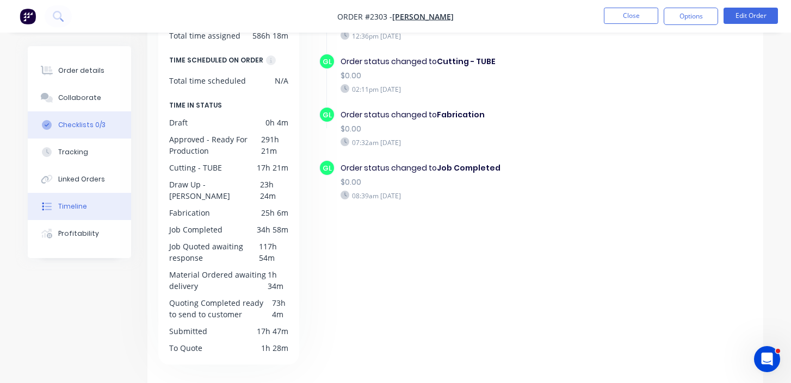
click at [92, 132] on button "Checklists 0/3" at bounding box center [79, 124] width 103 height 27
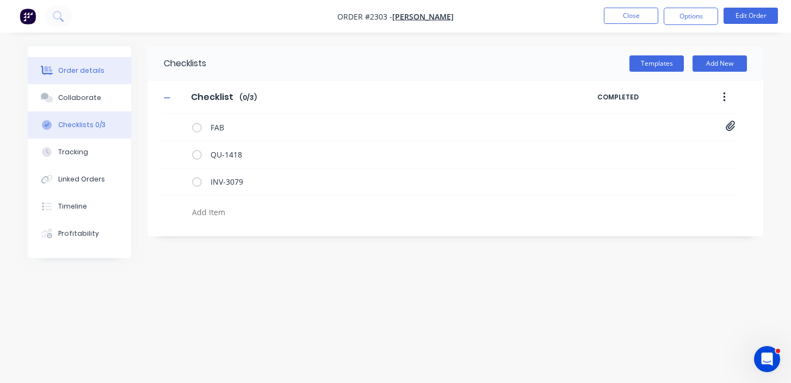
click at [91, 72] on div "Order details" at bounding box center [81, 71] width 46 height 10
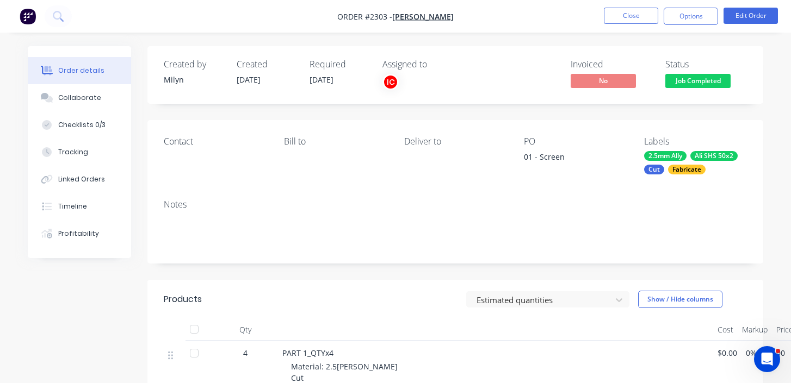
click at [725, 84] on span "Job Completed" at bounding box center [697, 81] width 65 height 14
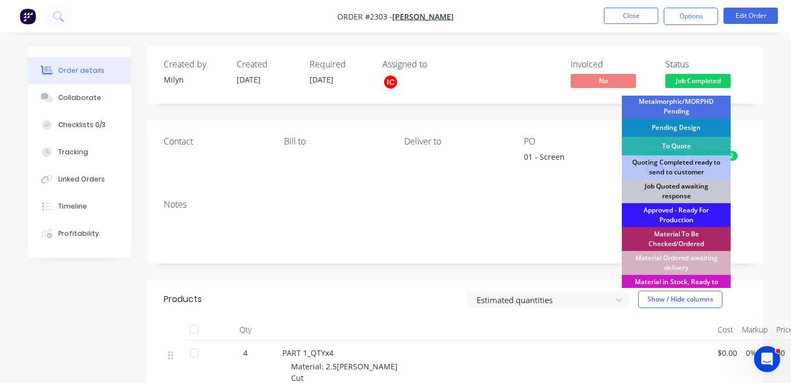
scroll to position [345, 0]
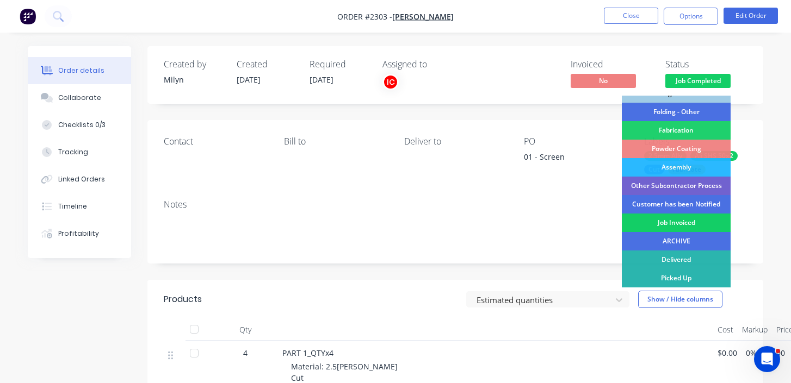
click at [682, 220] on div "Job Invoiced" at bounding box center [675, 223] width 109 height 18
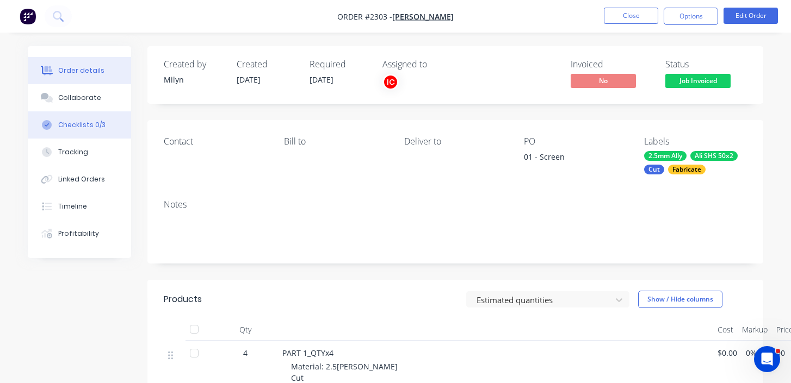
click at [102, 125] on div "Checklists 0/3" at bounding box center [81, 125] width 47 height 10
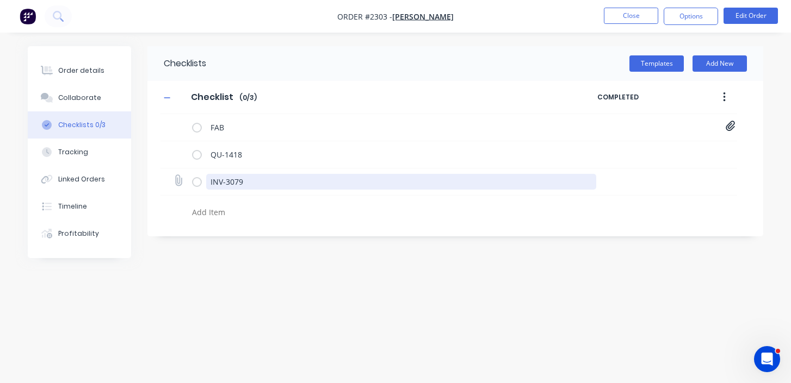
click at [277, 177] on textarea "INV-3079" at bounding box center [401, 182] width 390 height 16
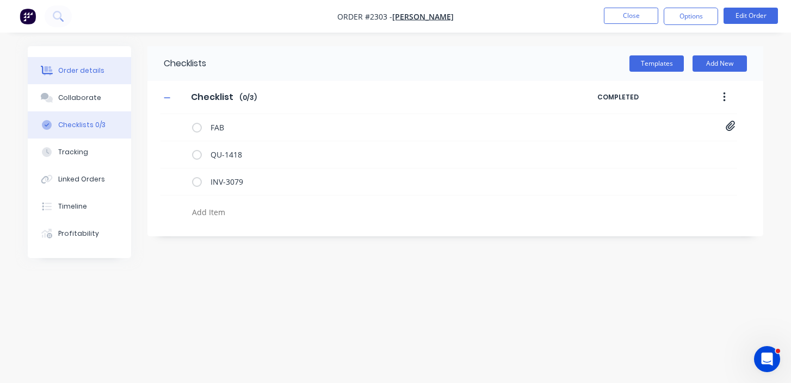
click at [84, 74] on div "Order details" at bounding box center [81, 71] width 46 height 10
type textarea "x"
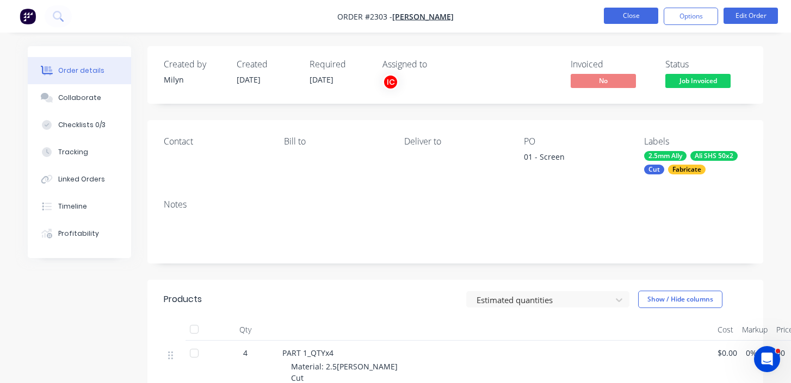
click at [643, 9] on button "Close" at bounding box center [631, 16] width 54 height 16
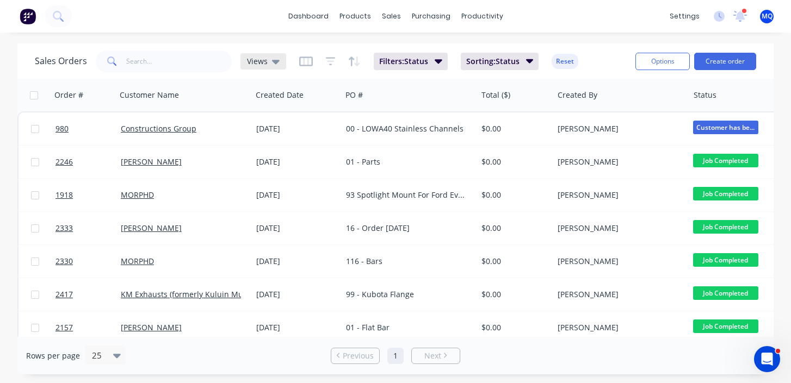
click at [275, 63] on icon at bounding box center [276, 61] width 8 height 12
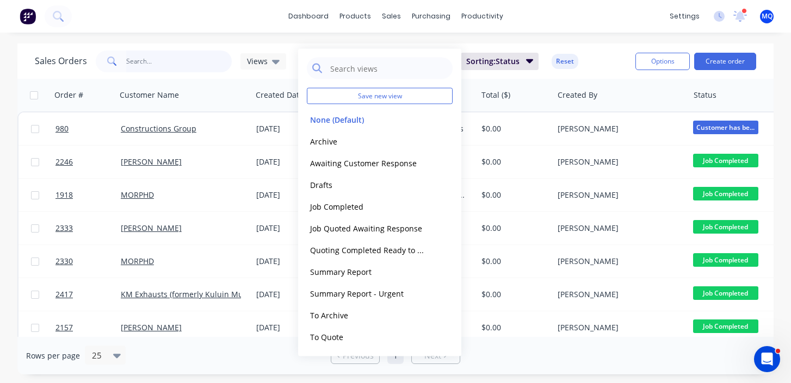
click at [184, 61] on input "text" at bounding box center [179, 62] width 106 height 22
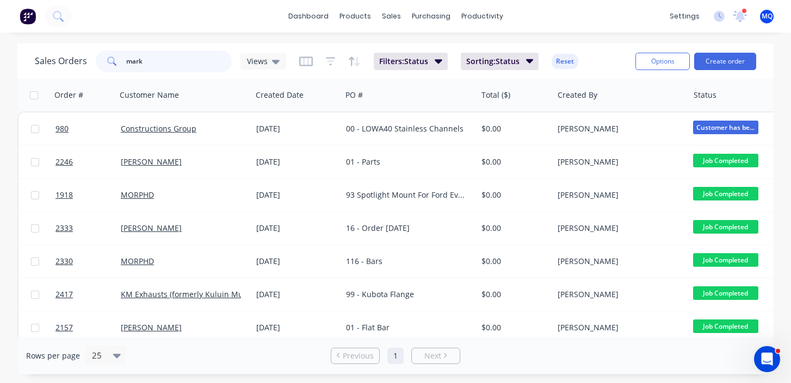
type input "mark"
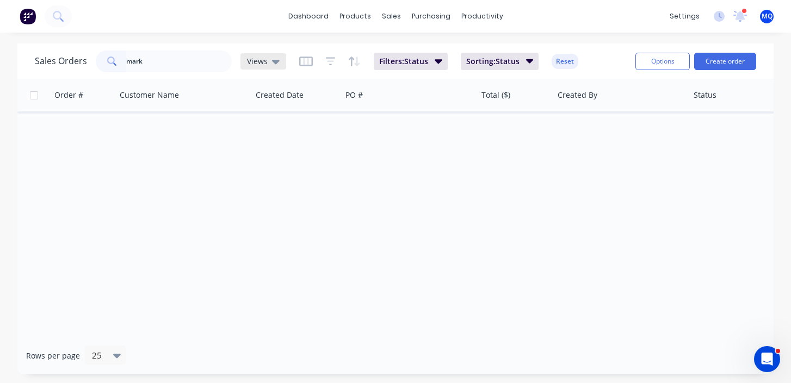
click at [259, 57] on span "Views" at bounding box center [257, 60] width 21 height 11
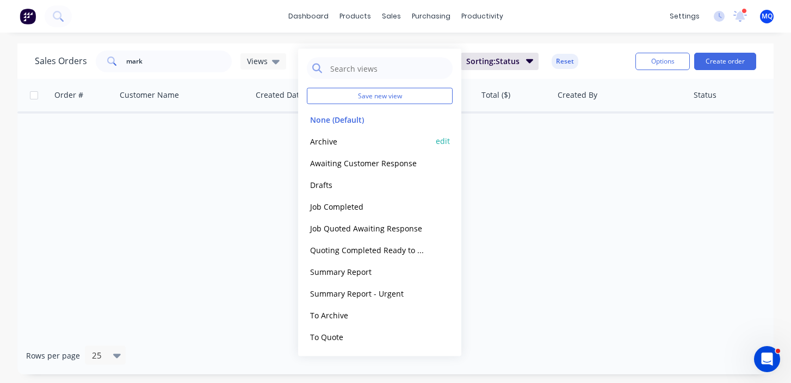
click at [323, 141] on button "Archive" at bounding box center [369, 141] width 124 height 13
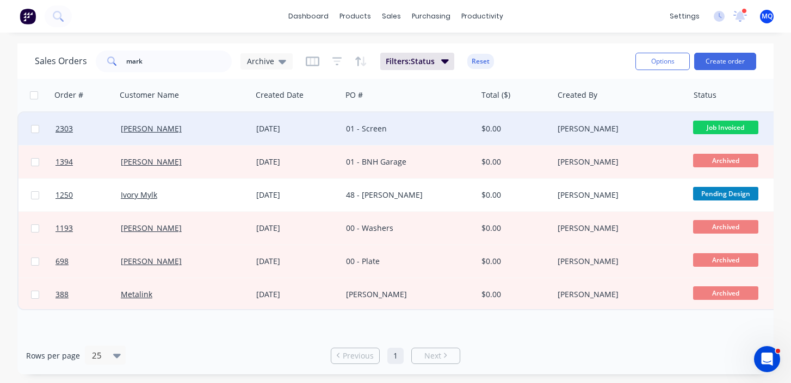
click at [247, 135] on div "Mark Schampers" at bounding box center [183, 129] width 135 height 33
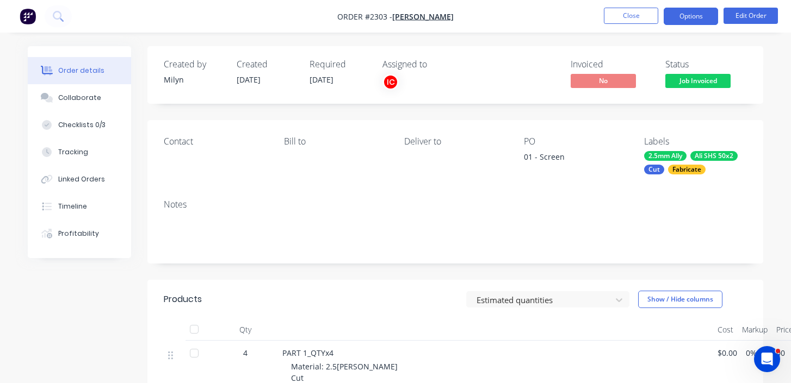
click at [701, 17] on button "Options" at bounding box center [690, 16] width 54 height 17
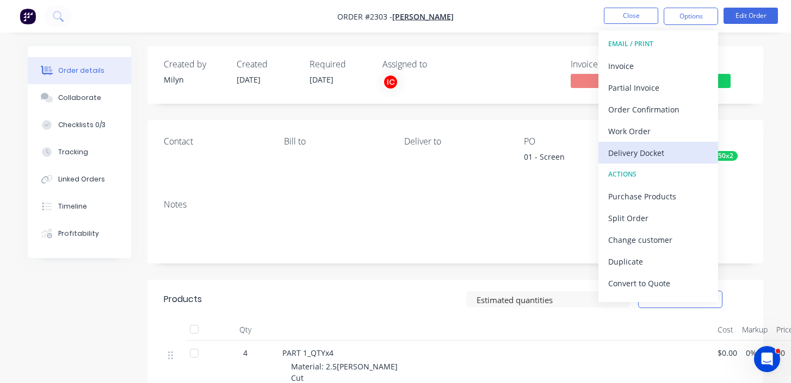
scroll to position [16, 0]
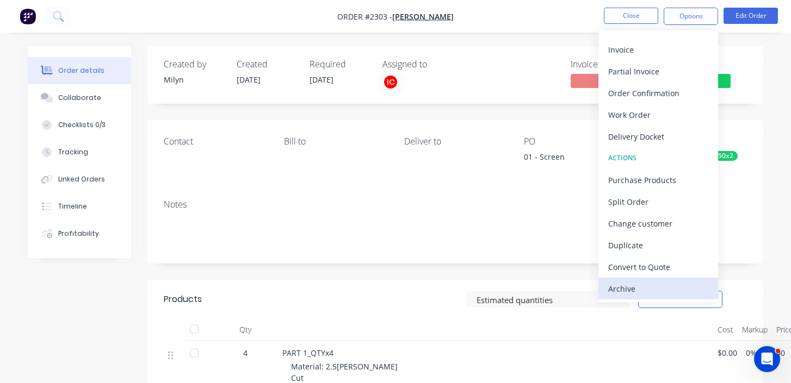
click at [639, 281] on div "Archive" at bounding box center [658, 289] width 100 height 16
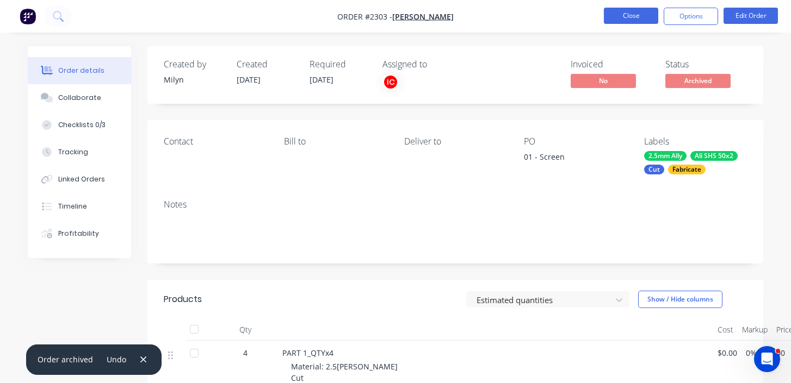
click at [625, 18] on button "Close" at bounding box center [631, 16] width 54 height 16
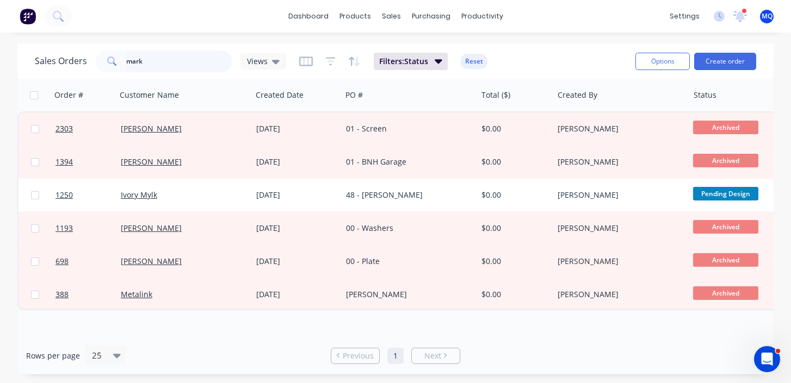
click at [153, 57] on input "mark" at bounding box center [179, 62] width 106 height 22
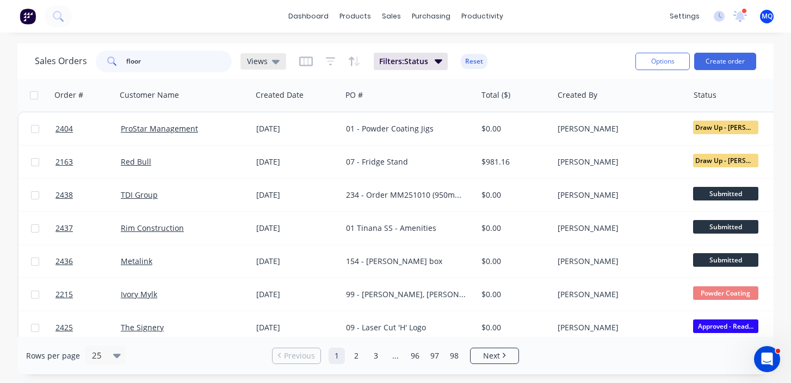
type input "floor"
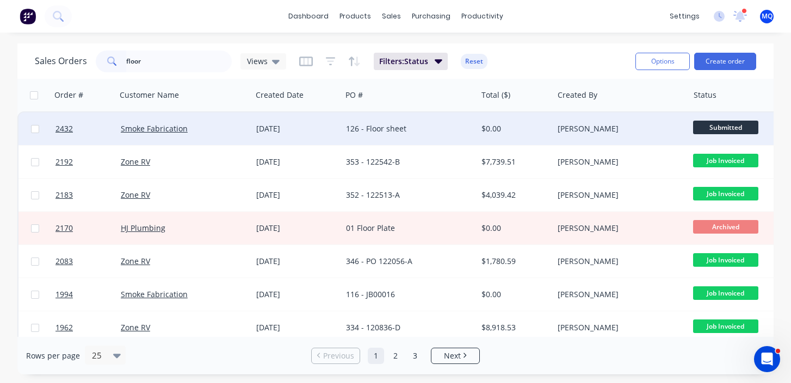
click at [272, 136] on div "10 Oct 2025" at bounding box center [297, 129] width 90 height 33
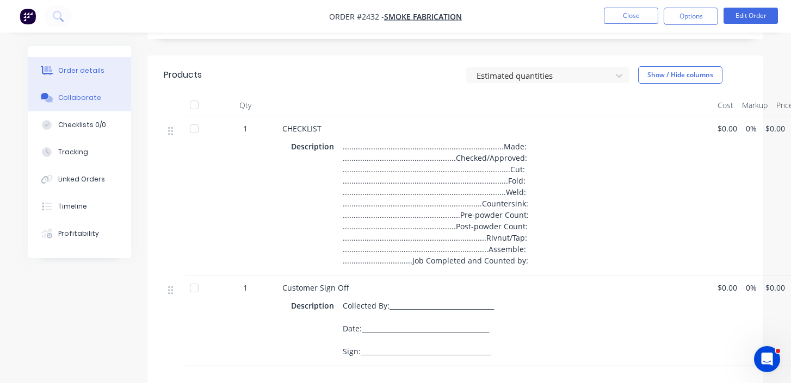
click at [59, 100] on div "Collaborate" at bounding box center [79, 98] width 43 height 10
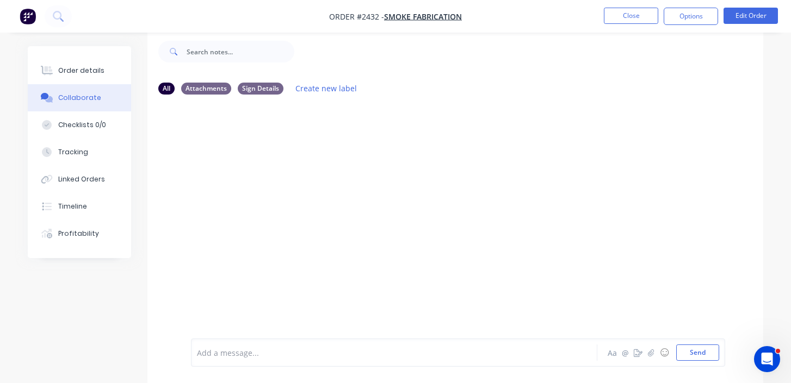
scroll to position [16, 0]
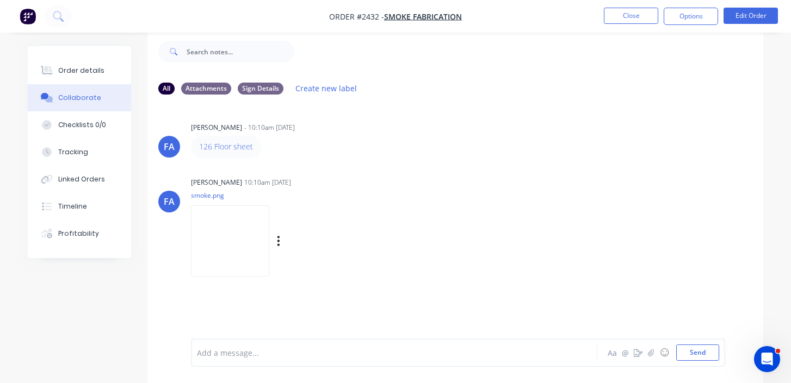
click at [269, 216] on img at bounding box center [230, 241] width 78 height 71
click at [102, 66] on button "Order details" at bounding box center [79, 70] width 103 height 27
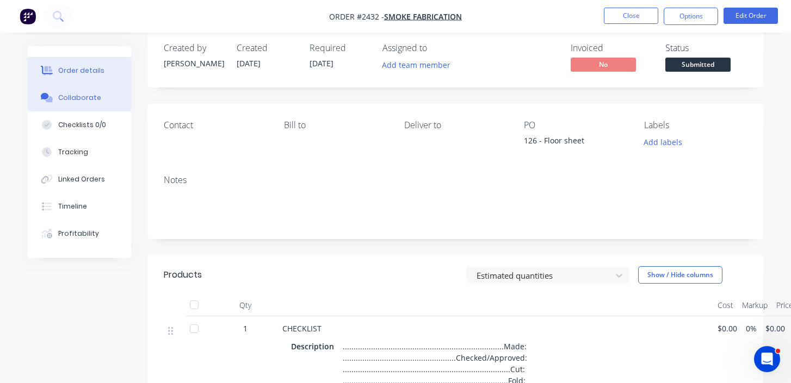
click at [86, 104] on button "Collaborate" at bounding box center [79, 97] width 103 height 27
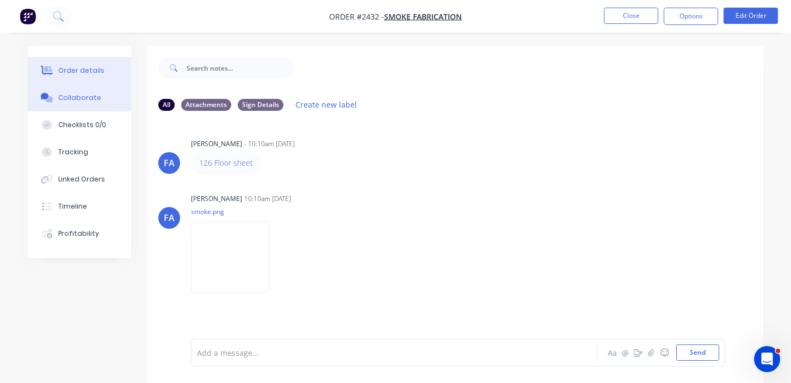
click at [90, 80] on button "Order details" at bounding box center [79, 70] width 103 height 27
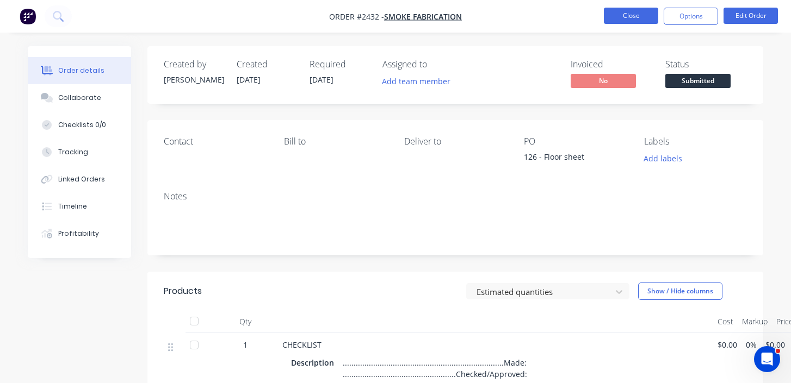
click at [644, 20] on button "Close" at bounding box center [631, 16] width 54 height 16
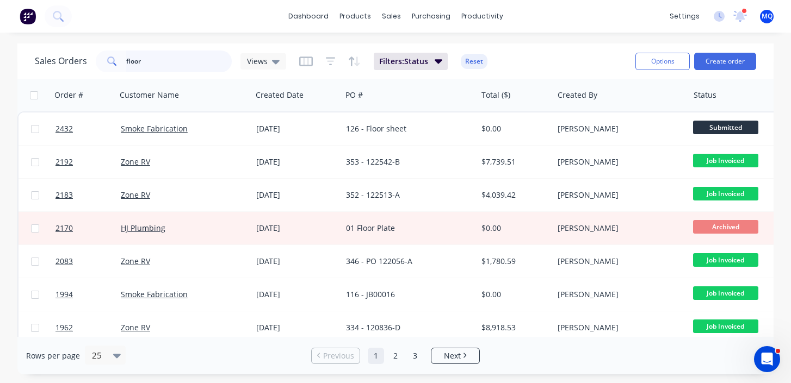
click at [163, 65] on input "floor" at bounding box center [179, 62] width 106 height 22
type input "smoke"
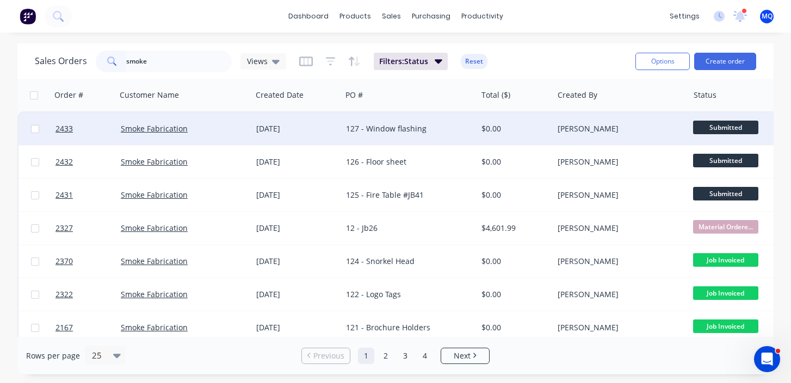
click at [340, 131] on div "10 Oct 2025" at bounding box center [297, 129] width 90 height 33
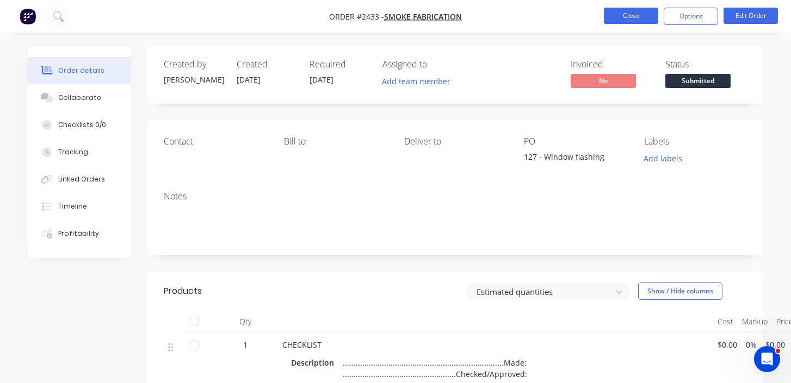
click at [614, 22] on button "Close" at bounding box center [631, 16] width 54 height 16
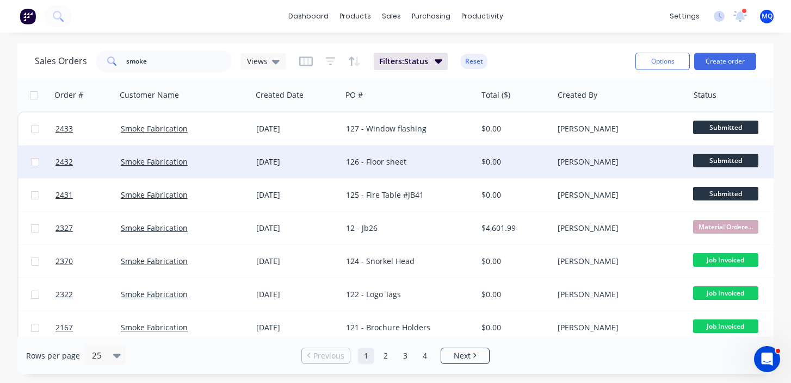
click at [317, 165] on div "10 Oct 2025" at bounding box center [296, 162] width 81 height 11
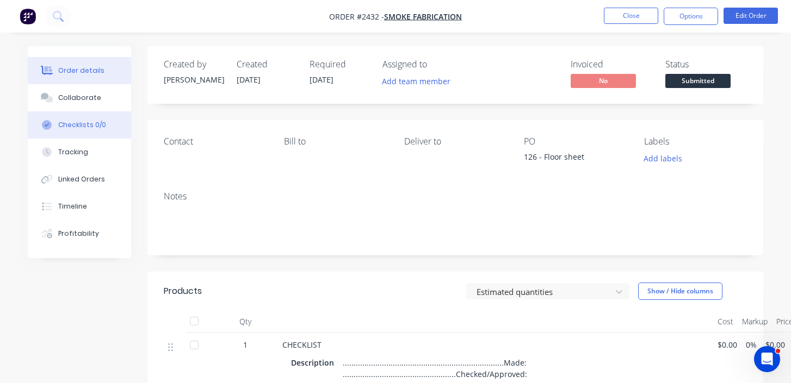
click at [93, 111] on button "Checklists 0/0" at bounding box center [79, 124] width 103 height 27
type textarea "x"
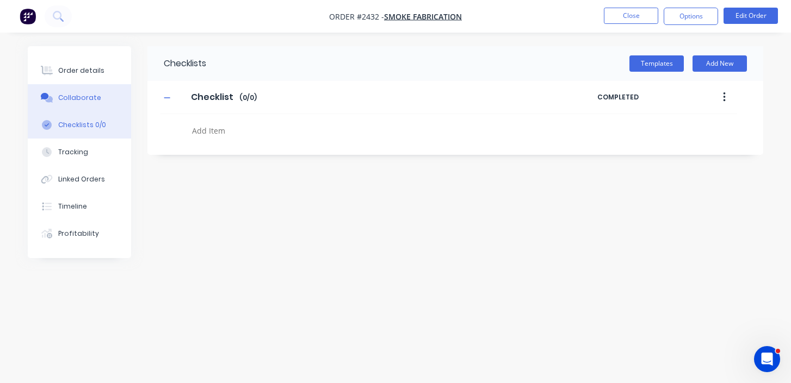
click at [108, 103] on button "Collaborate" at bounding box center [79, 97] width 103 height 27
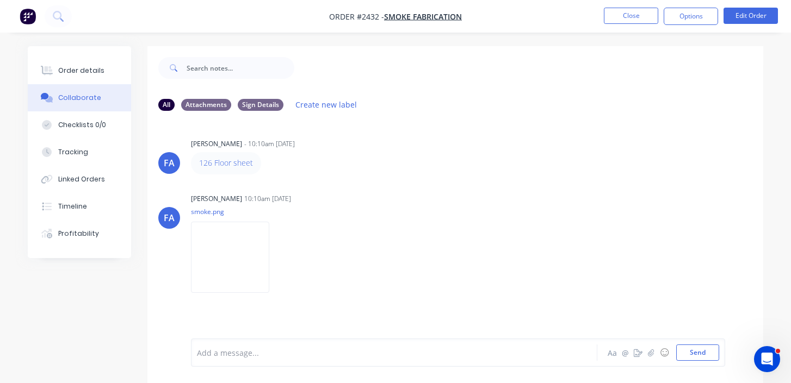
click at [242, 348] on div at bounding box center [392, 352] width 391 height 11
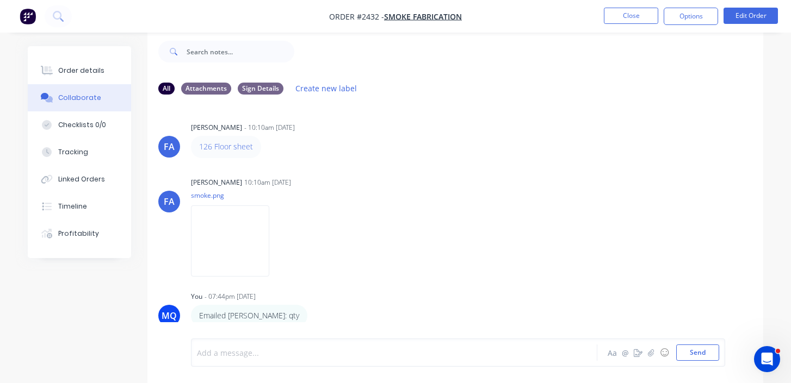
scroll to position [4, 0]
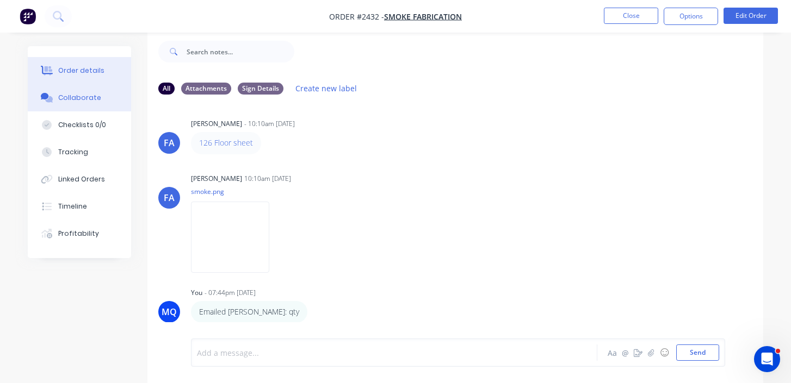
click at [106, 67] on button "Order details" at bounding box center [79, 70] width 103 height 27
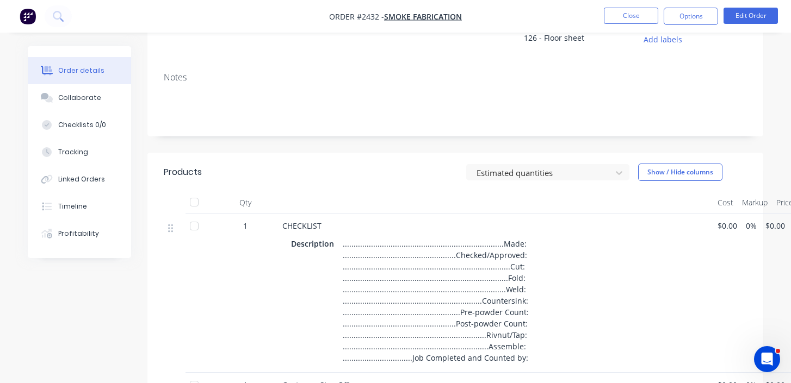
scroll to position [134, 0]
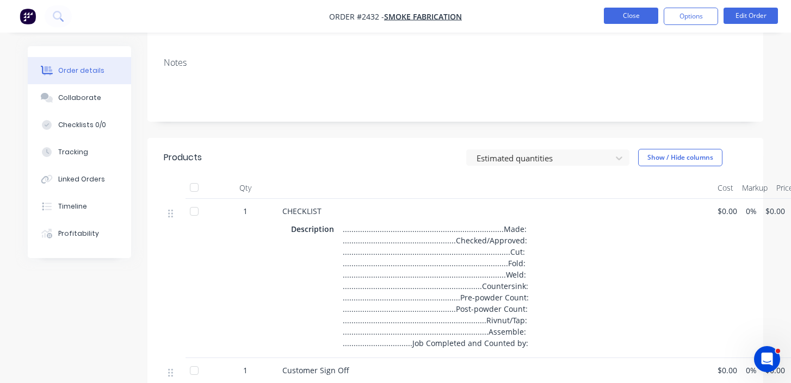
click at [618, 13] on button "Close" at bounding box center [631, 16] width 54 height 16
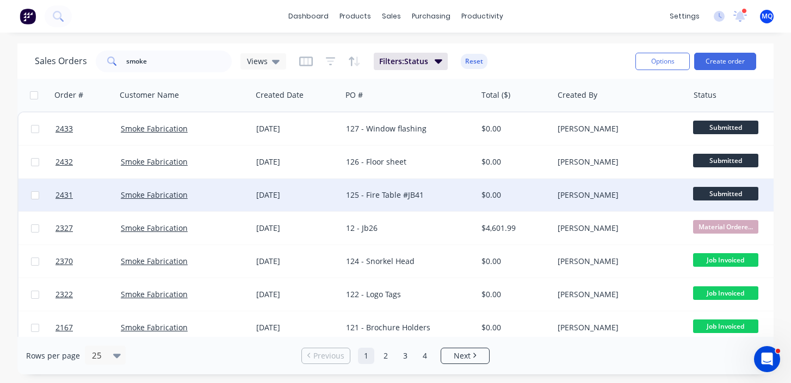
click at [384, 192] on div "125 - Fire Table #JB41" at bounding box center [406, 195] width 120 height 11
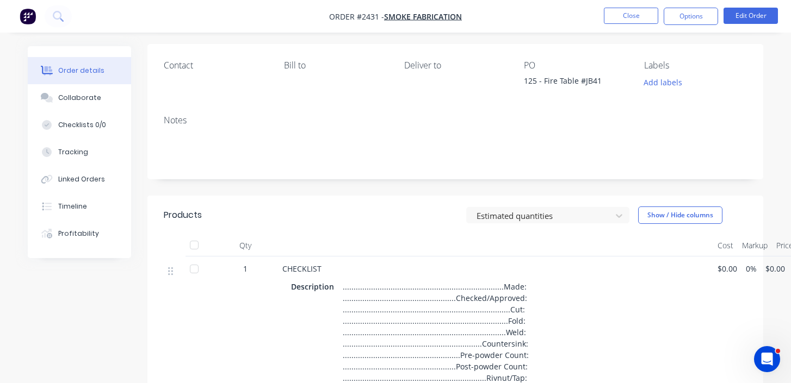
scroll to position [55, 0]
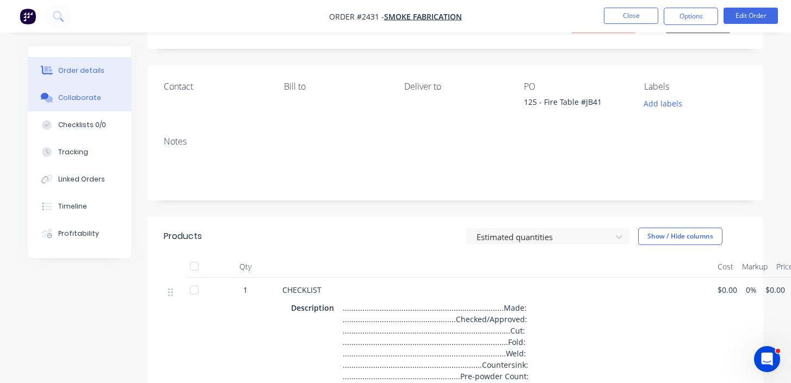
click at [90, 90] on button "Collaborate" at bounding box center [79, 97] width 103 height 27
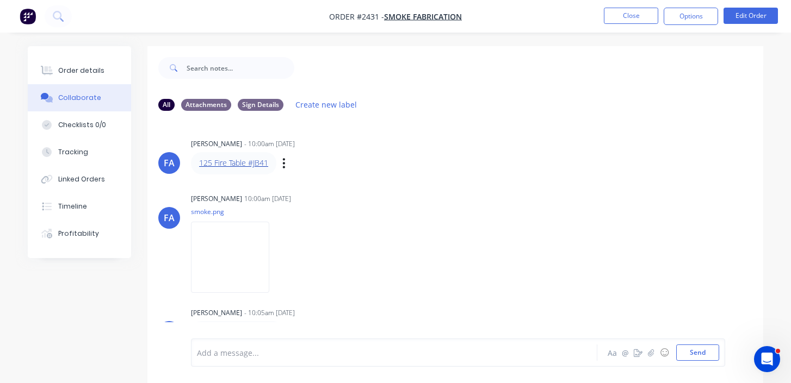
click at [249, 164] on link "125 Fire Table #JB41" at bounding box center [233, 163] width 69 height 10
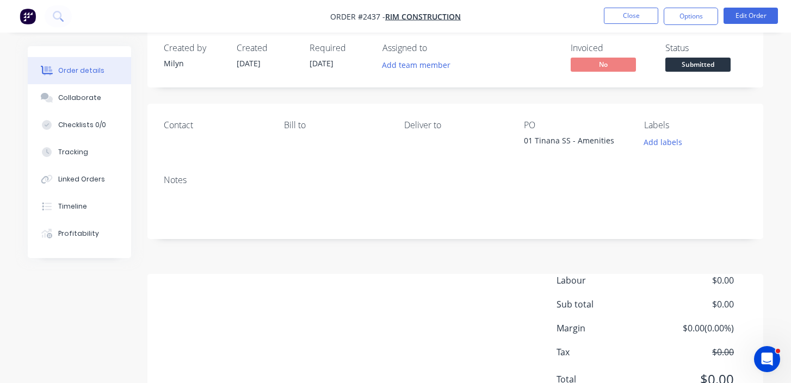
scroll to position [16, 0]
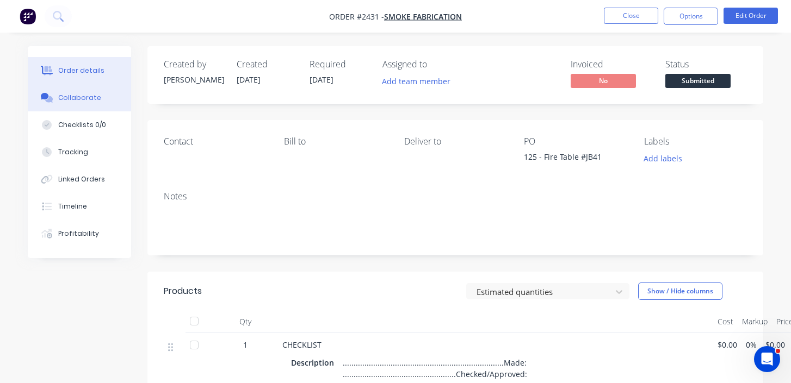
click at [77, 104] on button "Collaborate" at bounding box center [79, 97] width 103 height 27
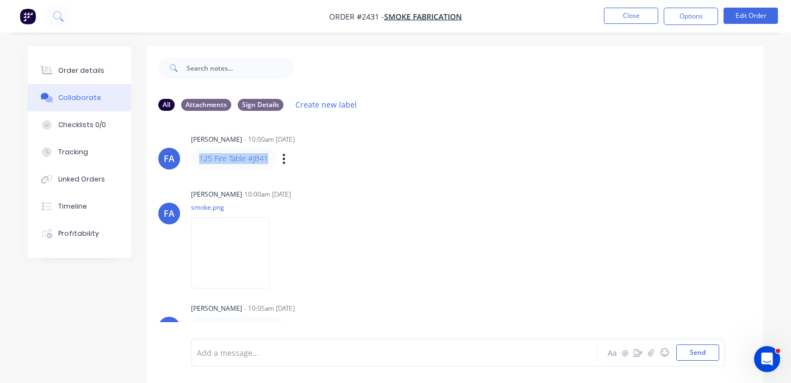
scroll to position [16, 0]
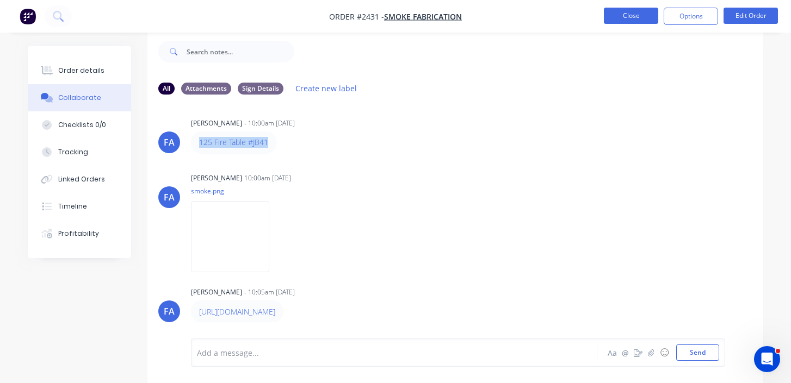
click at [611, 21] on button "Close" at bounding box center [631, 16] width 54 height 16
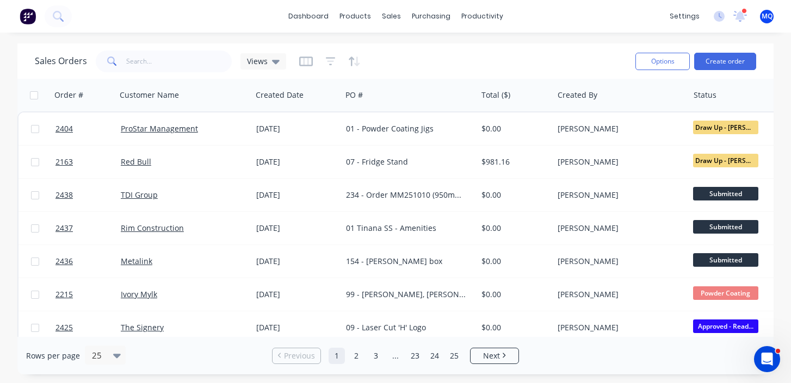
click at [157, 72] on div "Sales Orders Views" at bounding box center [331, 61] width 592 height 27
click at [175, 68] on input "text" at bounding box center [179, 62] width 106 height 22
type input "art in metal"
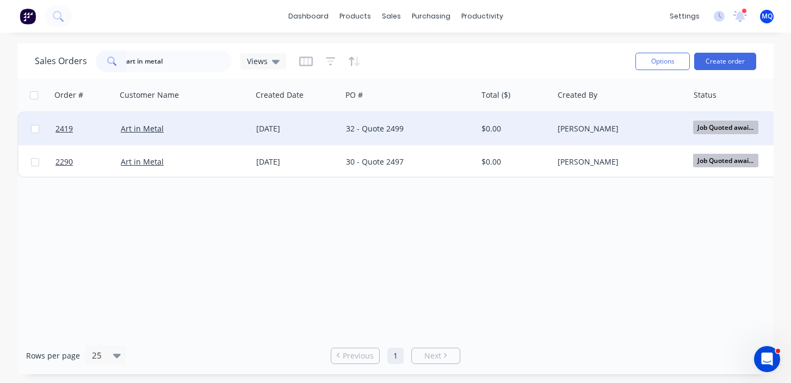
click at [357, 136] on div "32 - Quote 2499" at bounding box center [408, 129] width 135 height 33
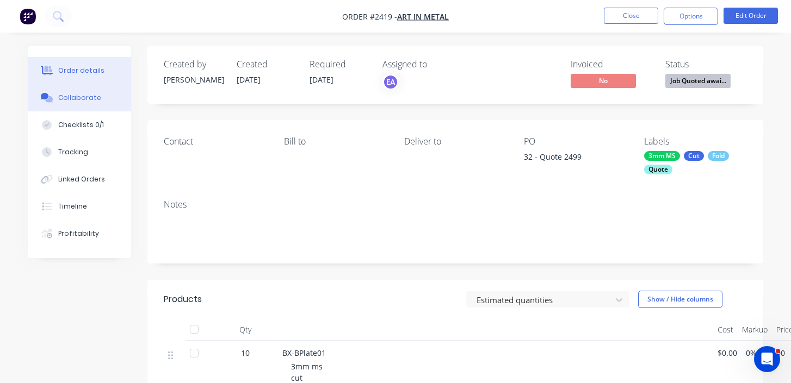
click at [104, 99] on button "Collaborate" at bounding box center [79, 97] width 103 height 27
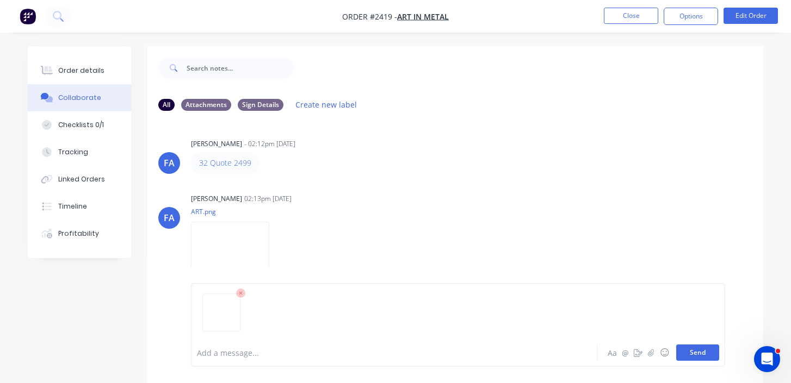
click at [706, 360] on button "Send" at bounding box center [697, 353] width 43 height 16
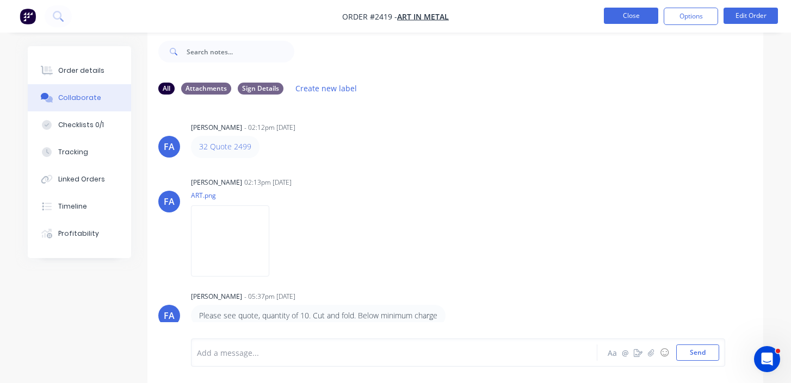
click at [615, 18] on button "Close" at bounding box center [631, 16] width 54 height 16
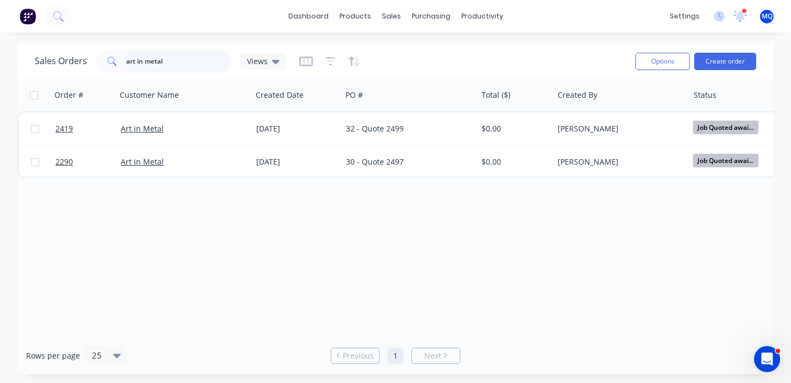
click at [177, 69] on input "art in metal" at bounding box center [179, 62] width 106 height 22
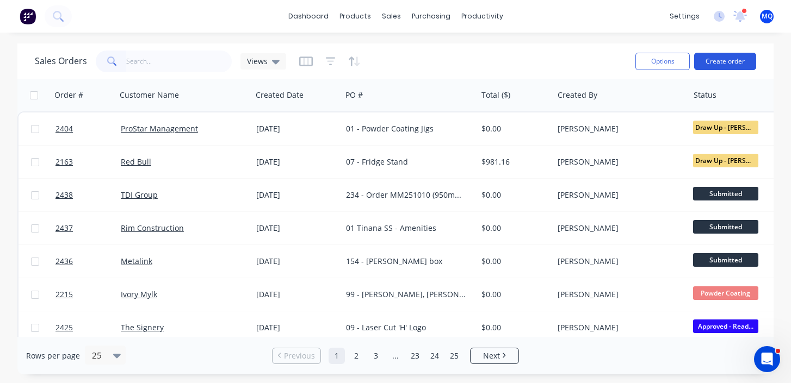
click at [727, 60] on button "Create order" at bounding box center [725, 61] width 62 height 17
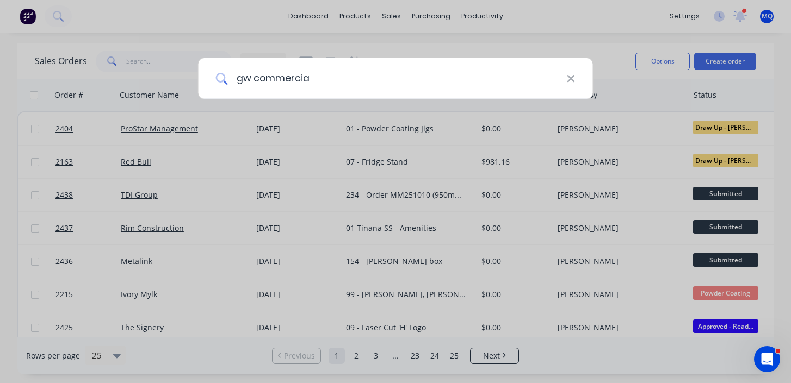
type input "gw commercial"
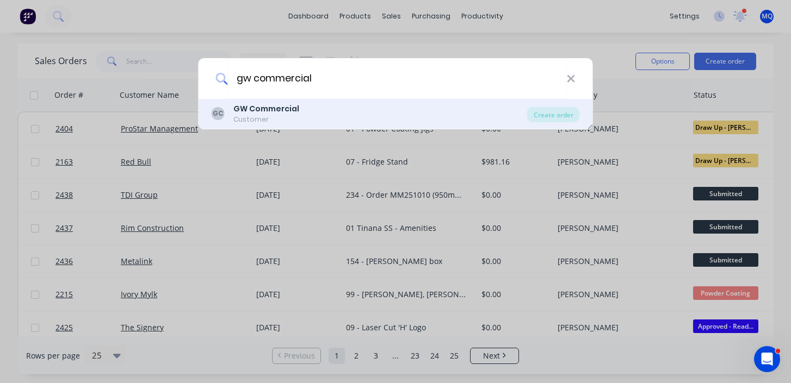
click at [313, 115] on div "GC GW Commercial Customer" at bounding box center [369, 113] width 315 height 21
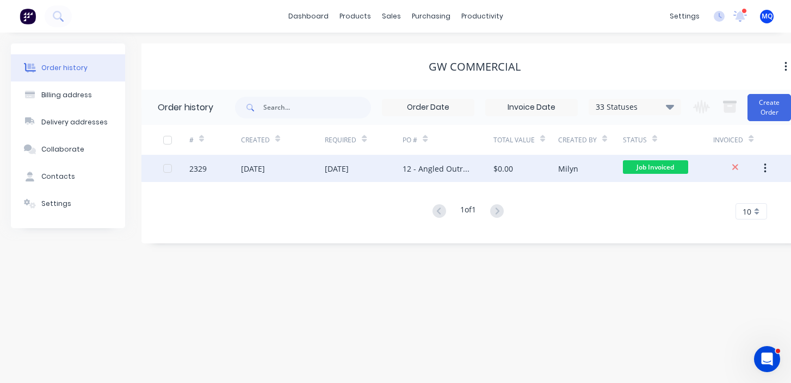
click at [470, 177] on div "12 - Angled Outriggers" at bounding box center [447, 168] width 91 height 27
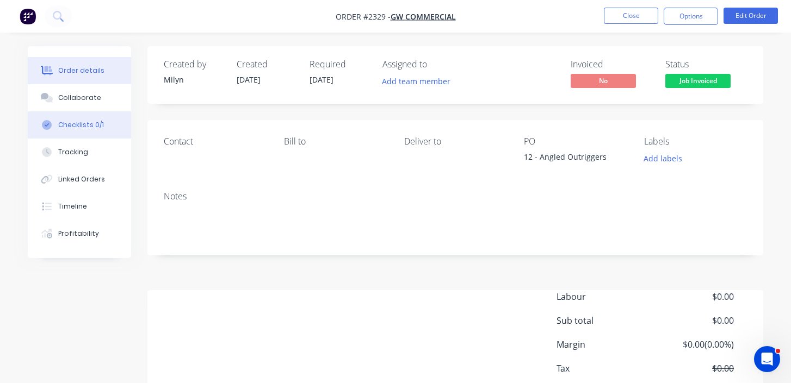
click at [80, 124] on div "Checklists 0/1" at bounding box center [81, 125] width 46 height 10
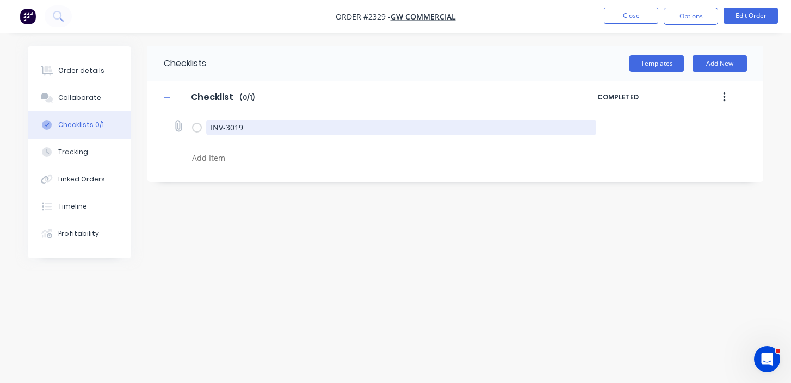
click at [256, 129] on textarea "INV-3019" at bounding box center [401, 128] width 390 height 16
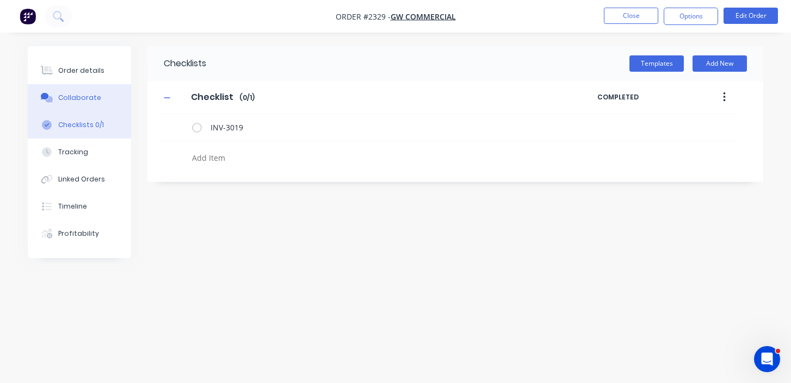
type textarea "x"
click at [108, 103] on button "Collaborate" at bounding box center [79, 97] width 103 height 27
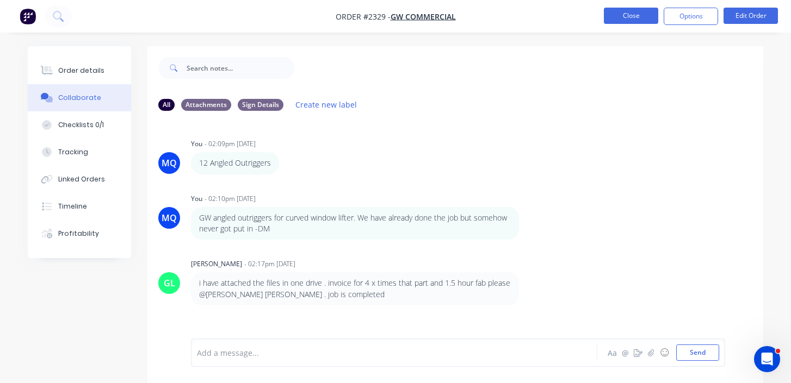
click at [627, 17] on button "Close" at bounding box center [631, 16] width 54 height 16
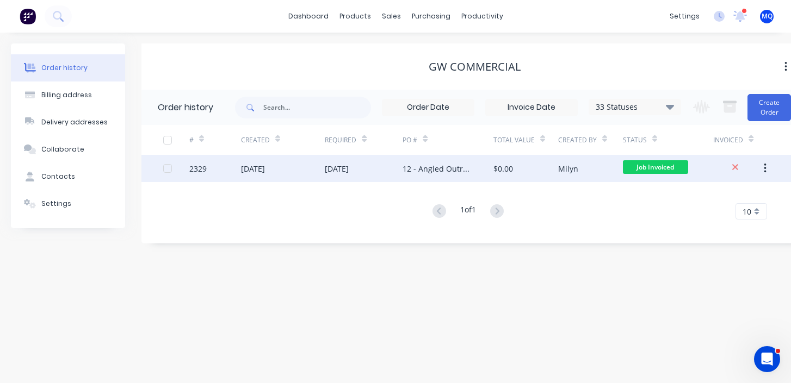
click at [451, 172] on div "12 - Angled Outriggers" at bounding box center [436, 168] width 69 height 11
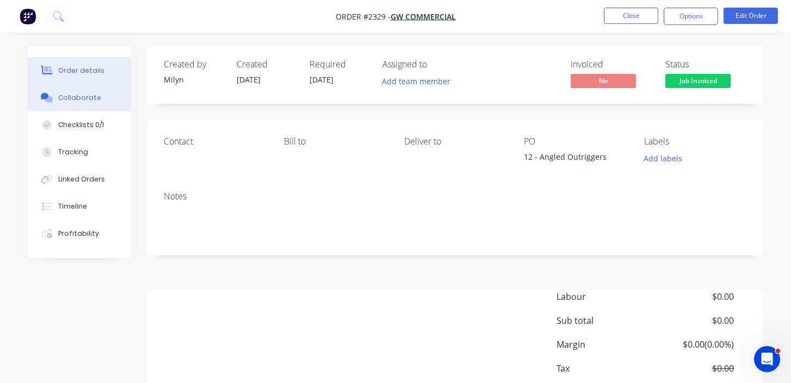
click at [64, 97] on div "Collaborate" at bounding box center [79, 98] width 43 height 10
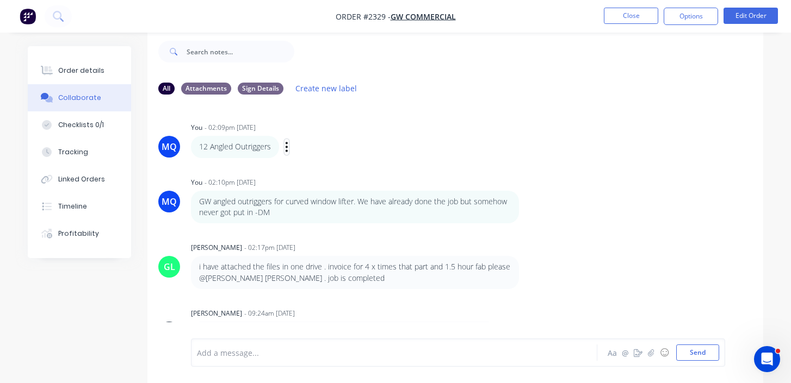
click at [287, 146] on icon "button" at bounding box center [286, 147] width 2 height 10
click at [302, 165] on button "Edit" at bounding box center [326, 167] width 69 height 18
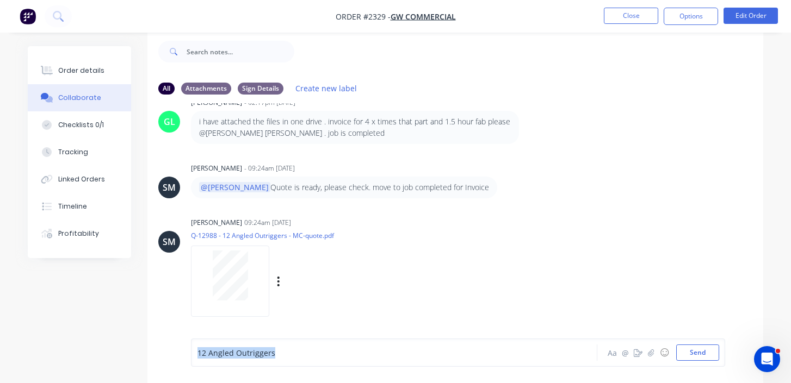
paste div
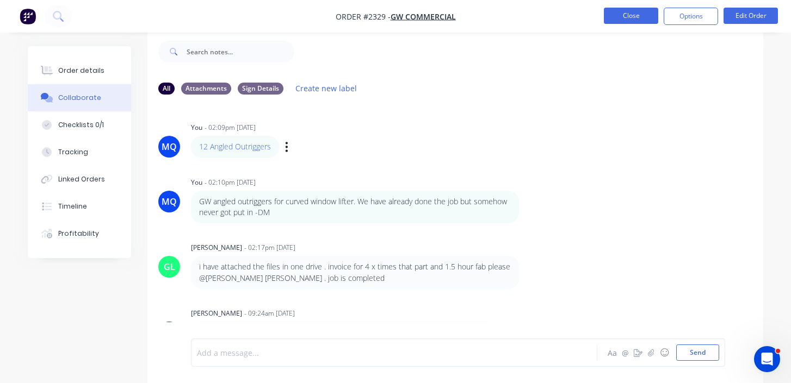
click at [633, 13] on button "Close" at bounding box center [631, 16] width 54 height 16
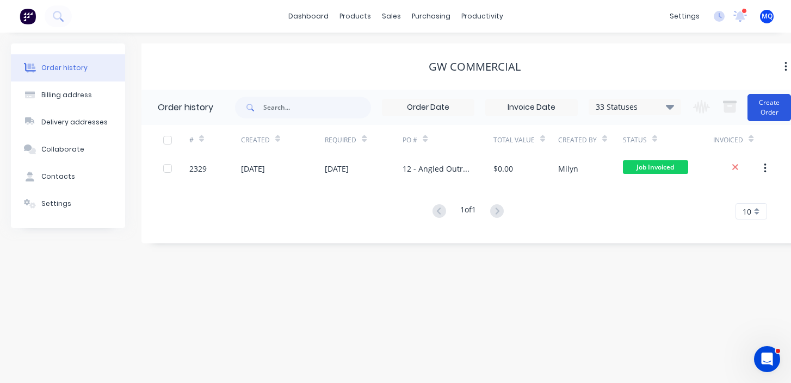
click at [784, 102] on button "Create Order" at bounding box center [768, 107] width 43 height 27
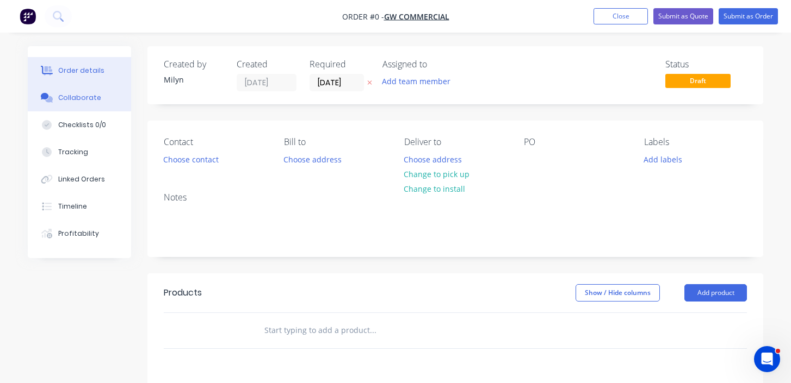
click at [51, 102] on icon at bounding box center [49, 99] width 8 height 7
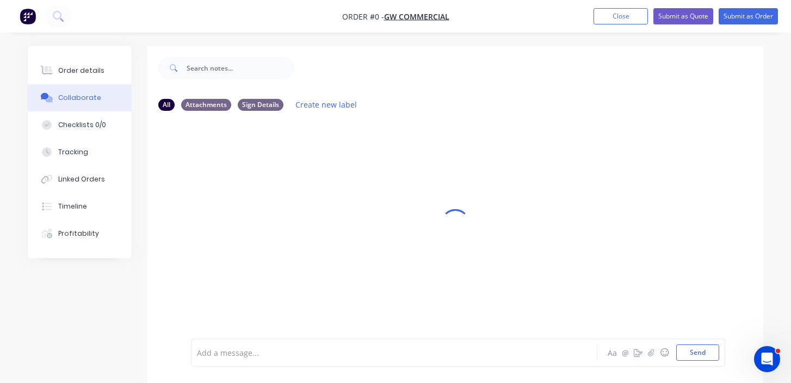
click at [277, 360] on div "Add a message..." at bounding box center [392, 353] width 391 height 16
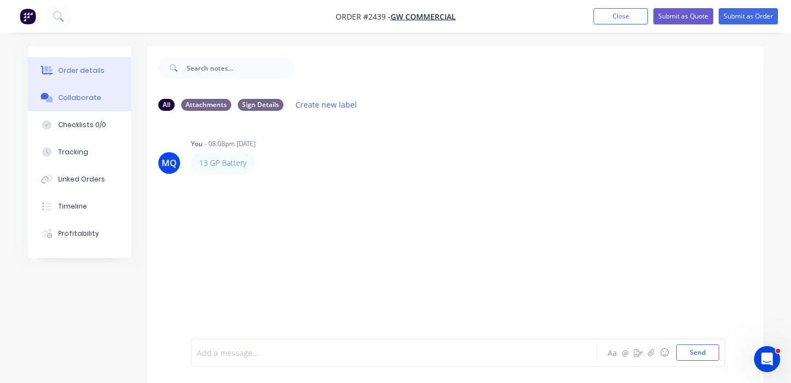
click at [87, 77] on button "Order details" at bounding box center [79, 70] width 103 height 27
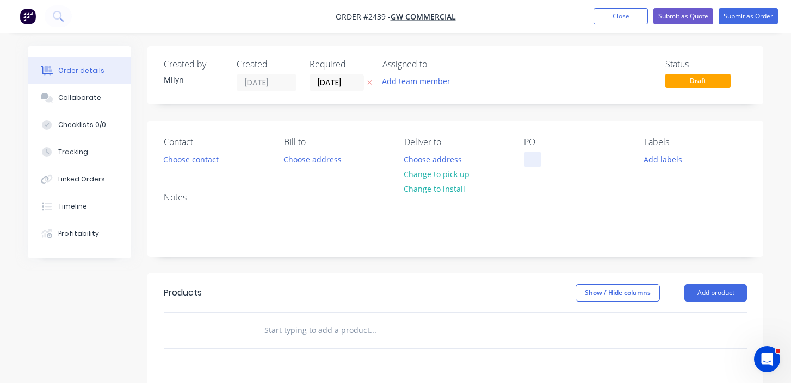
click at [532, 156] on div at bounding box center [532, 160] width 17 height 16
paste div
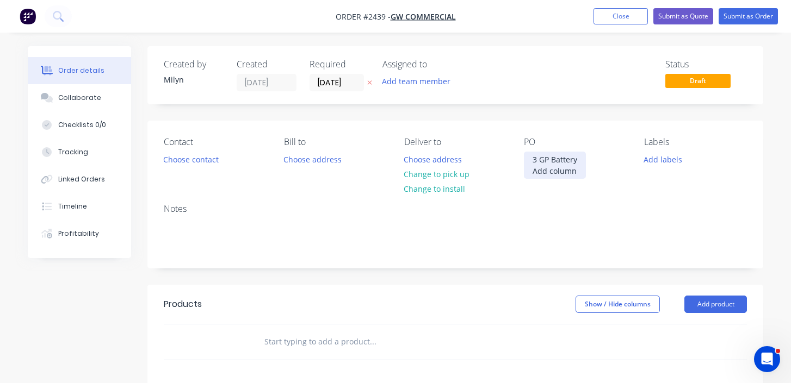
drag, startPoint x: 541, startPoint y: 192, endPoint x: 529, endPoint y: 173, distance: 22.5
click at [529, 173] on div "3 GP Battery Add column" at bounding box center [555, 165] width 62 height 27
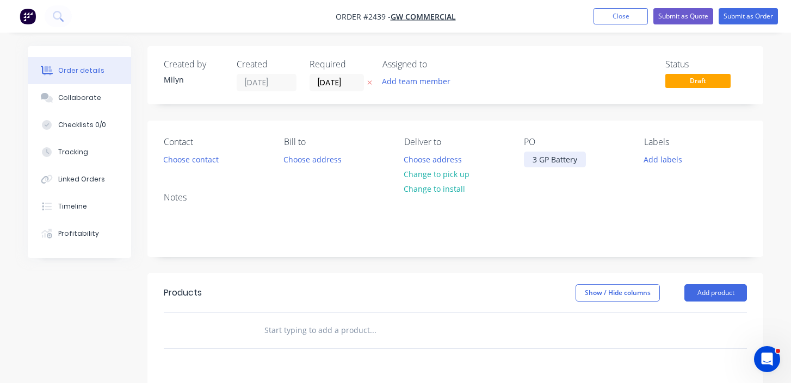
click at [533, 162] on div "3 GP Battery" at bounding box center [555, 160] width 62 height 16
click at [548, 164] on div "13 GP Battery" at bounding box center [557, 160] width 66 height 16
click at [544, 161] on div "13 GP Battery" at bounding box center [557, 160] width 66 height 16
click at [79, 99] on div "Collaborate" at bounding box center [79, 98] width 43 height 10
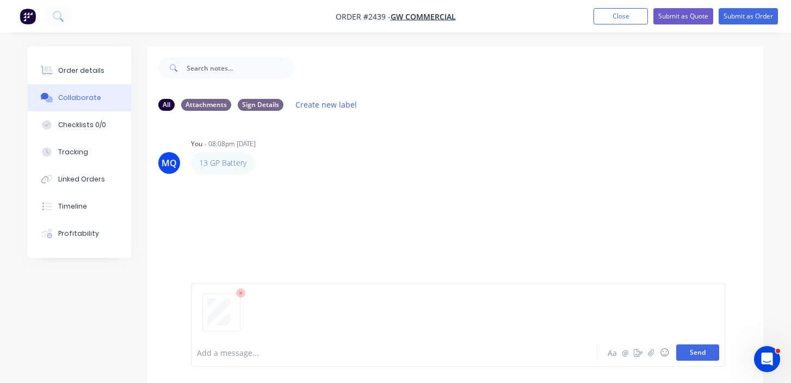
click at [694, 355] on button "Send" at bounding box center [697, 353] width 43 height 16
click at [690, 354] on button "Send" at bounding box center [697, 353] width 43 height 16
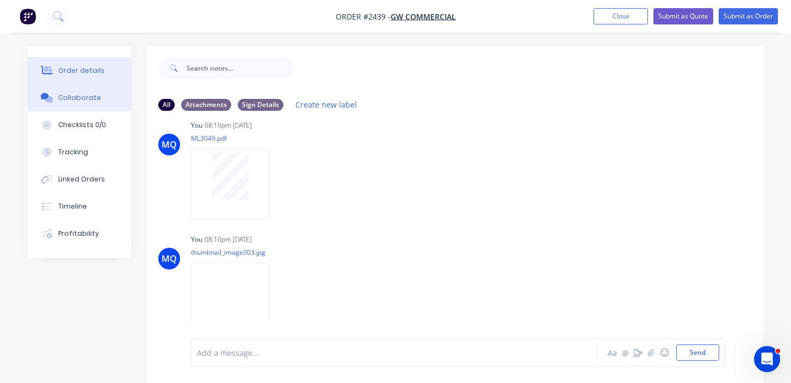
click at [69, 69] on div "Order details" at bounding box center [81, 71] width 46 height 10
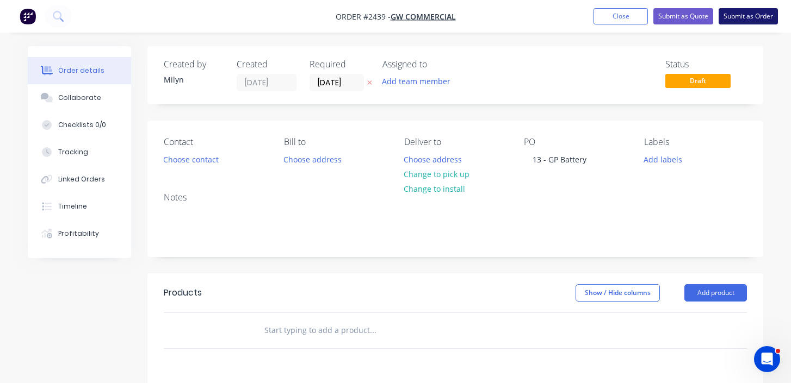
click at [755, 22] on button "Submit as Order" at bounding box center [747, 16] width 59 height 16
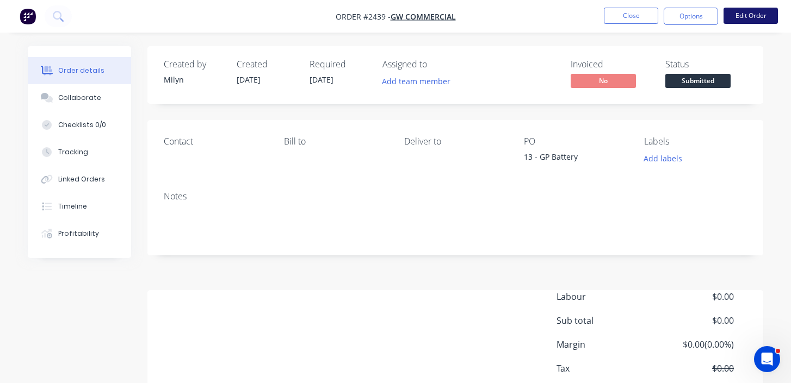
click at [750, 21] on button "Edit Order" at bounding box center [750, 16] width 54 height 16
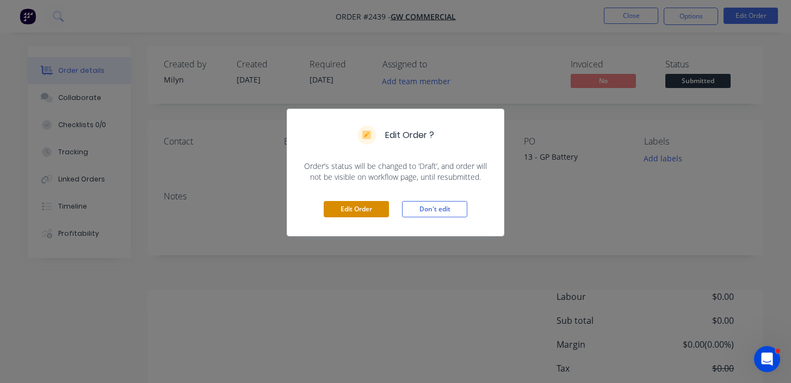
click at [353, 207] on button "Edit Order" at bounding box center [356, 209] width 65 height 16
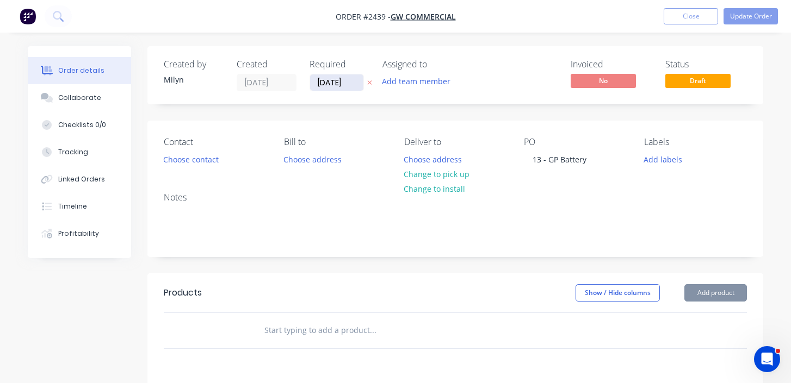
click at [338, 80] on input "10/10/25" at bounding box center [336, 82] width 53 height 16
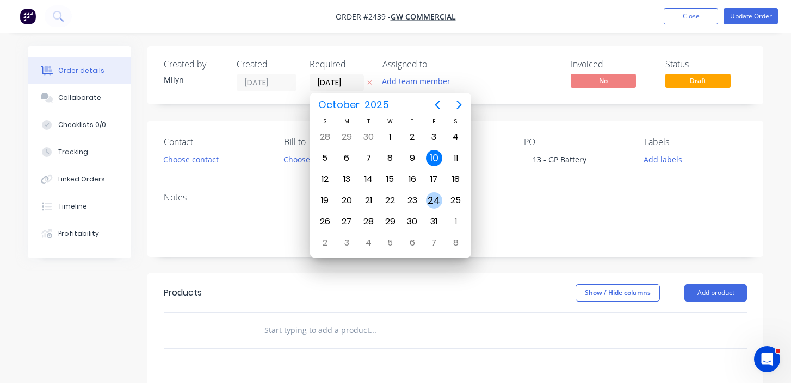
click at [437, 191] on div "24" at bounding box center [434, 200] width 22 height 21
type input "24/10/25"
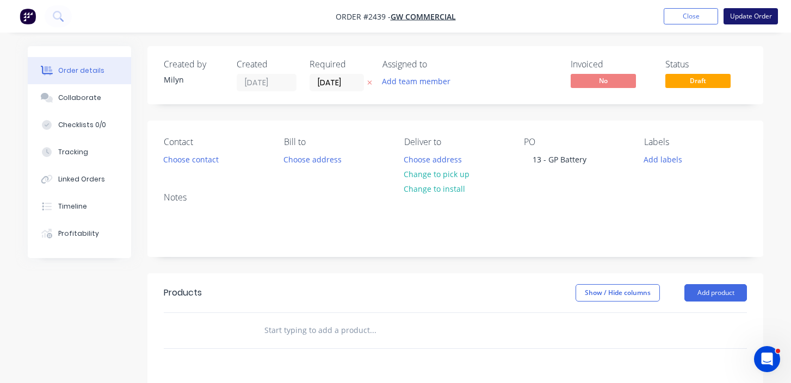
click at [760, 16] on button "Update Order" at bounding box center [750, 16] width 54 height 16
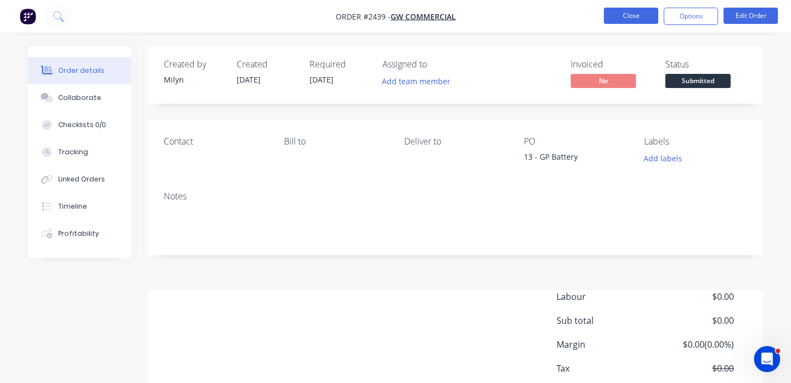
click at [619, 15] on button "Close" at bounding box center [631, 16] width 54 height 16
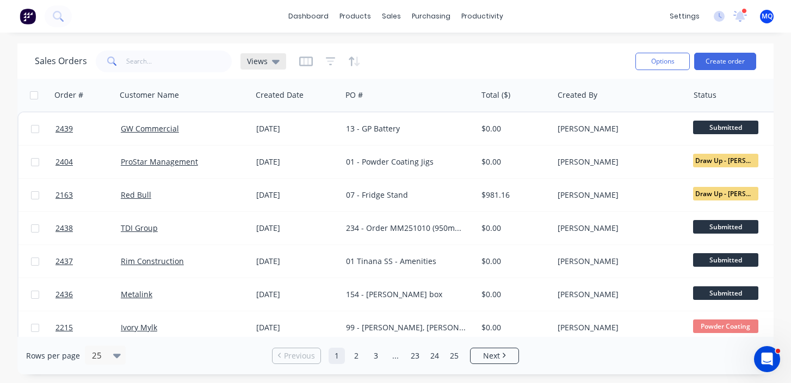
click at [254, 59] on span "Views" at bounding box center [257, 60] width 21 height 11
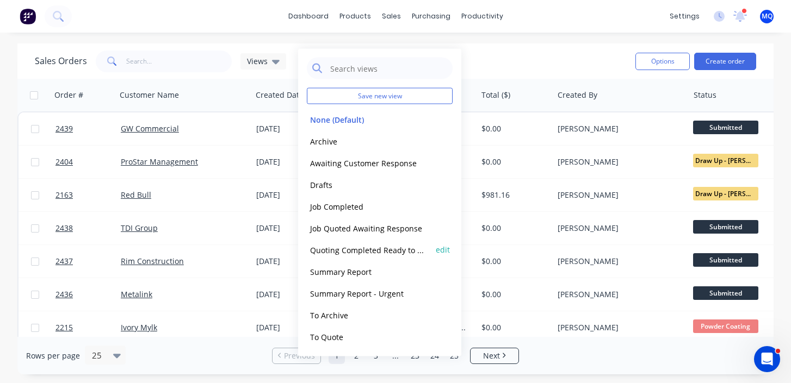
click at [339, 246] on button "Quoting Completed Ready to Send" at bounding box center [369, 250] width 124 height 13
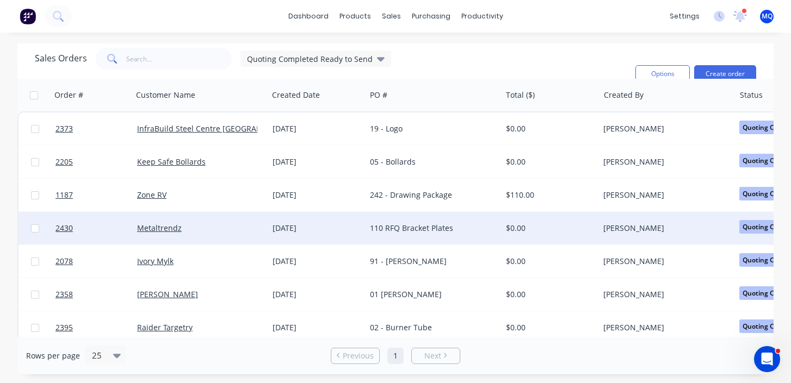
click at [344, 236] on div "10 Oct 2025" at bounding box center [317, 228] width 98 height 33
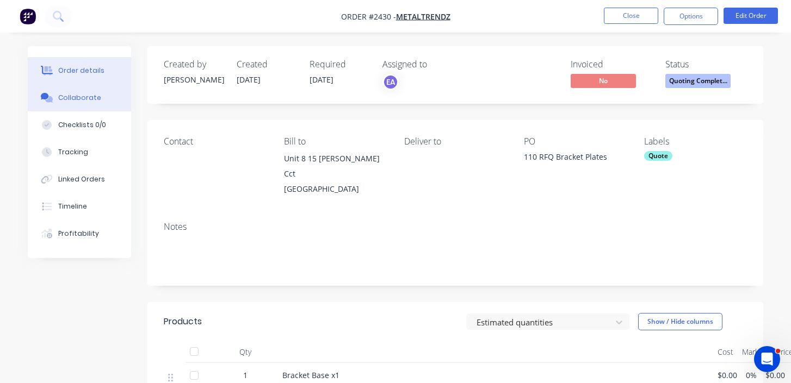
click at [98, 105] on button "Collaborate" at bounding box center [79, 97] width 103 height 27
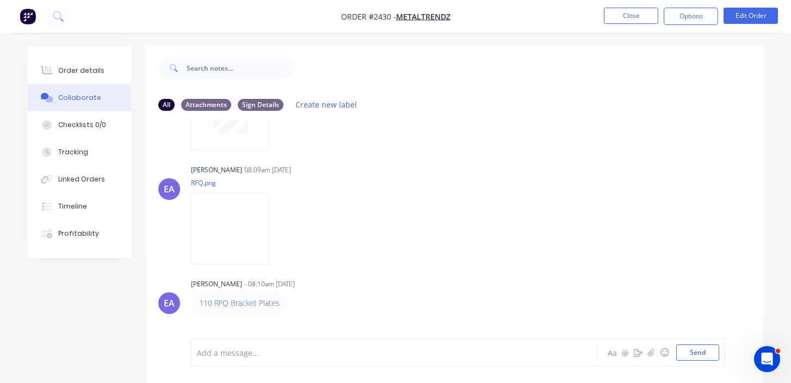
scroll to position [109, 0]
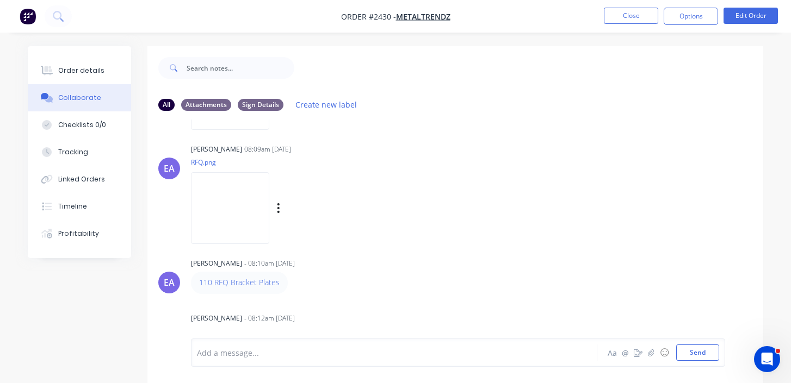
click at [269, 220] on img at bounding box center [230, 207] width 78 height 71
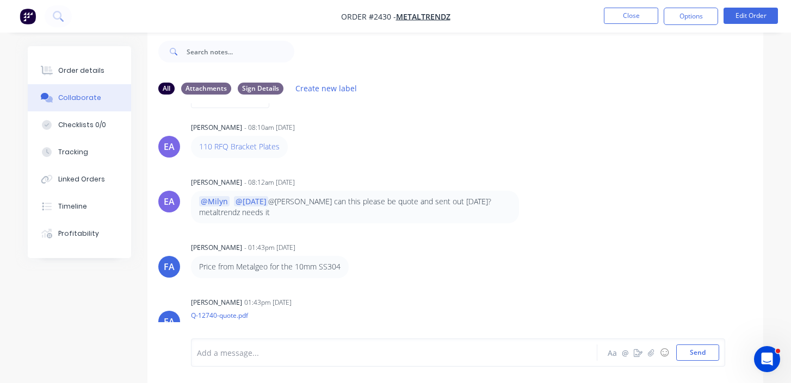
scroll to position [141, 0]
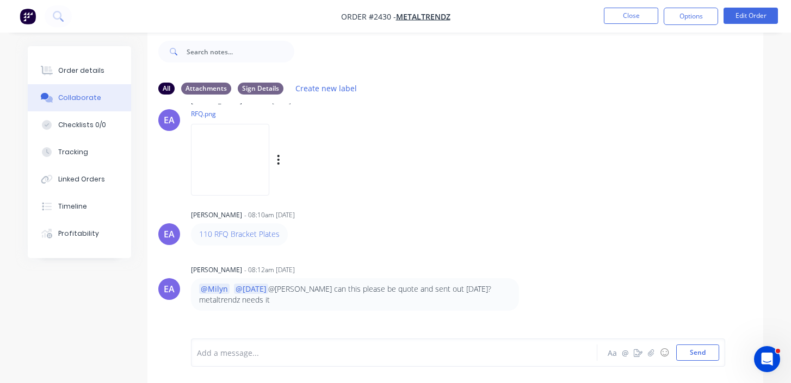
click at [269, 169] on img at bounding box center [230, 159] width 78 height 71
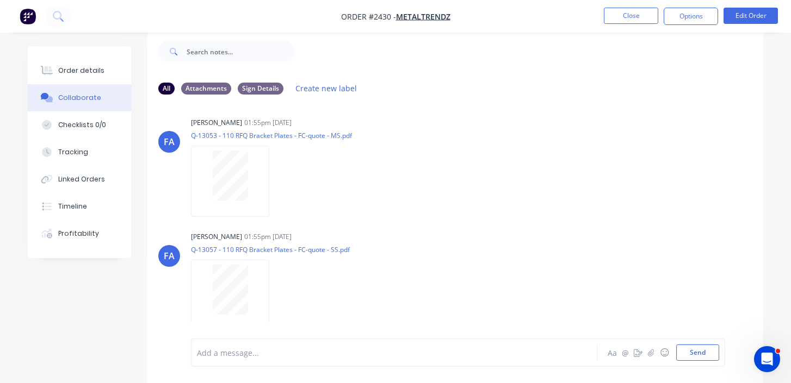
scroll to position [590, 0]
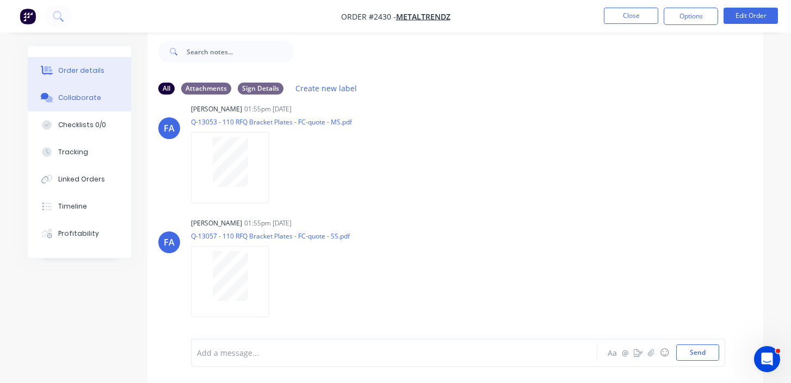
click at [93, 66] on div "Order details" at bounding box center [81, 71] width 46 height 10
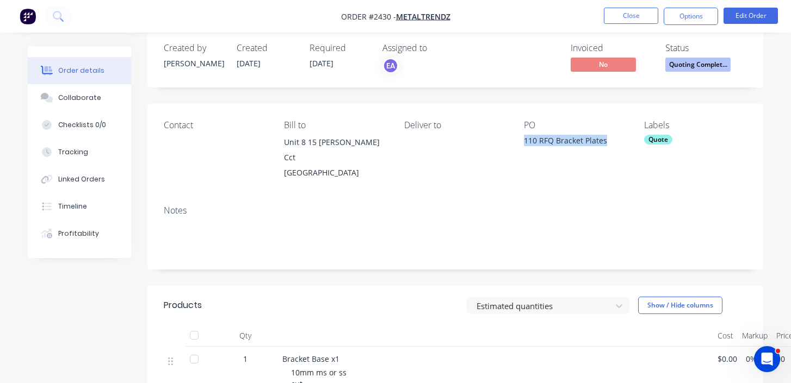
drag, startPoint x: 521, startPoint y: 139, endPoint x: 614, endPoint y: 144, distance: 93.6
click at [614, 144] on div "Contact Bill to Unit 8 15 Rawlins Cct KUNDA PARK, Queensland, 4556 Deliver to P…" at bounding box center [454, 150] width 615 height 93
copy div "110 RFQ Bracket Plates"
click at [107, 103] on button "Collaborate" at bounding box center [79, 97] width 103 height 27
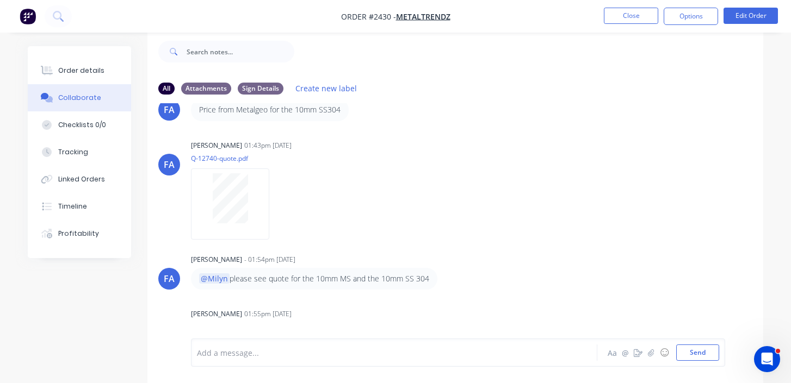
scroll to position [387, 0]
click at [256, 196] on div at bounding box center [230, 197] width 69 height 50
click at [118, 128] on button "Checklists 0/0" at bounding box center [79, 124] width 103 height 27
type textarea "x"
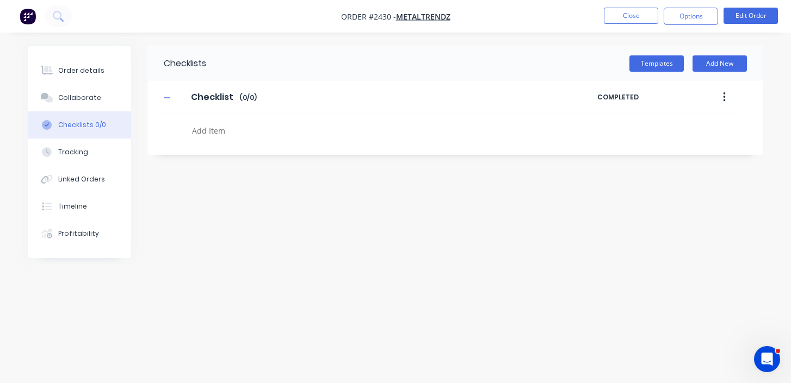
type textarea "x"
click at [201, 129] on textarea at bounding box center [368, 131] width 360 height 16
paste textarea "QU-1462"
type textarea "QU-1462"
type textarea "x"
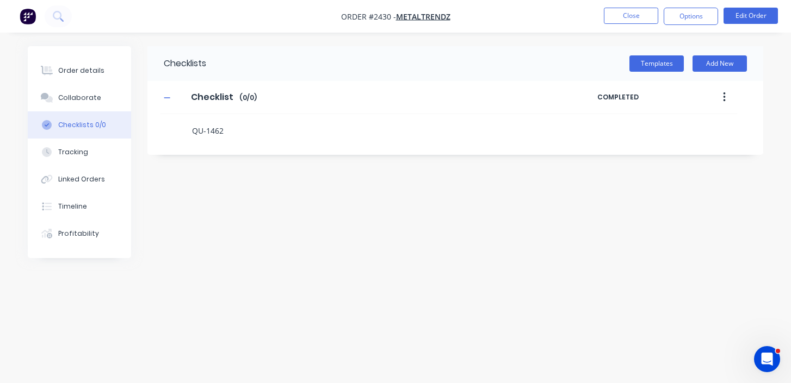
type textarea "QU-1462"
type textarea "x"
type textarea "QU-1462 -"
type textarea "x"
type textarea "QU-1462 -"
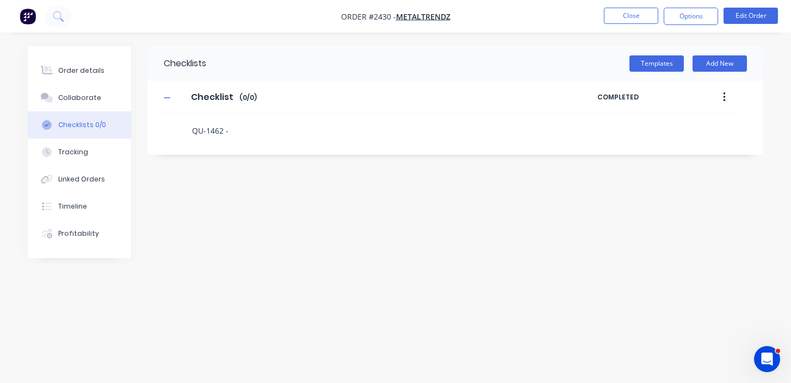
type textarea "x"
type textarea "QU-1462 - M"
type textarea "x"
type textarea "QU-1462 - MS"
type textarea "x"
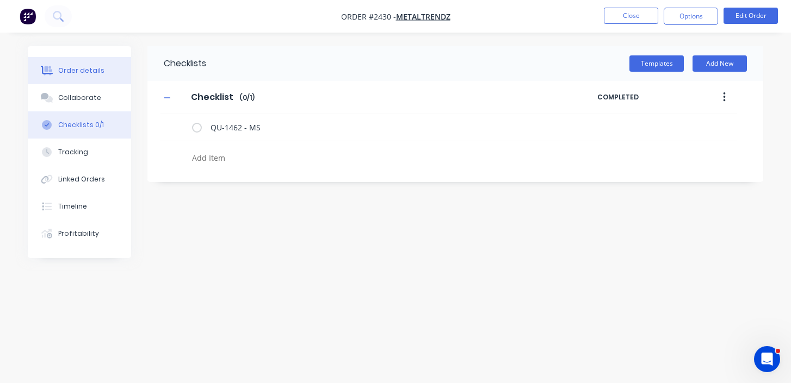
click at [88, 65] on button "Order details" at bounding box center [79, 70] width 103 height 27
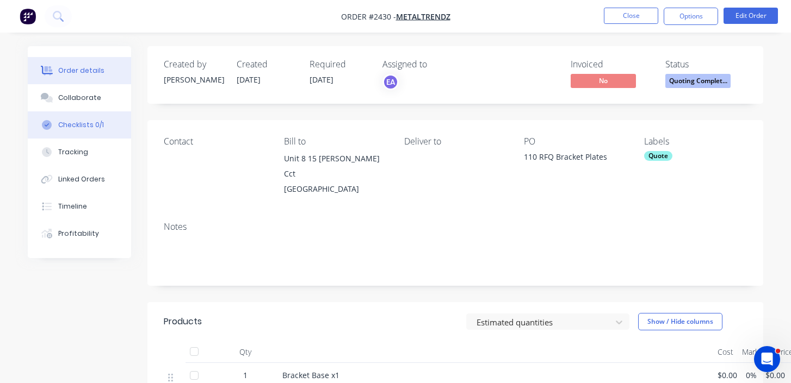
click at [84, 130] on button "Checklists 0/1" at bounding box center [79, 124] width 103 height 27
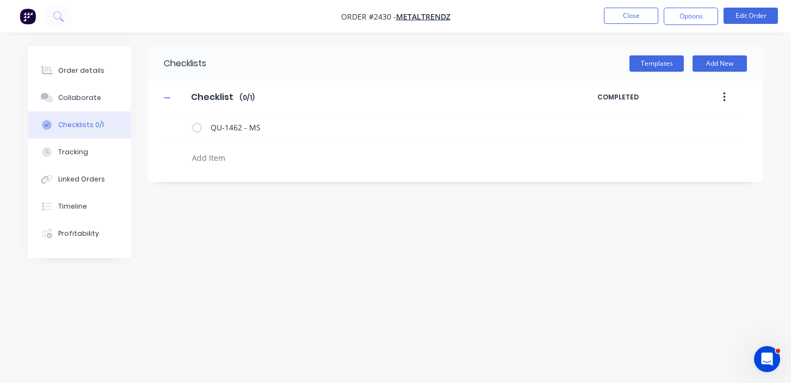
click at [209, 167] on div at bounding box center [368, 159] width 360 height 19
click at [232, 157] on textarea at bounding box center [368, 158] width 360 height 16
paste textarea "QU-1463"
type textarea "x"
type textarea "QU-1463"
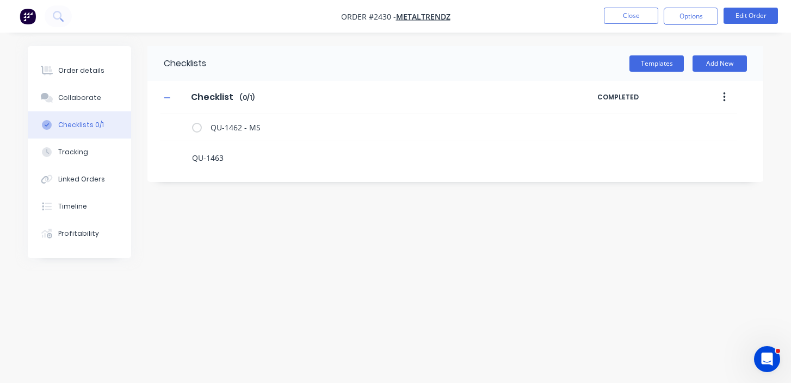
type textarea "x"
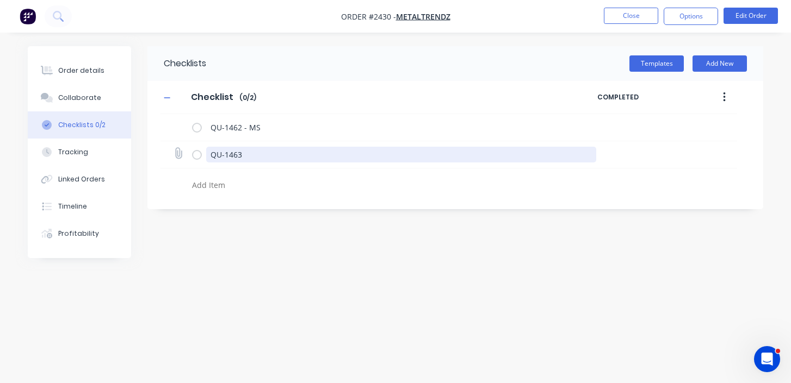
click at [267, 160] on textarea "QU-1463" at bounding box center [401, 155] width 390 height 16
type textarea "x"
type textarea "QU-1463"
type textarea "x"
type textarea "QU-1463 -"
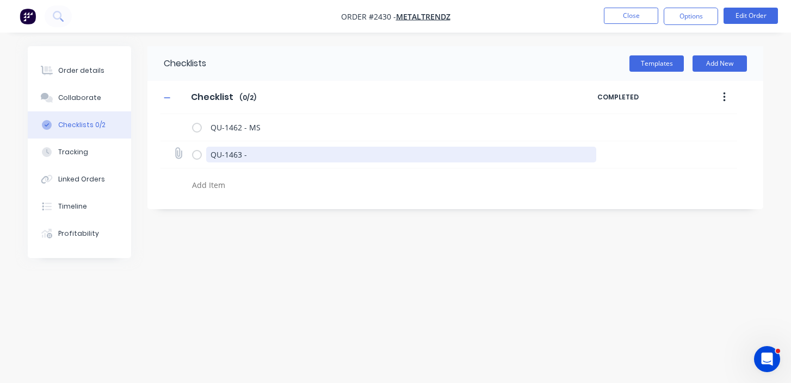
type textarea "x"
type textarea "QU-1463 -"
type textarea "x"
type textarea "QU-1463 - S"
type textarea "x"
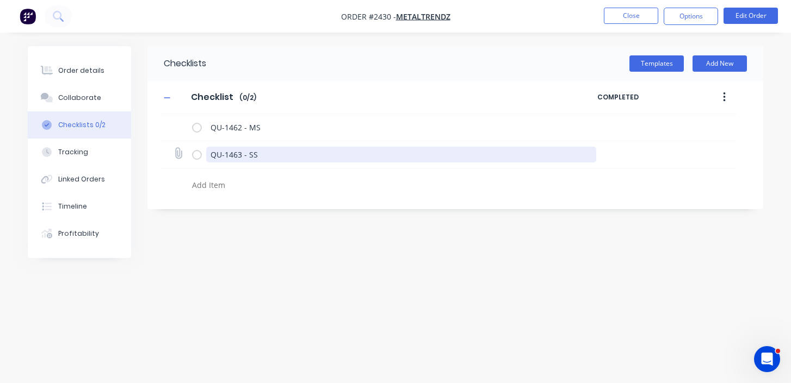
type textarea "QU-1463 - SS"
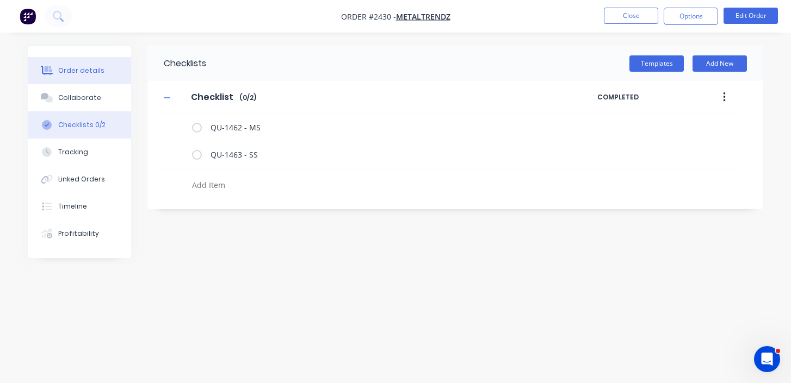
type textarea "x"
click at [90, 73] on div "Order details" at bounding box center [81, 71] width 46 height 10
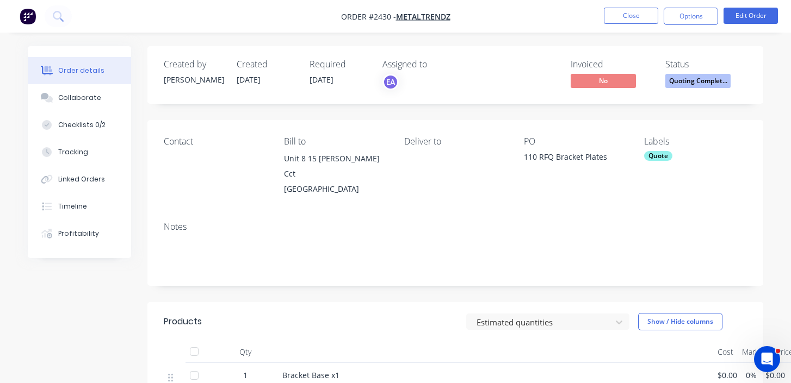
click at [716, 88] on button "Quoting Complet..." at bounding box center [697, 82] width 65 height 16
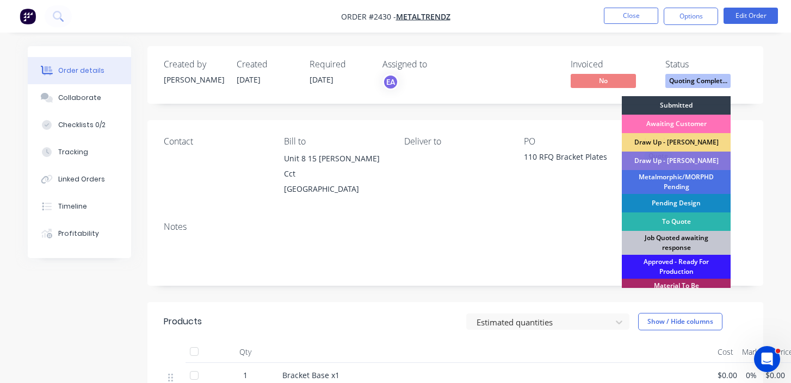
click at [676, 243] on div "Job Quoted awaiting response" at bounding box center [675, 243] width 109 height 24
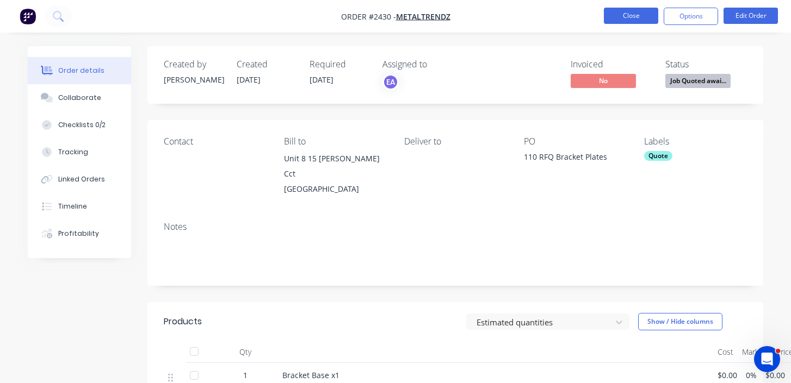
click at [636, 13] on button "Close" at bounding box center [631, 16] width 54 height 16
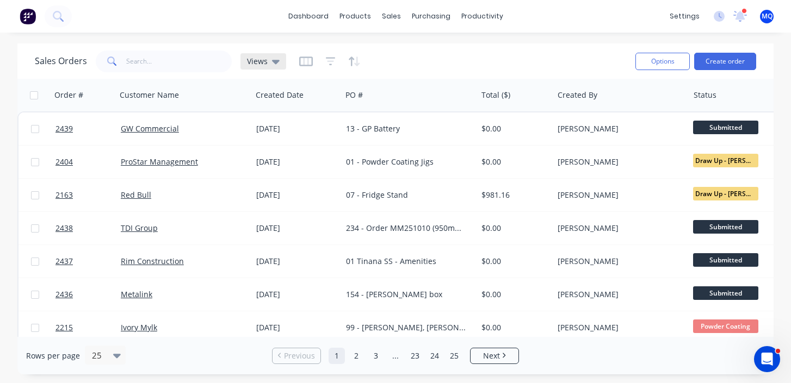
click at [259, 67] on div "Views" at bounding box center [263, 61] width 46 height 16
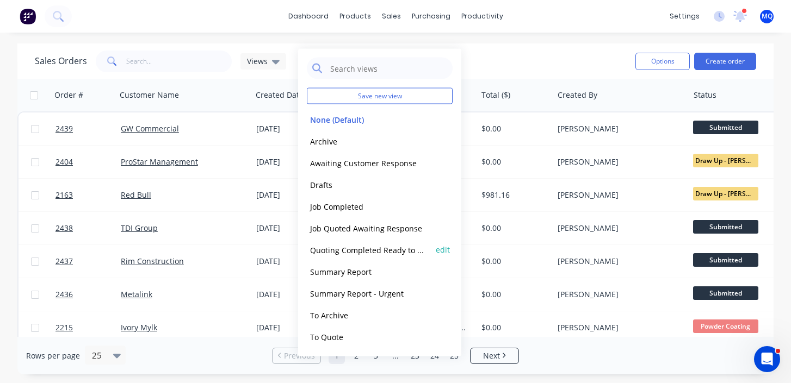
click at [340, 256] on button "Quoting Completed Ready to Send" at bounding box center [369, 250] width 124 height 13
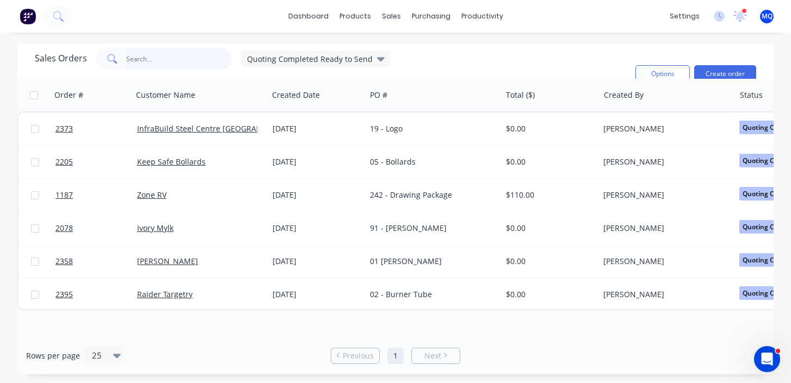
click at [145, 59] on input "text" at bounding box center [179, 59] width 106 height 22
type input "rhinomax"
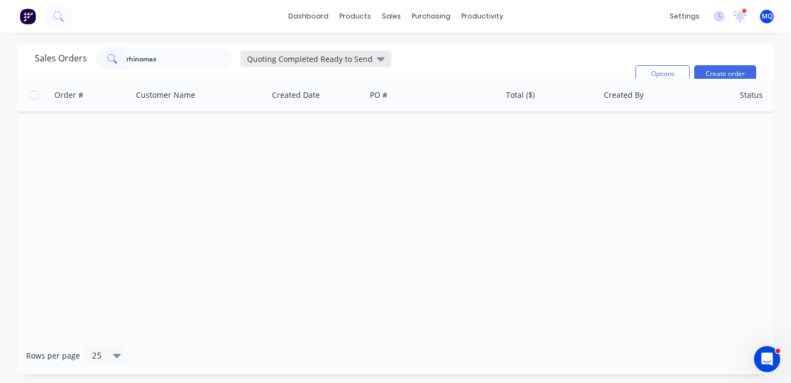
click at [279, 62] on span "Quoting Completed Ready to Send" at bounding box center [310, 58] width 126 height 11
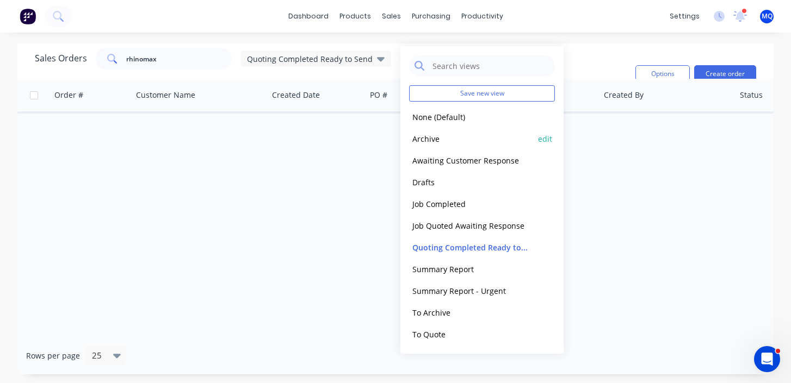
click at [416, 139] on button "Archive" at bounding box center [471, 139] width 124 height 13
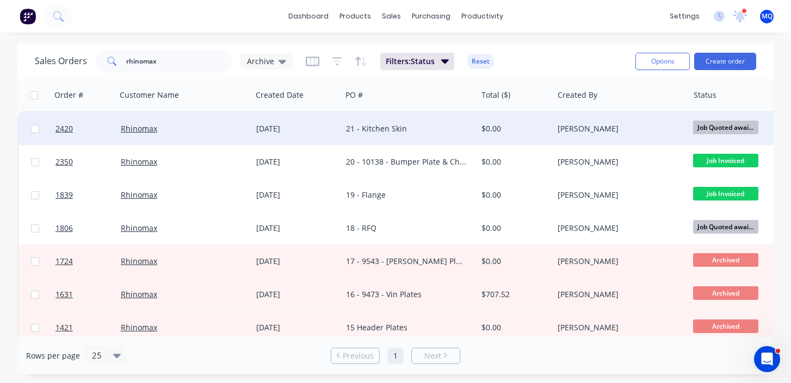
click at [396, 133] on div "21 - Kitchen Skin" at bounding box center [406, 128] width 120 height 11
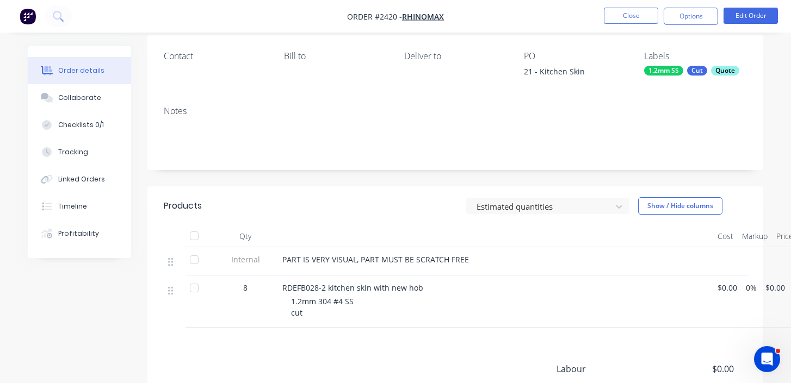
scroll to position [87, 0]
click at [640, 13] on button "Close" at bounding box center [631, 16] width 54 height 16
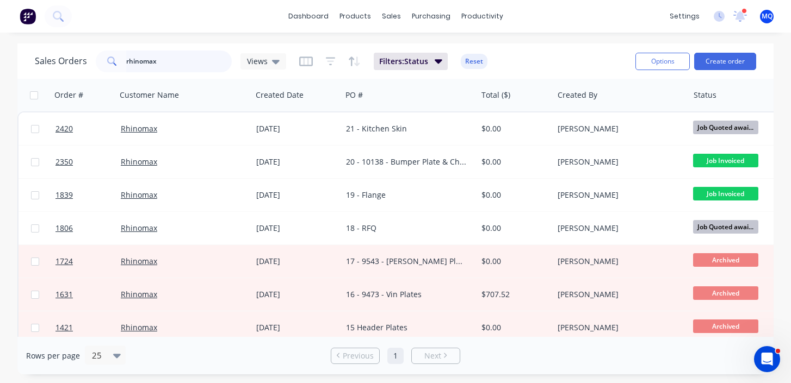
click at [192, 71] on input "rhinomax" at bounding box center [179, 62] width 106 height 22
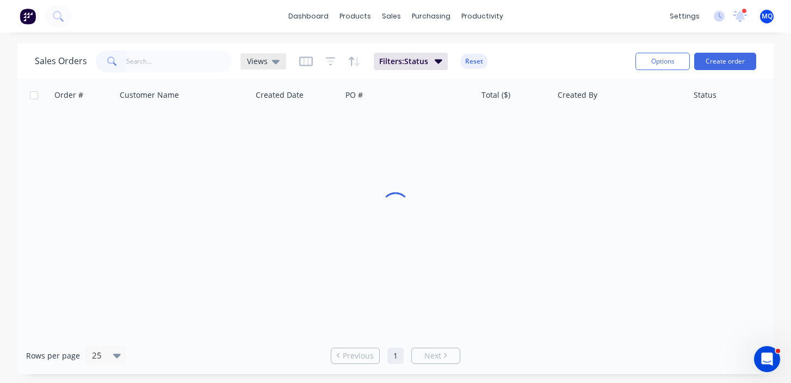
click at [247, 64] on span "Views" at bounding box center [257, 60] width 21 height 11
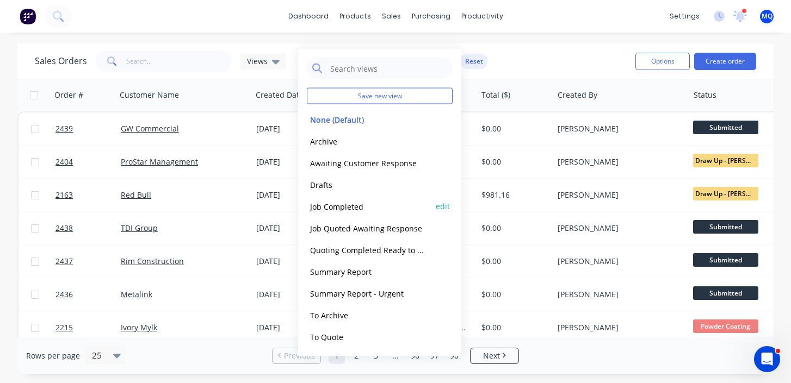
click at [364, 208] on button "Job Completed" at bounding box center [369, 206] width 124 height 13
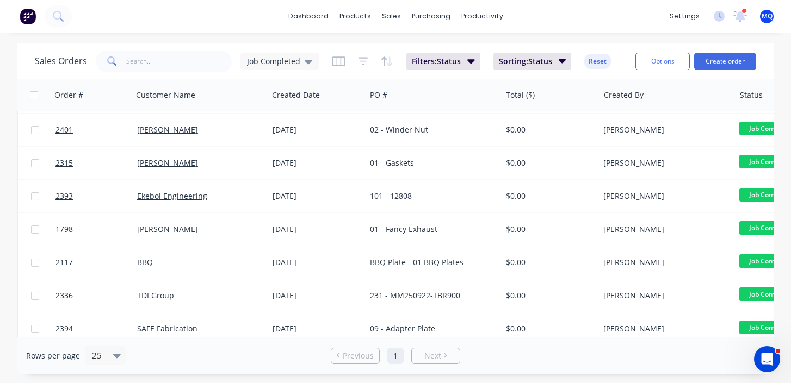
scroll to position [609, 0]
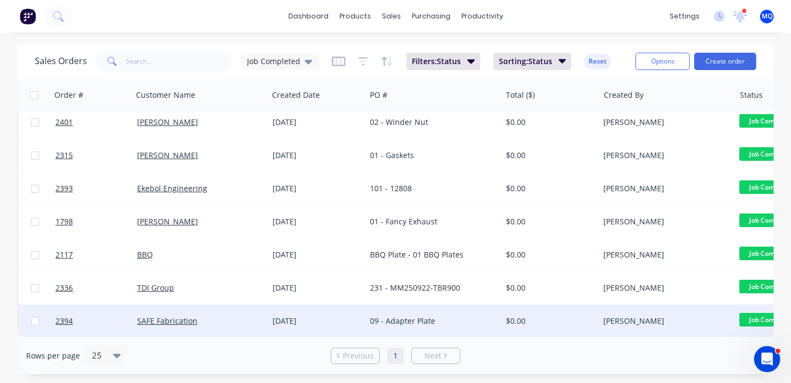
click at [377, 316] on div "09 - Adapter Plate" at bounding box center [430, 321] width 121 height 11
